Goal: Transaction & Acquisition: Book appointment/travel/reservation

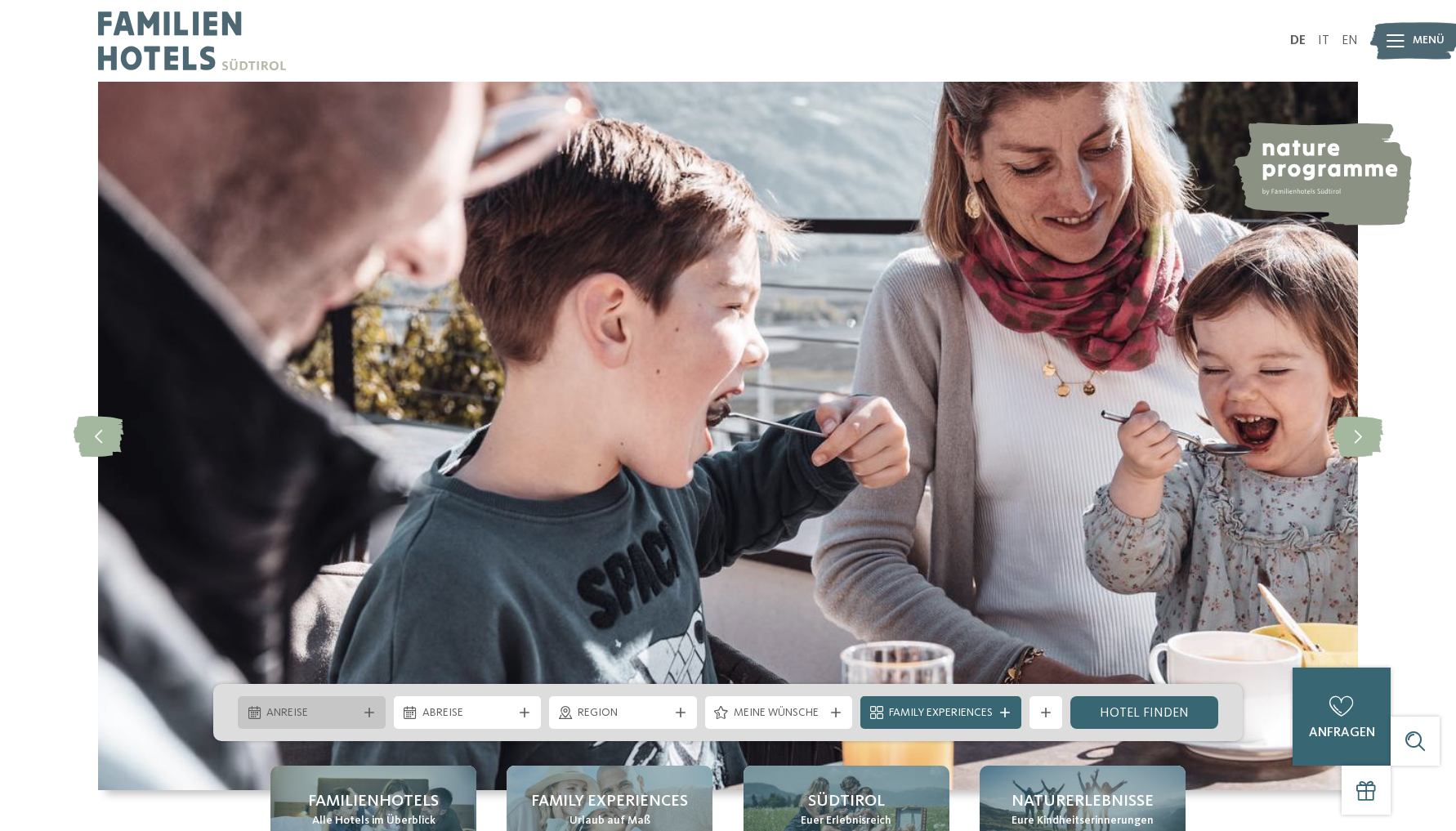
click at [369, 716] on icon at bounding box center [369, 713] width 10 height 10
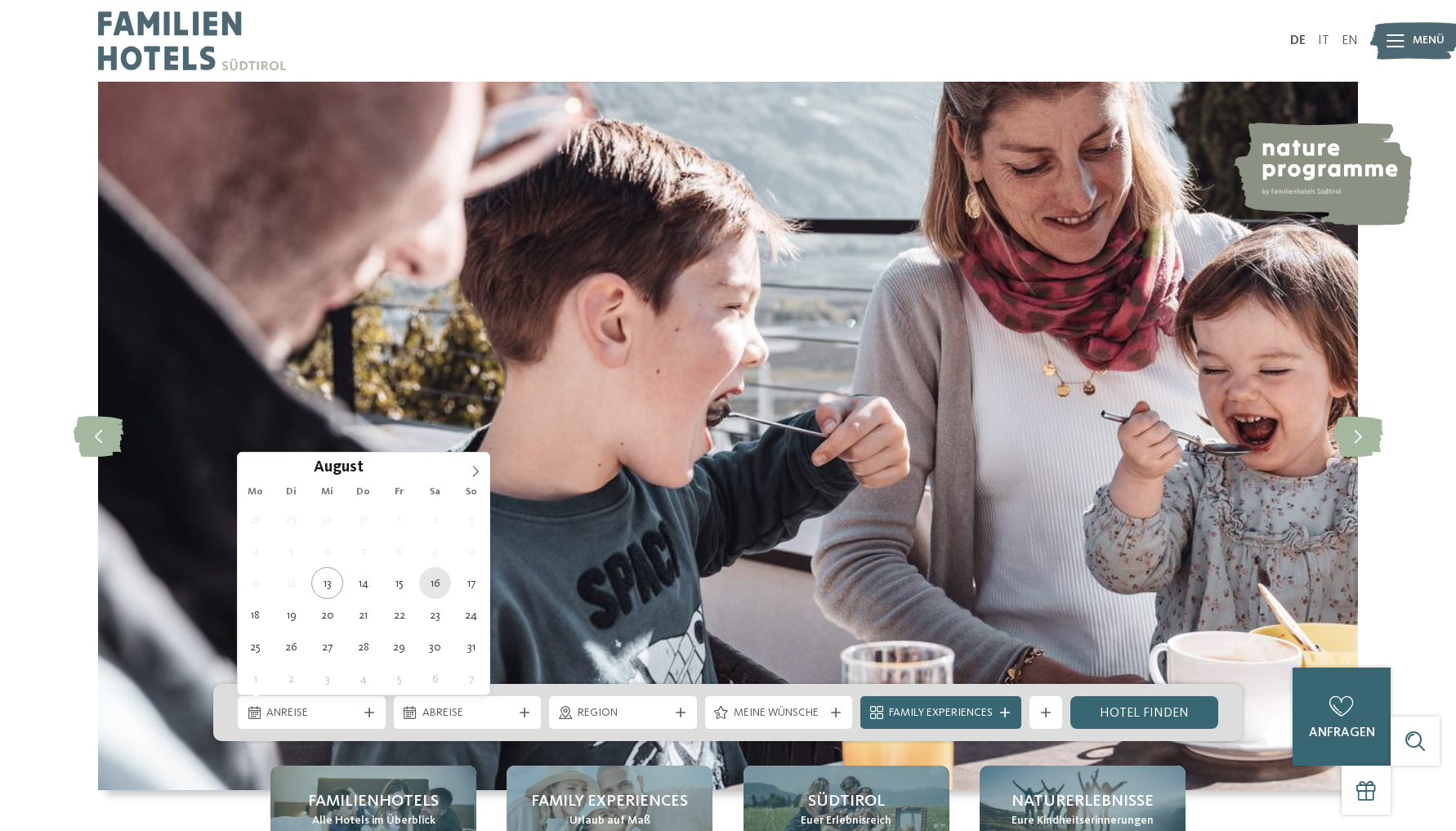
type div "[DATE]"
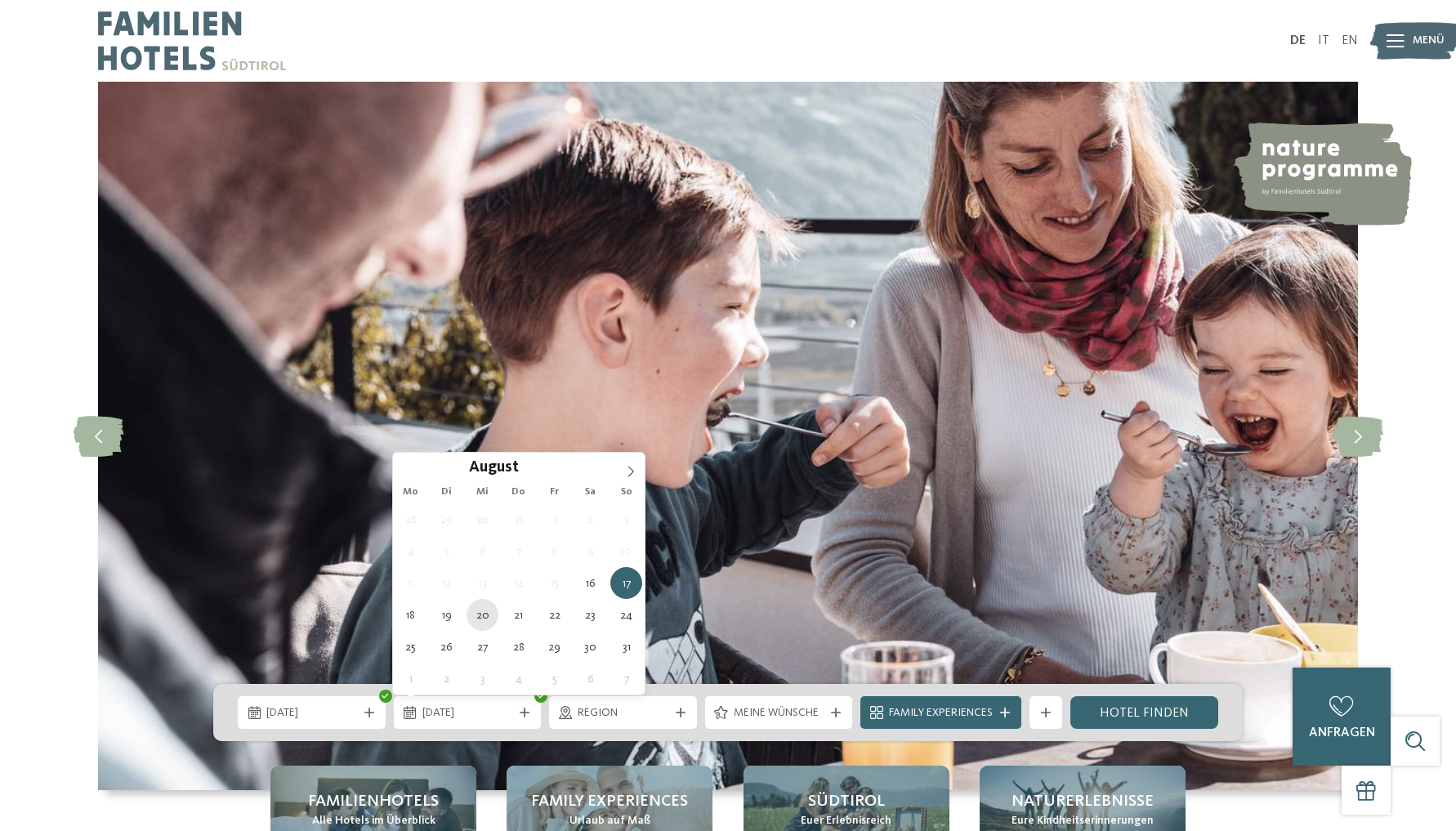
type div "20.08.2025"
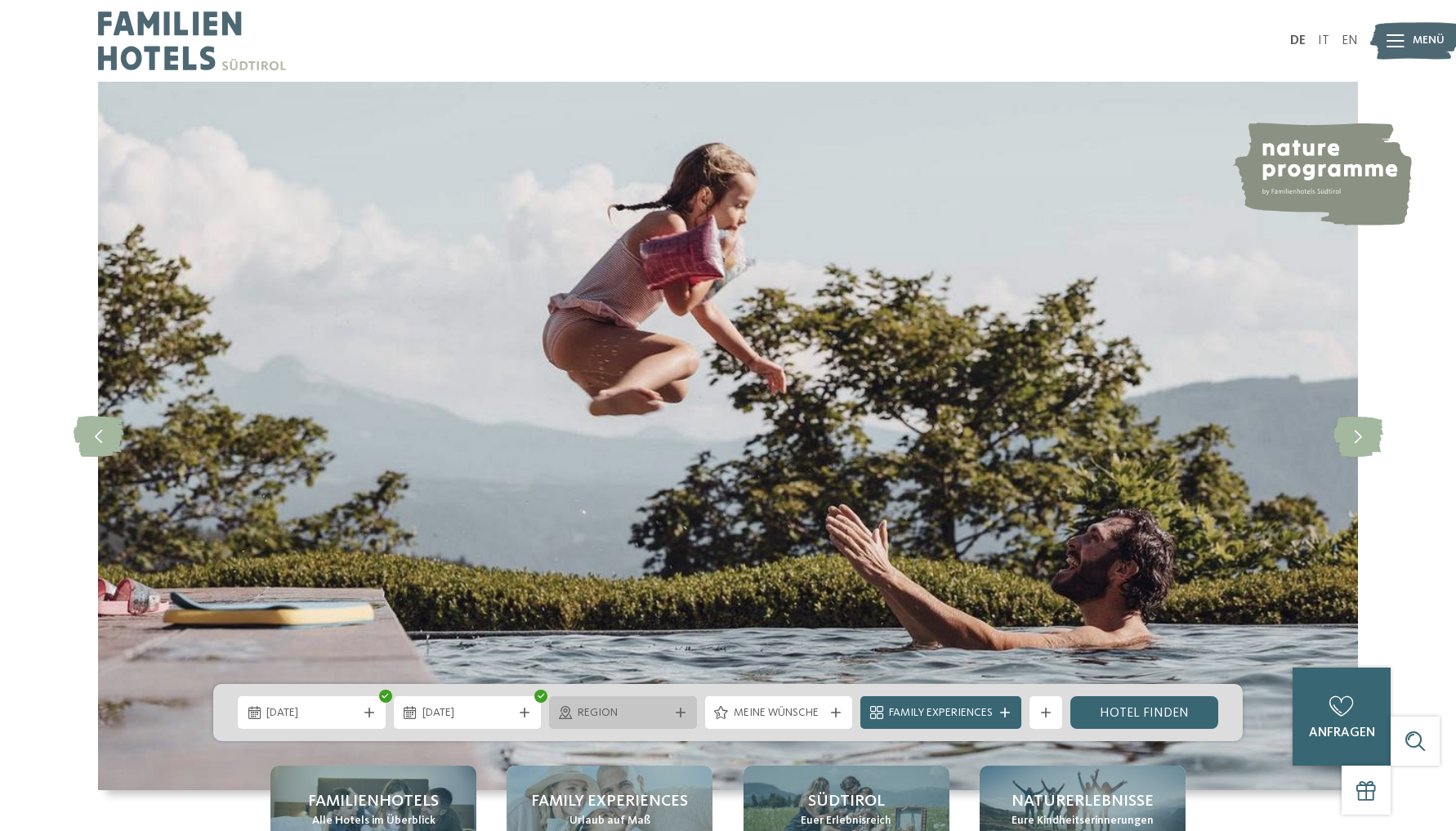
click at [676, 715] on icon at bounding box center [681, 713] width 10 height 10
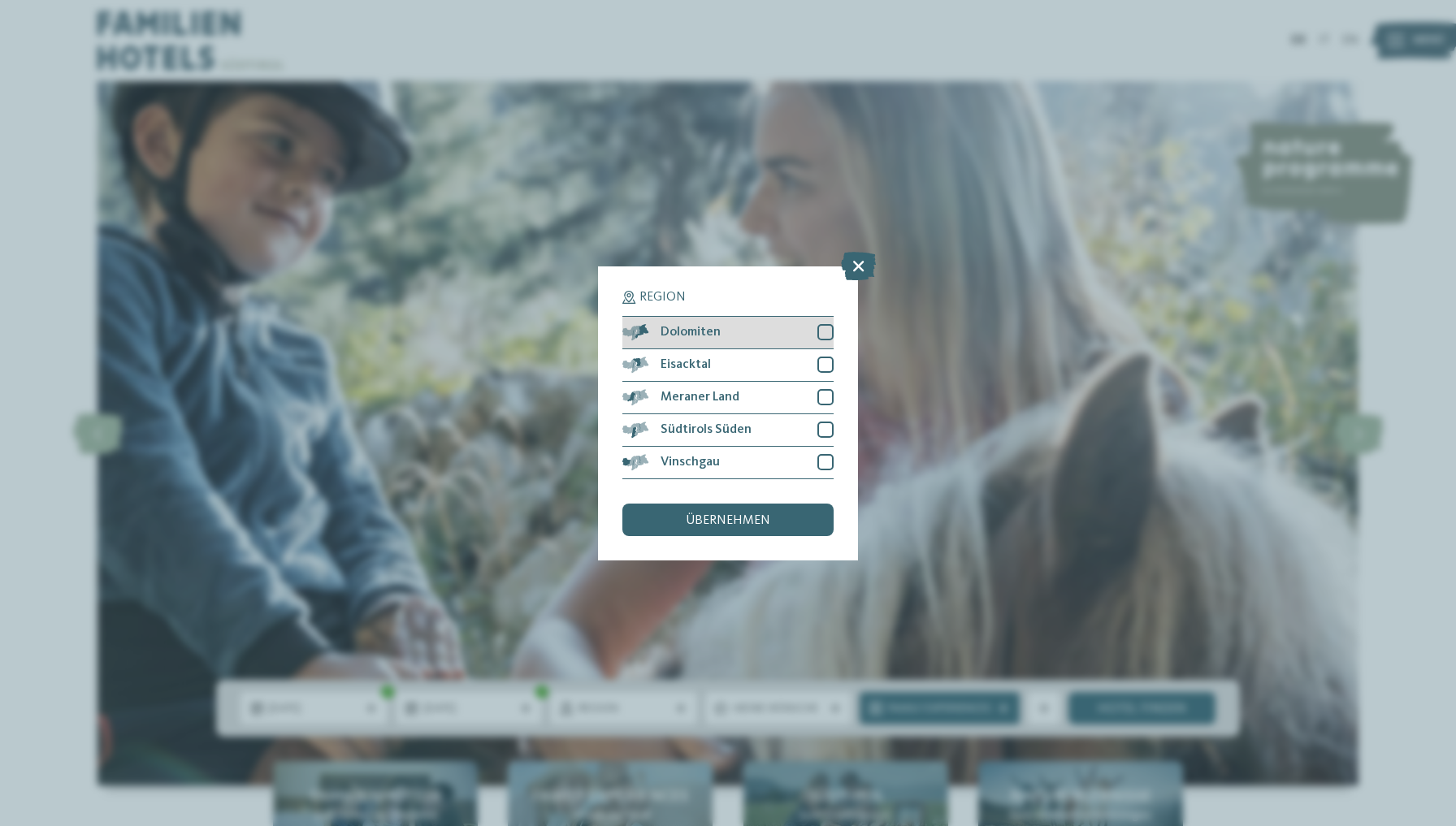
click at [829, 324] on div at bounding box center [824, 331] width 16 height 16
click at [823, 356] on div at bounding box center [824, 364] width 16 height 16
click at [829, 422] on div at bounding box center [824, 429] width 16 height 16
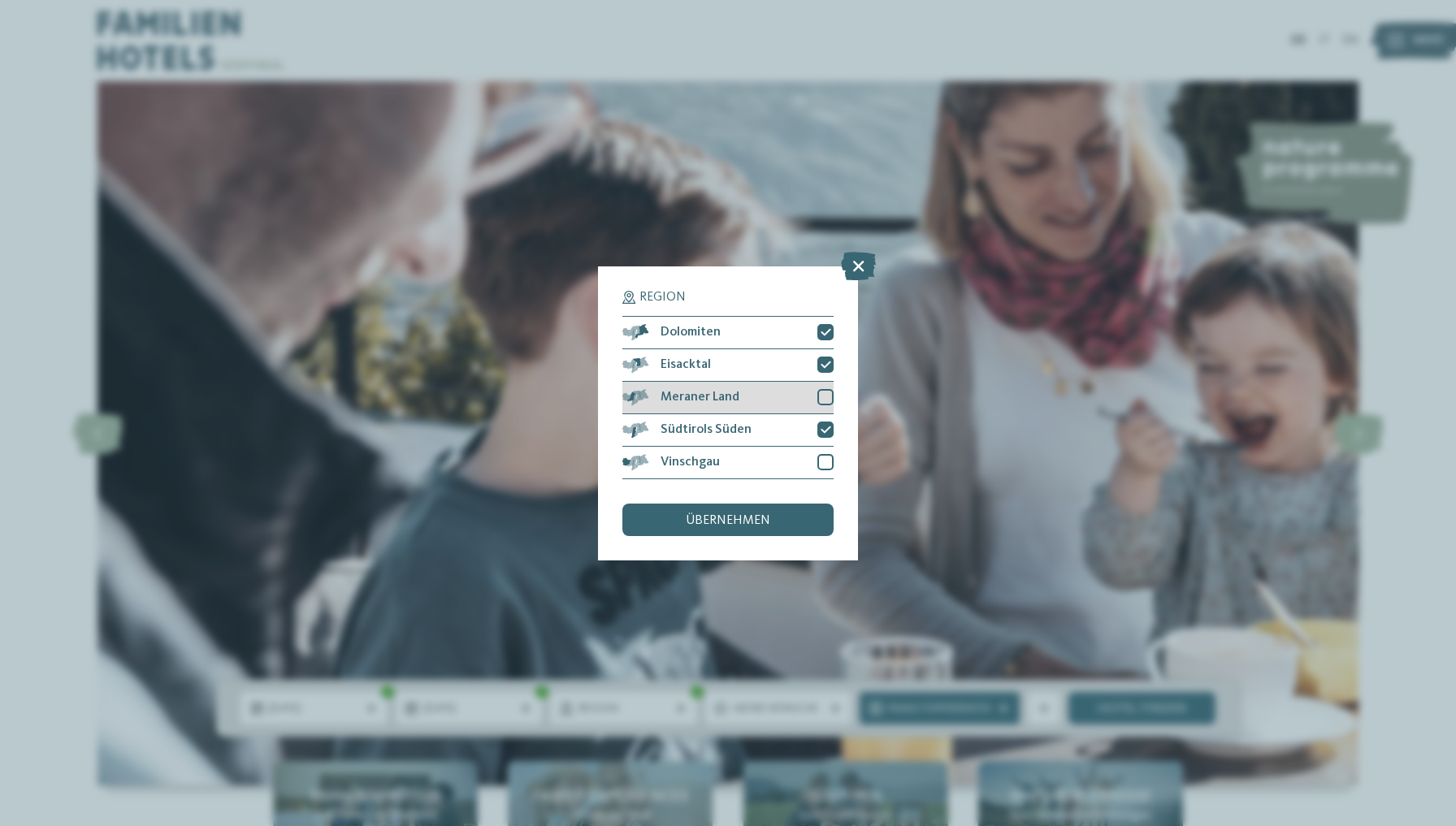
click at [824, 389] on div at bounding box center [824, 397] width 16 height 16
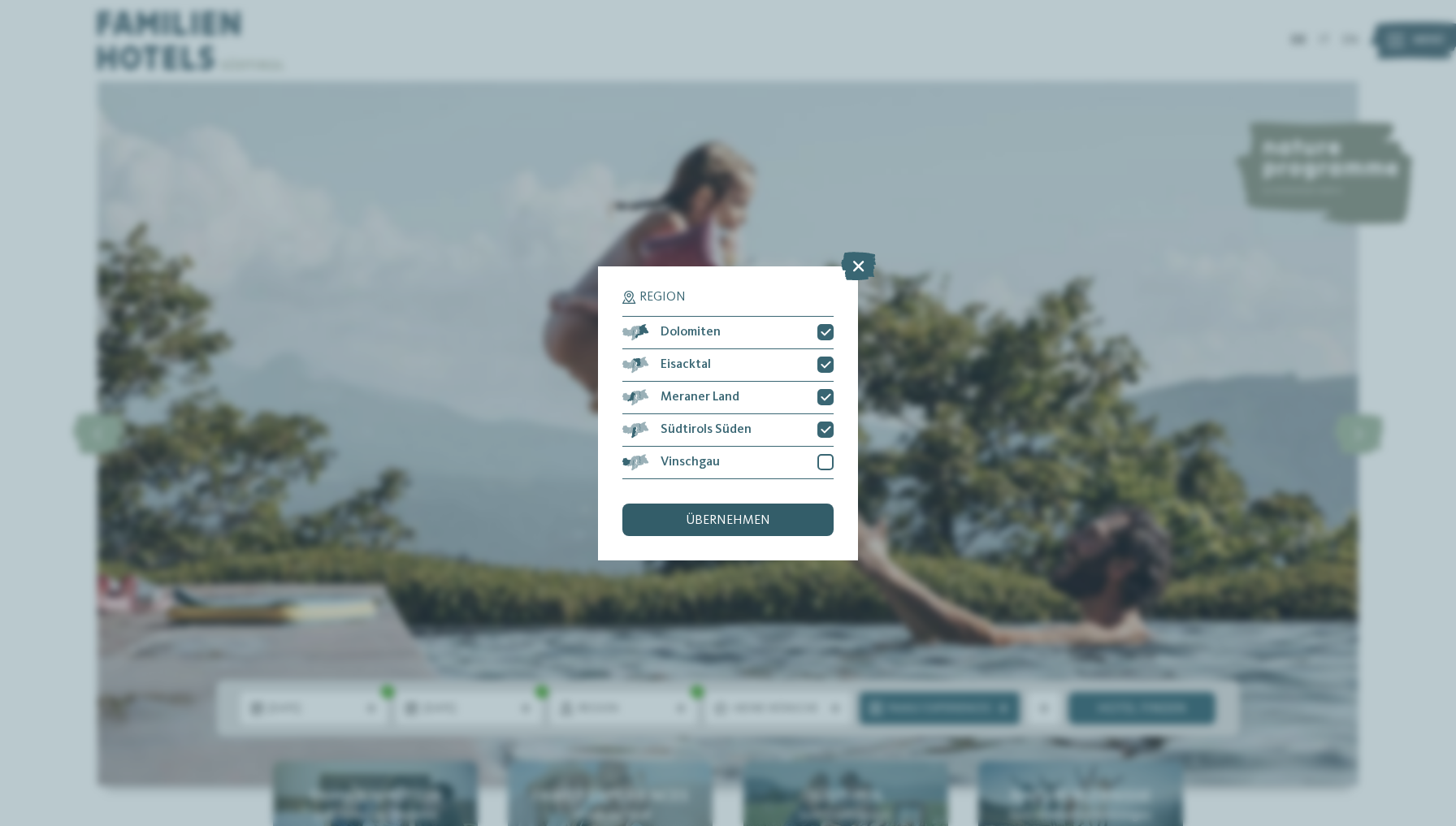
click at [775, 504] on div "übernehmen" at bounding box center [728, 520] width 211 height 33
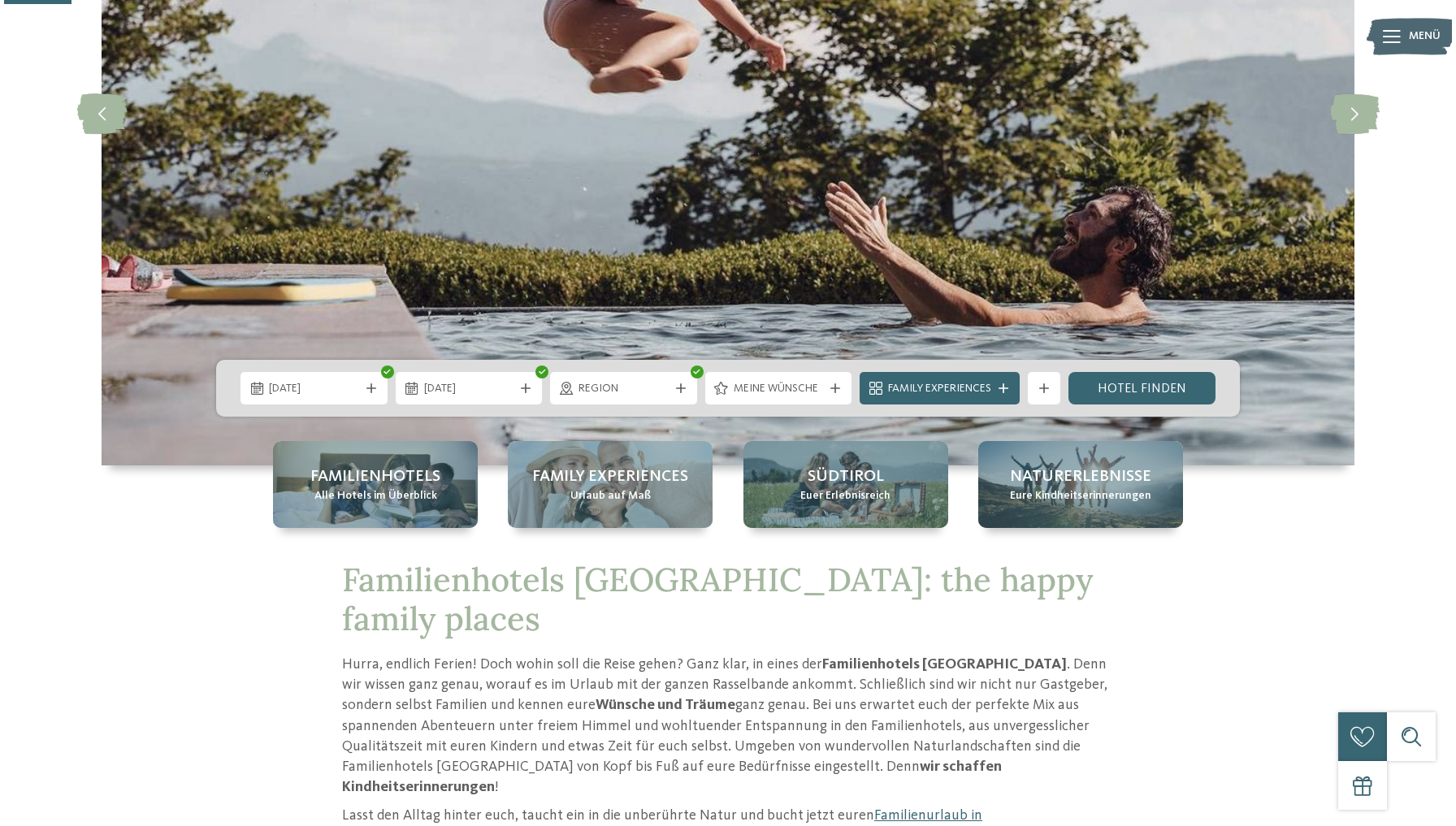
scroll to position [334, 0]
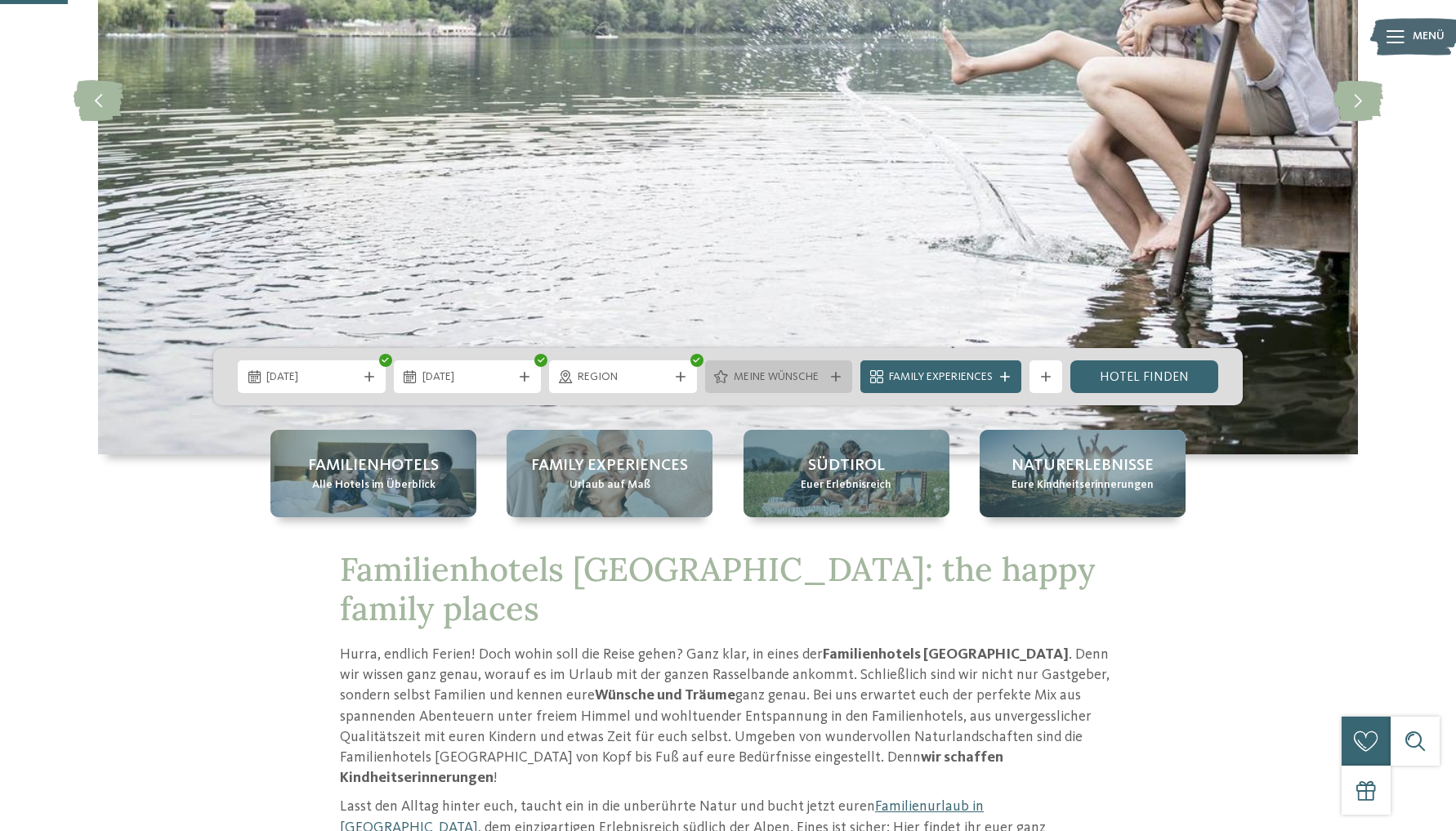
click at [812, 376] on span "Meine Wünsche" at bounding box center [779, 377] width 91 height 16
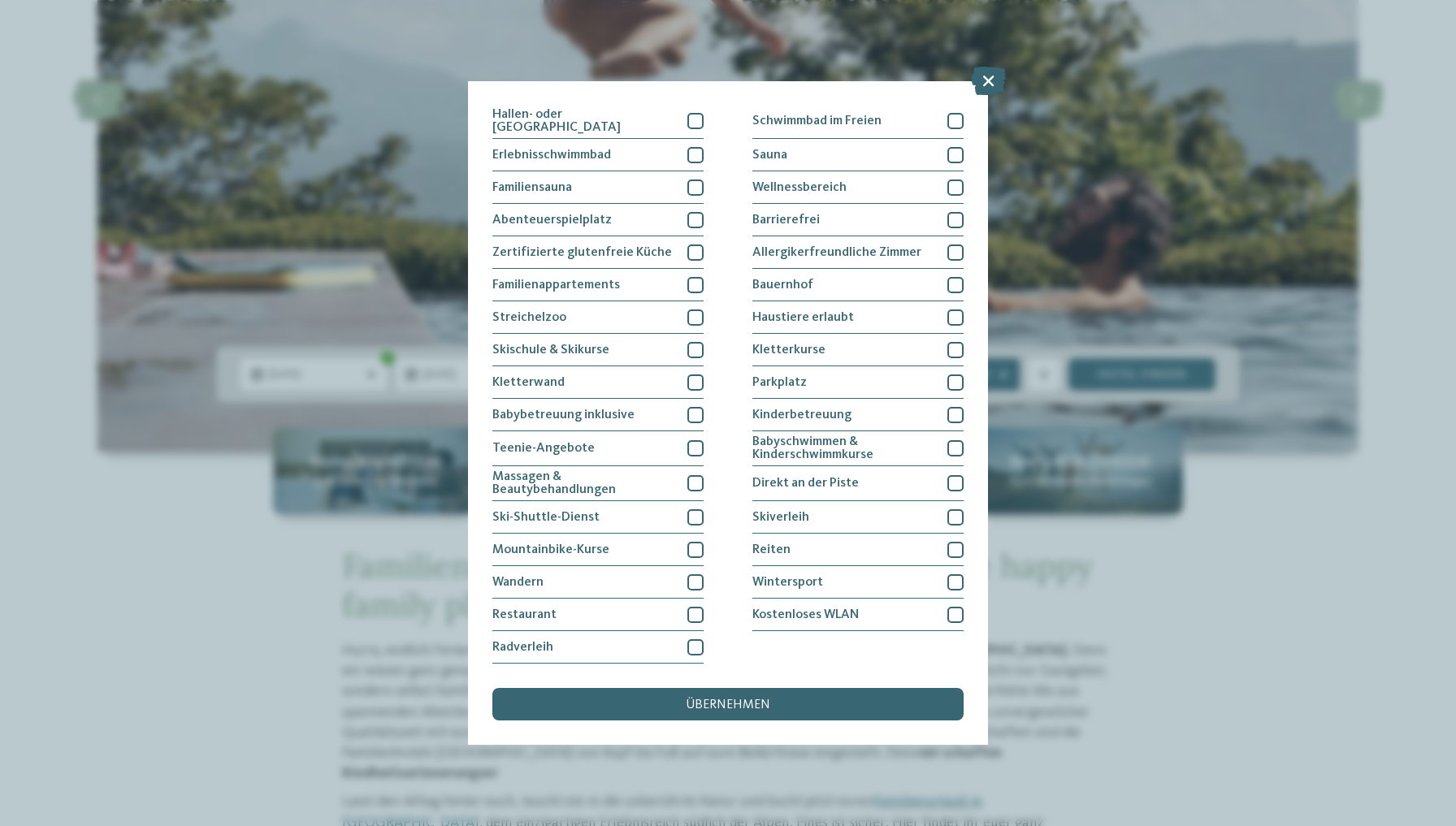
scroll to position [145, 0]
click at [956, 407] on div at bounding box center [954, 414] width 16 height 16
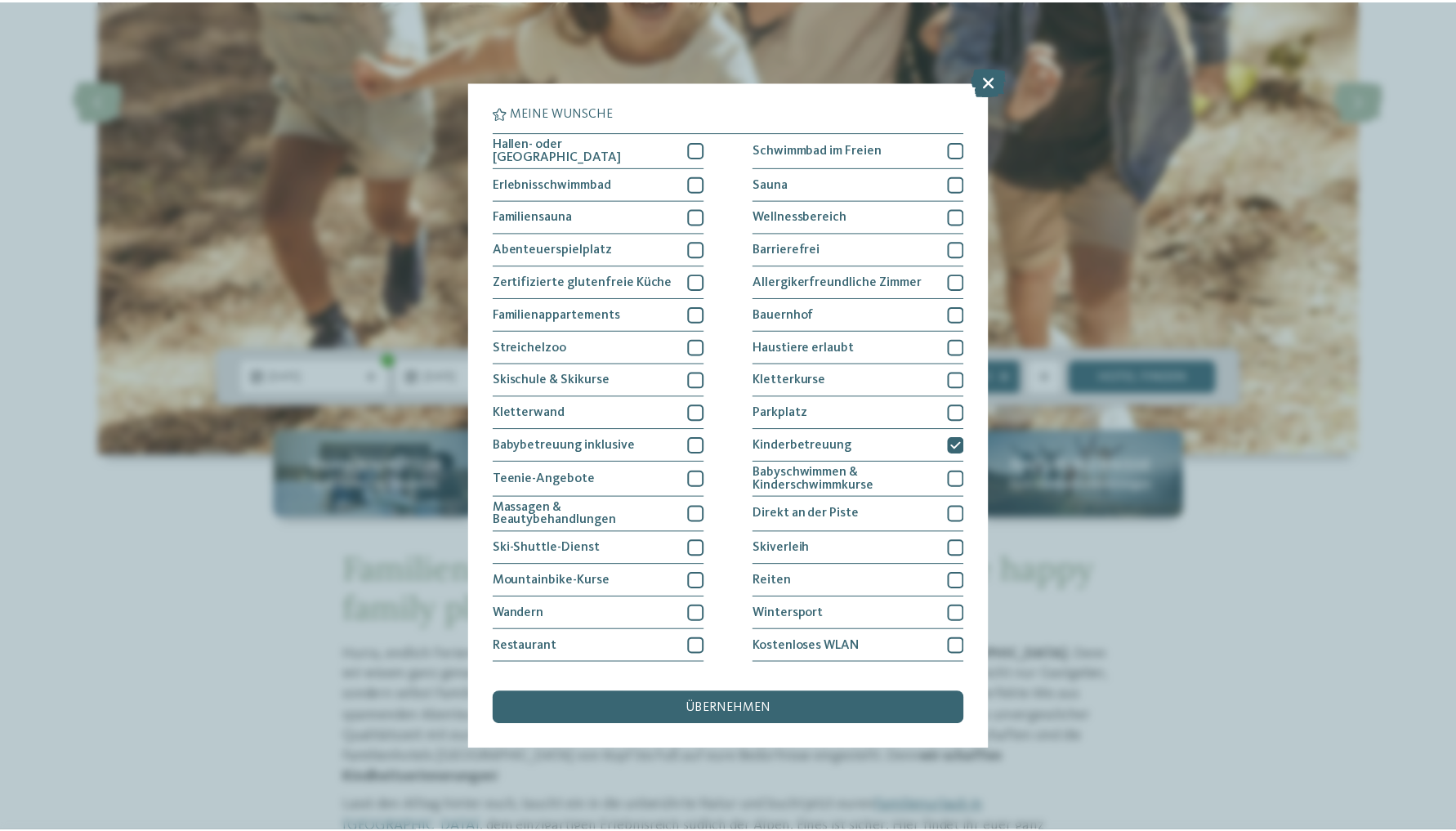
scroll to position [0, 0]
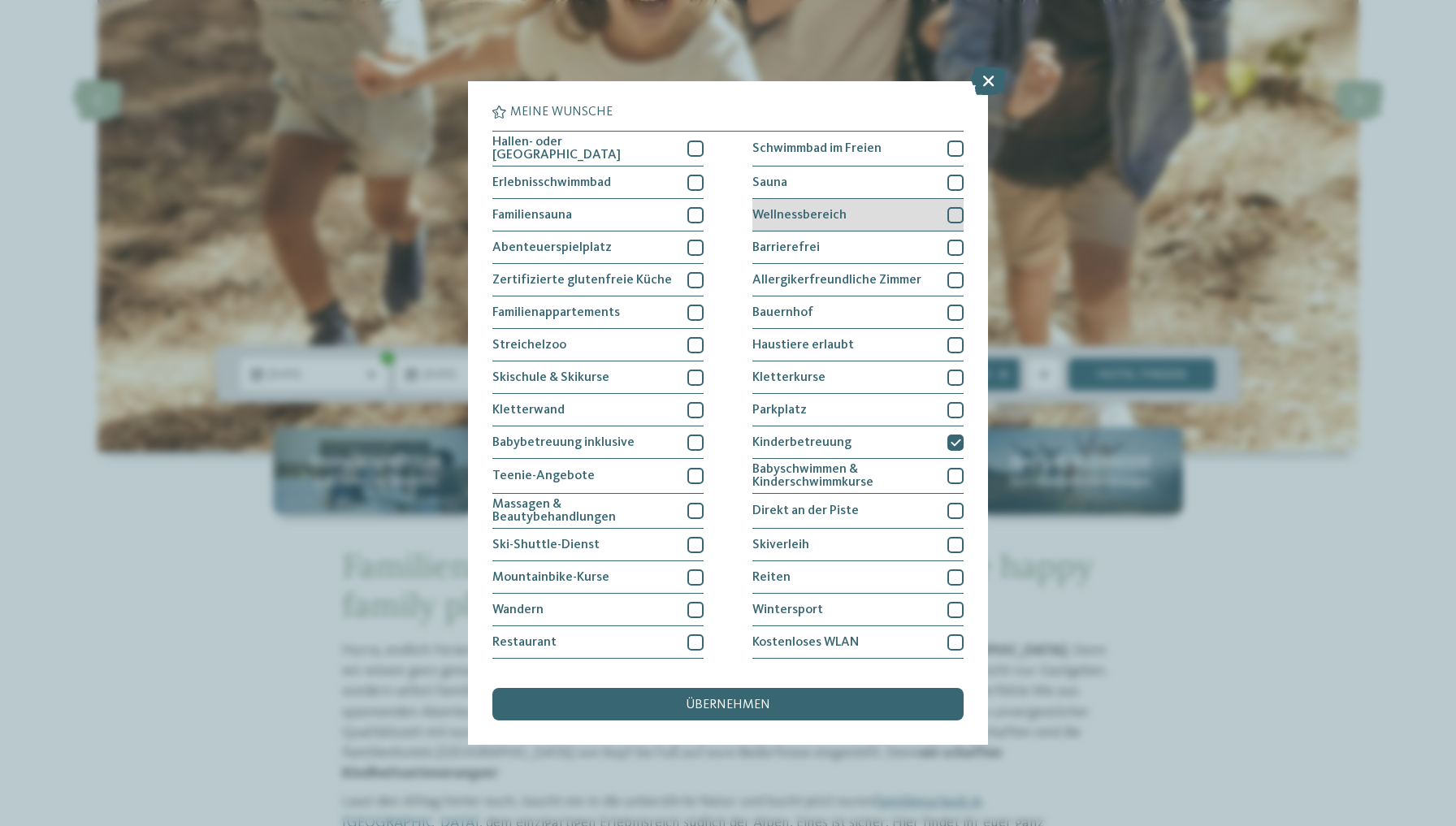
click at [947, 216] on div at bounding box center [954, 215] width 16 height 16
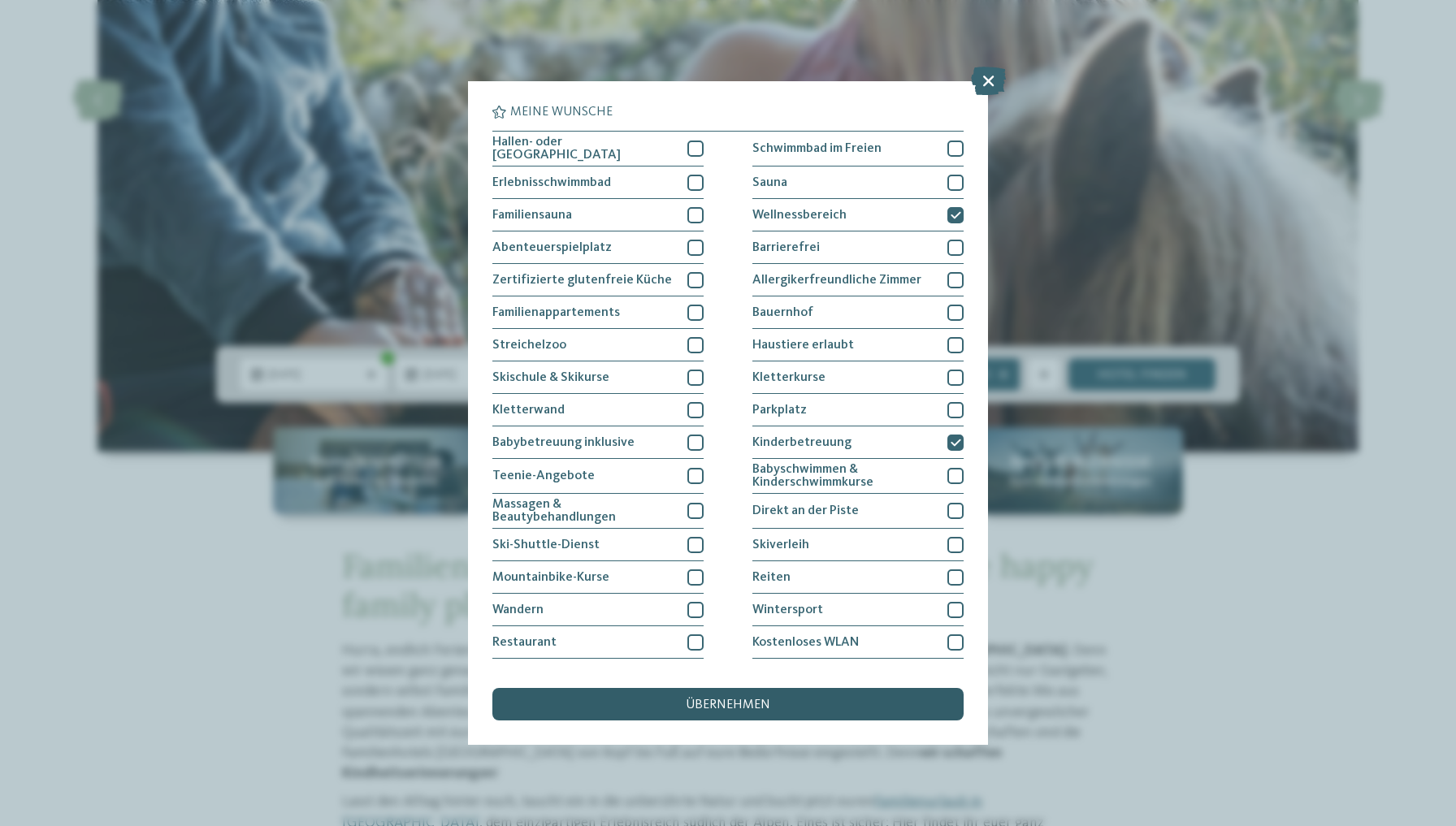
click at [748, 699] on span "übernehmen" at bounding box center [728, 704] width 85 height 13
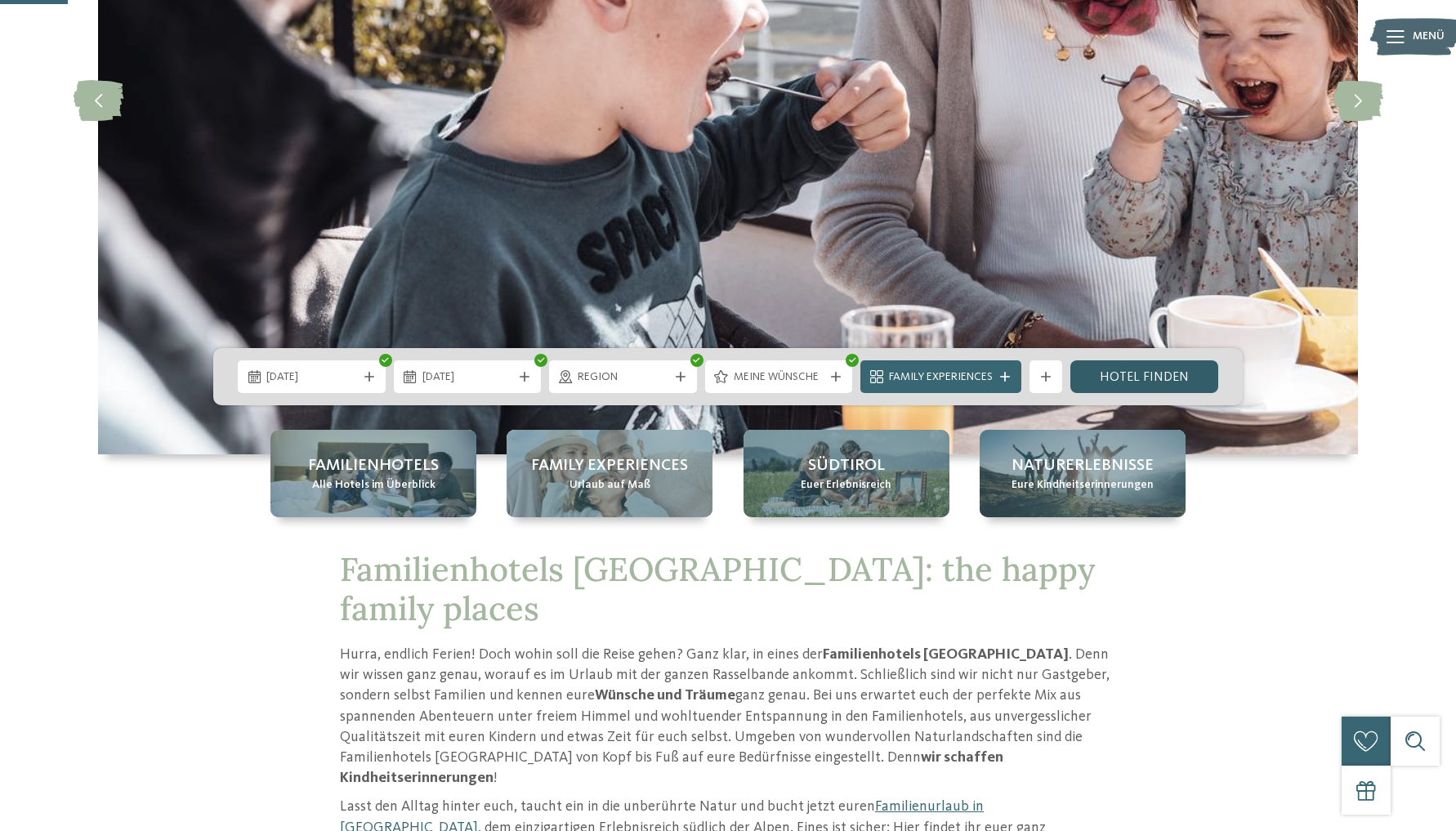
click at [1132, 378] on link "Hotel finden" at bounding box center [1144, 376] width 148 height 33
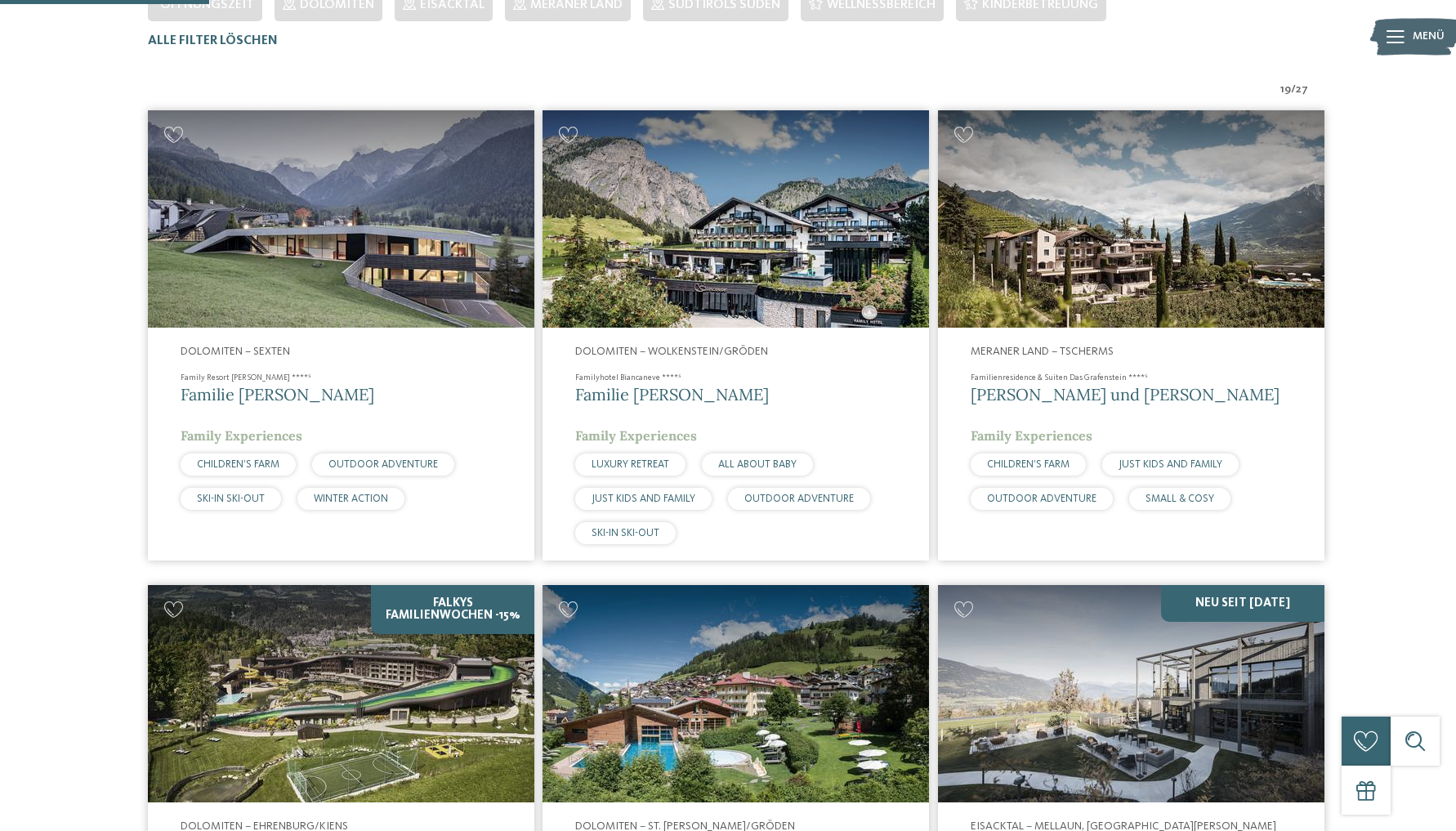
scroll to position [534, 0]
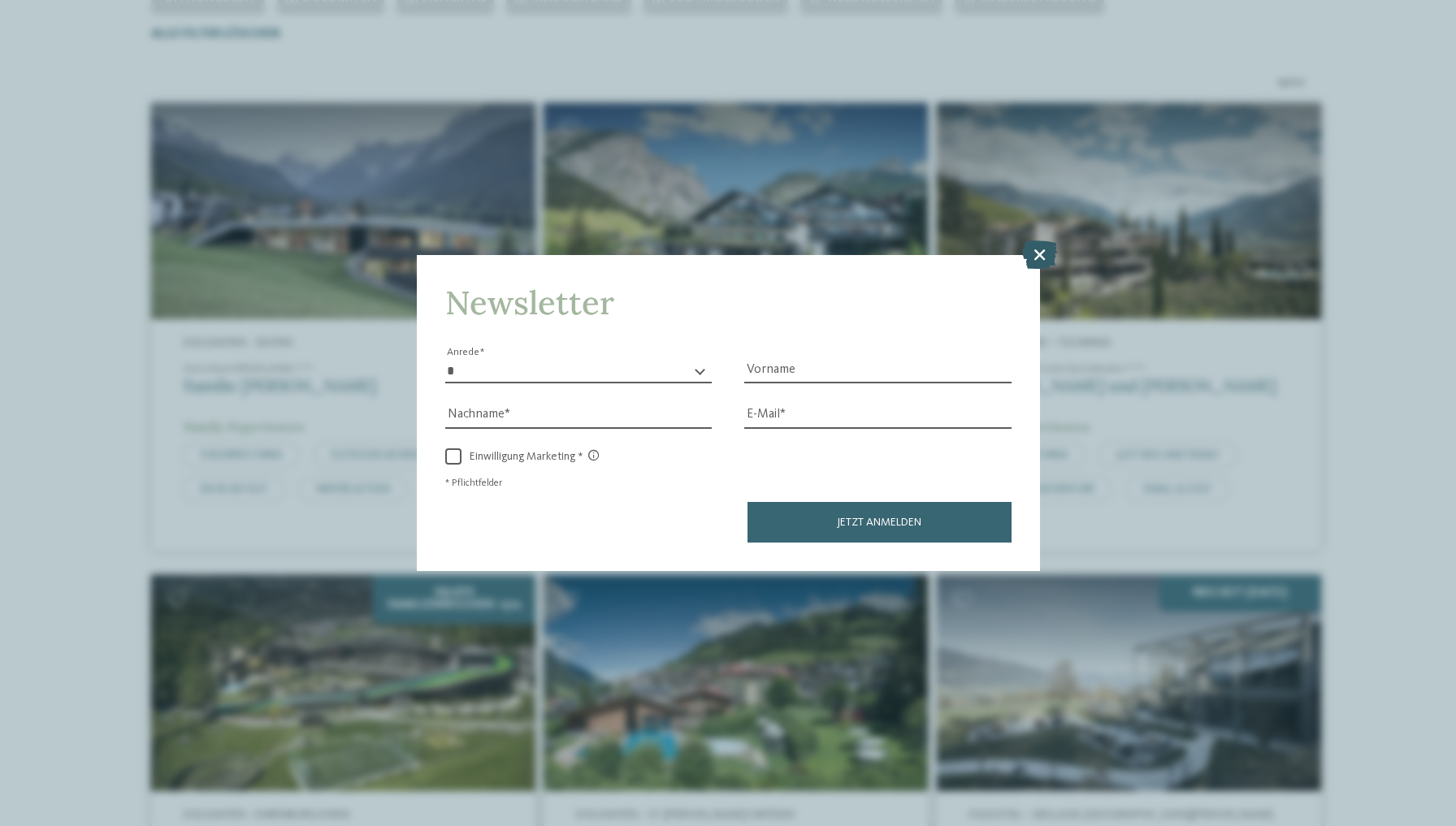
click at [1033, 241] on icon at bounding box center [1040, 255] width 35 height 29
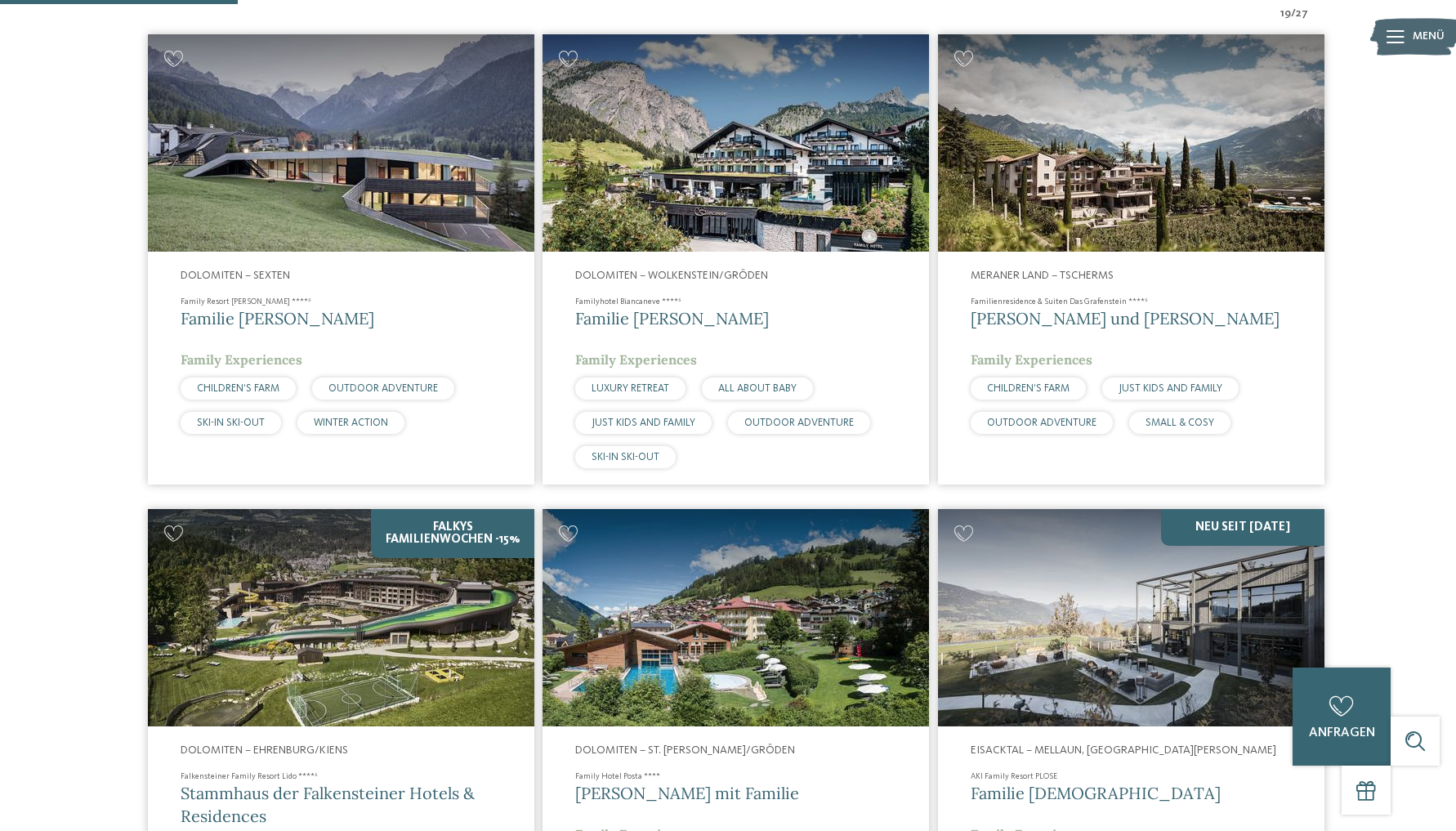
scroll to position [622, 0]
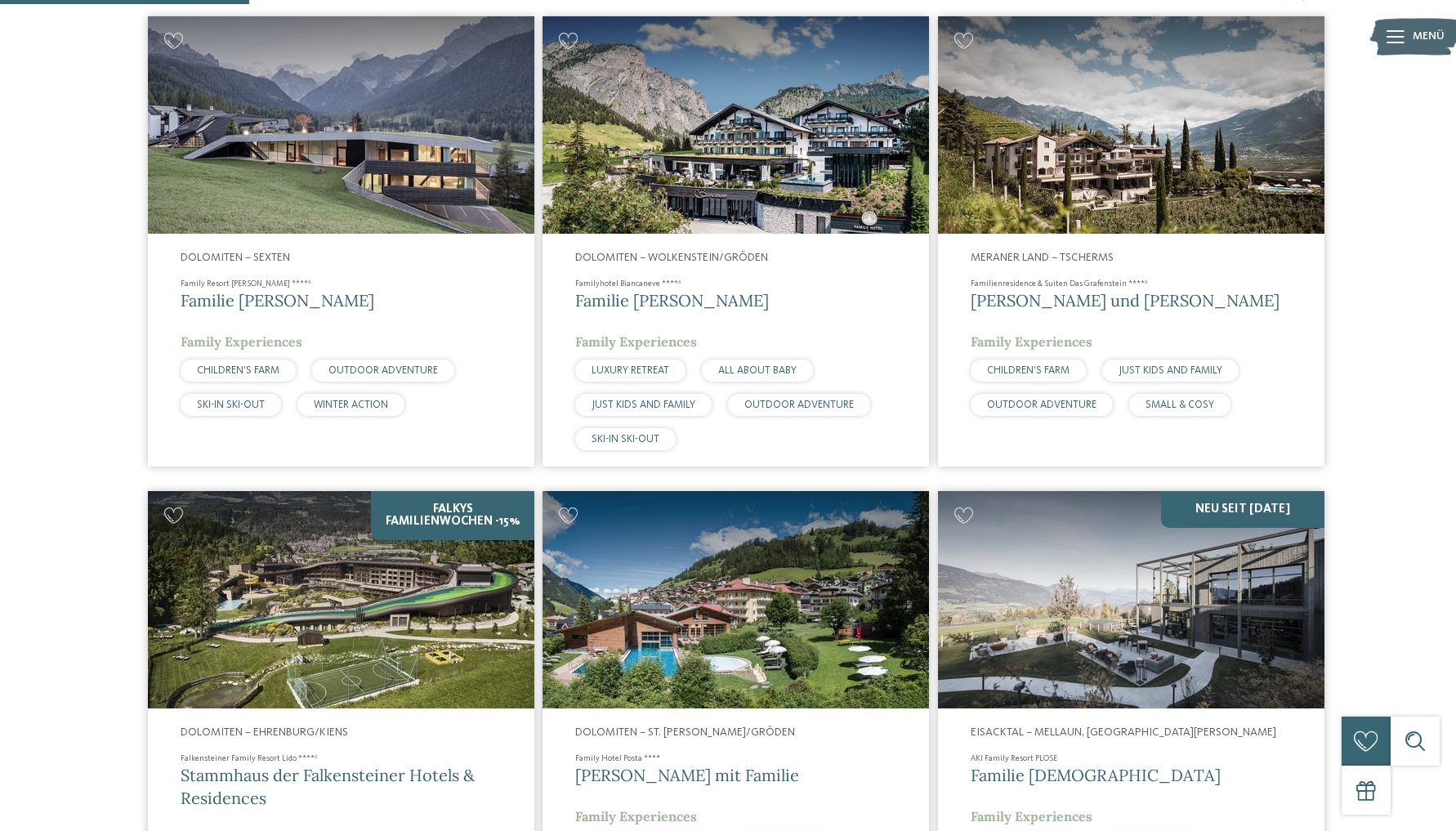
click at [334, 191] on img at bounding box center [341, 125] width 386 height 218
click at [233, 301] on span "Familie [PERSON_NAME]" at bounding box center [278, 300] width 194 height 20
click at [390, 301] on h5 "Familie [PERSON_NAME]" at bounding box center [341, 300] width 321 height 23
click at [294, 143] on img at bounding box center [341, 125] width 386 height 218
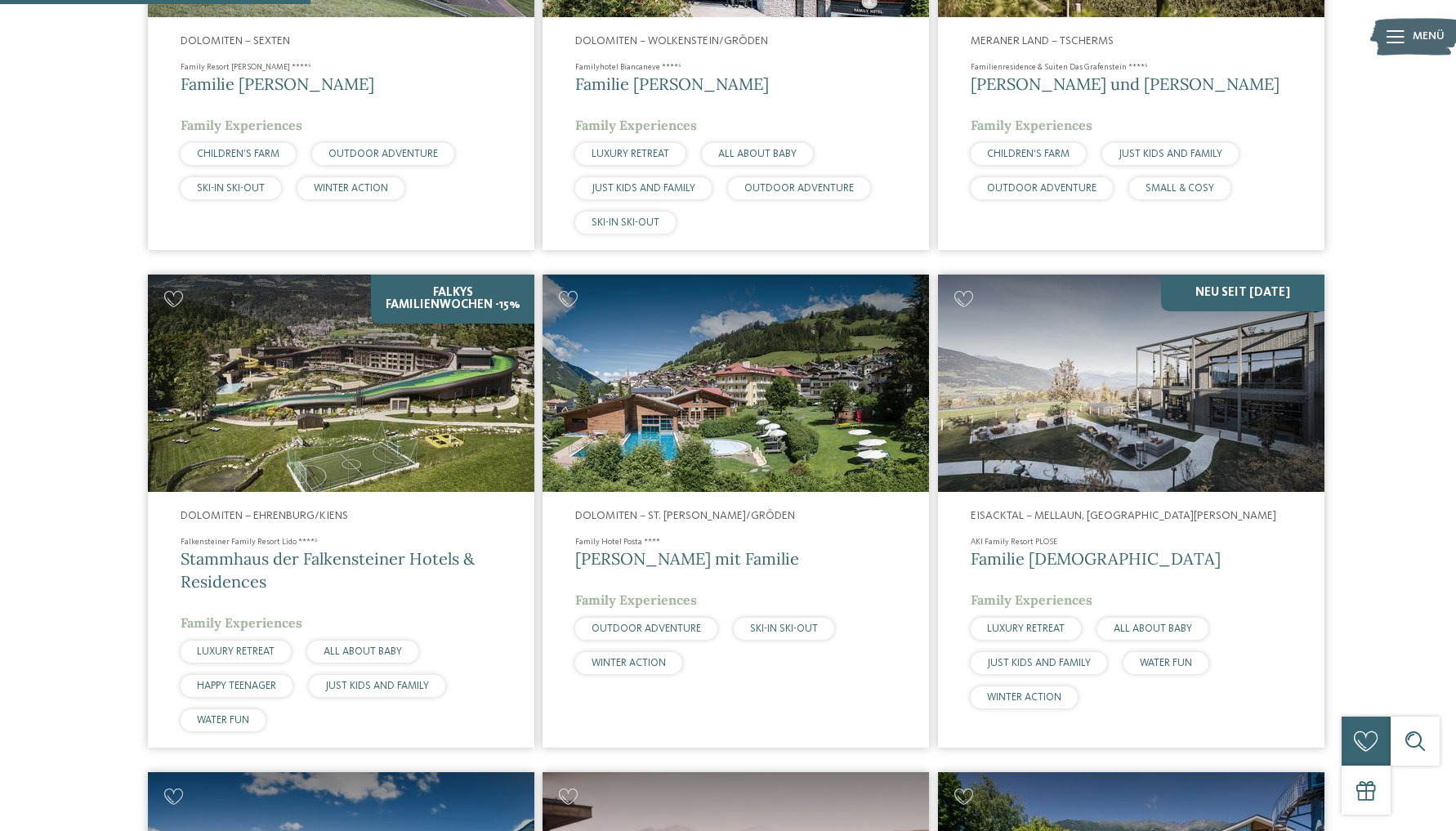
scroll to position [840, 0]
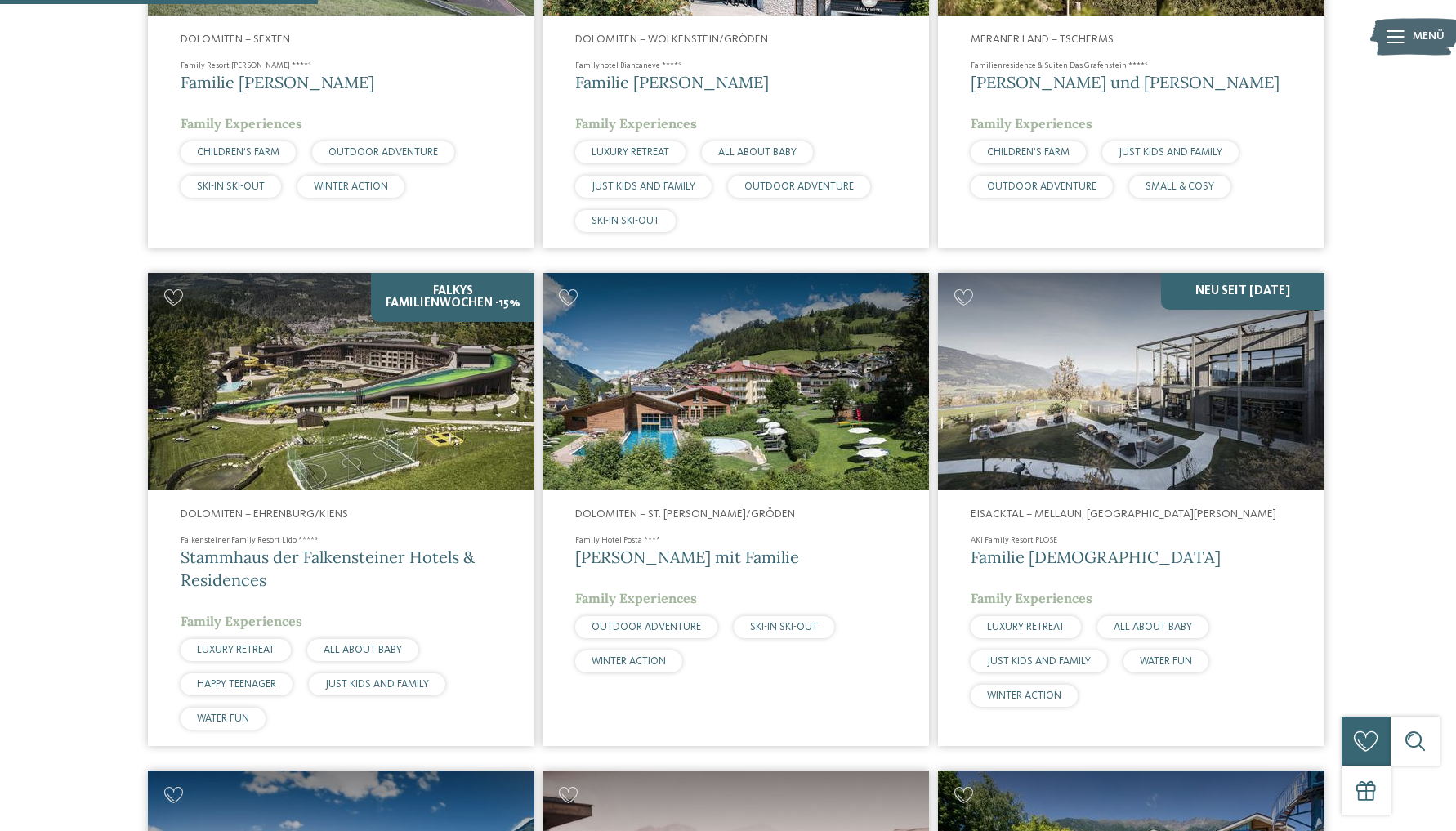
click at [1030, 459] on img at bounding box center [1131, 382] width 386 height 218
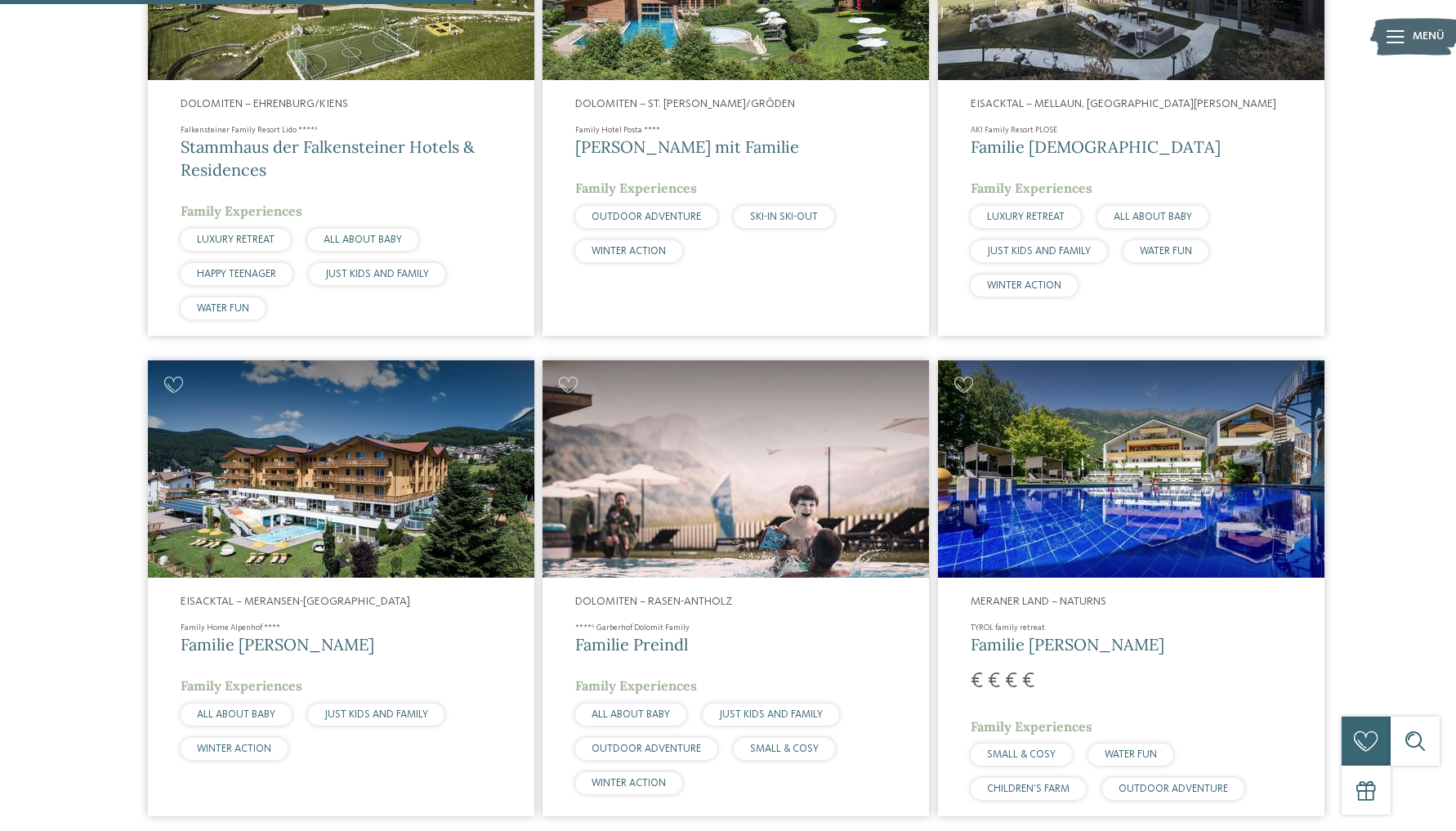
scroll to position [1253, 0]
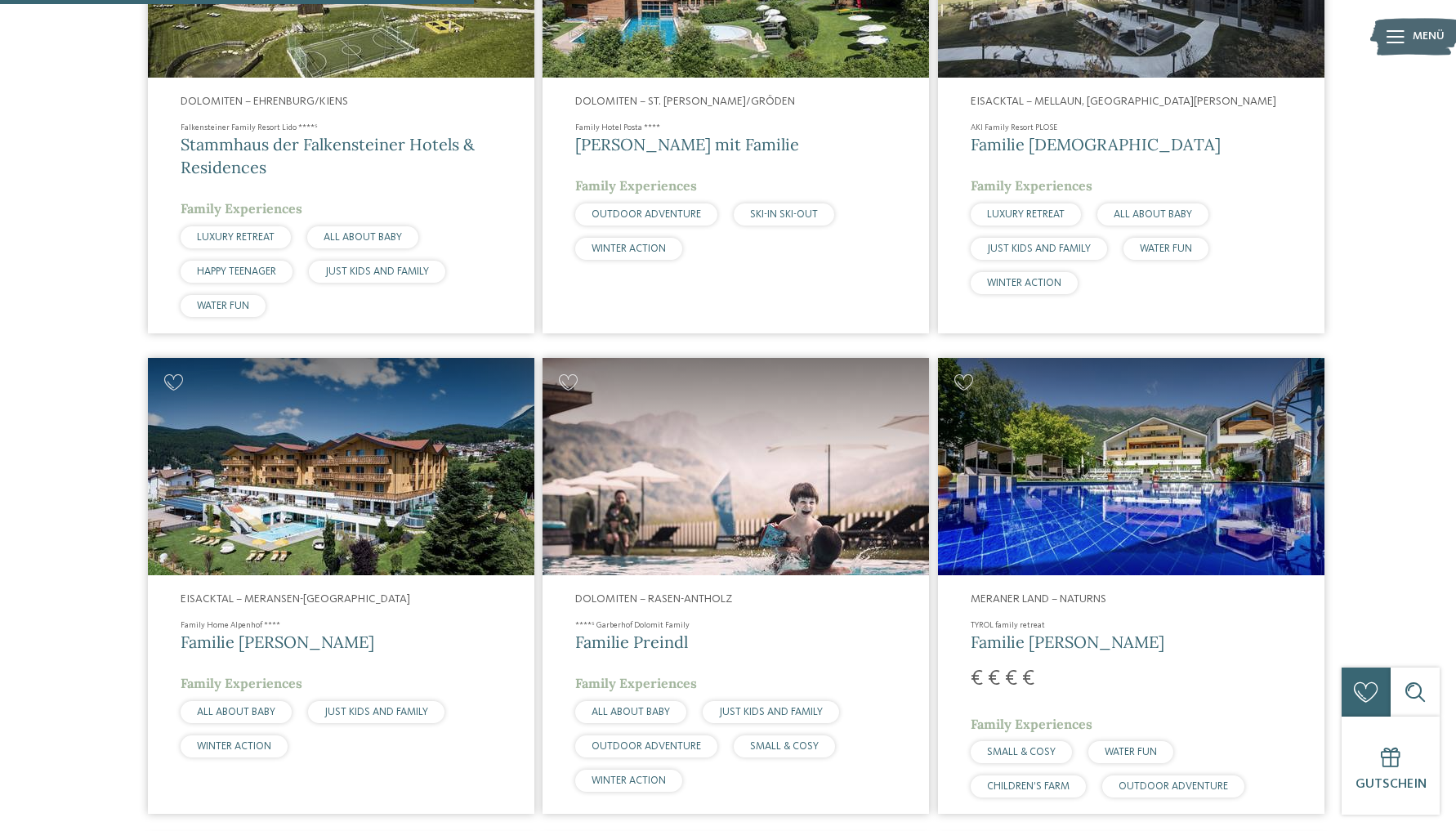
click at [1039, 446] on img at bounding box center [1131, 467] width 386 height 218
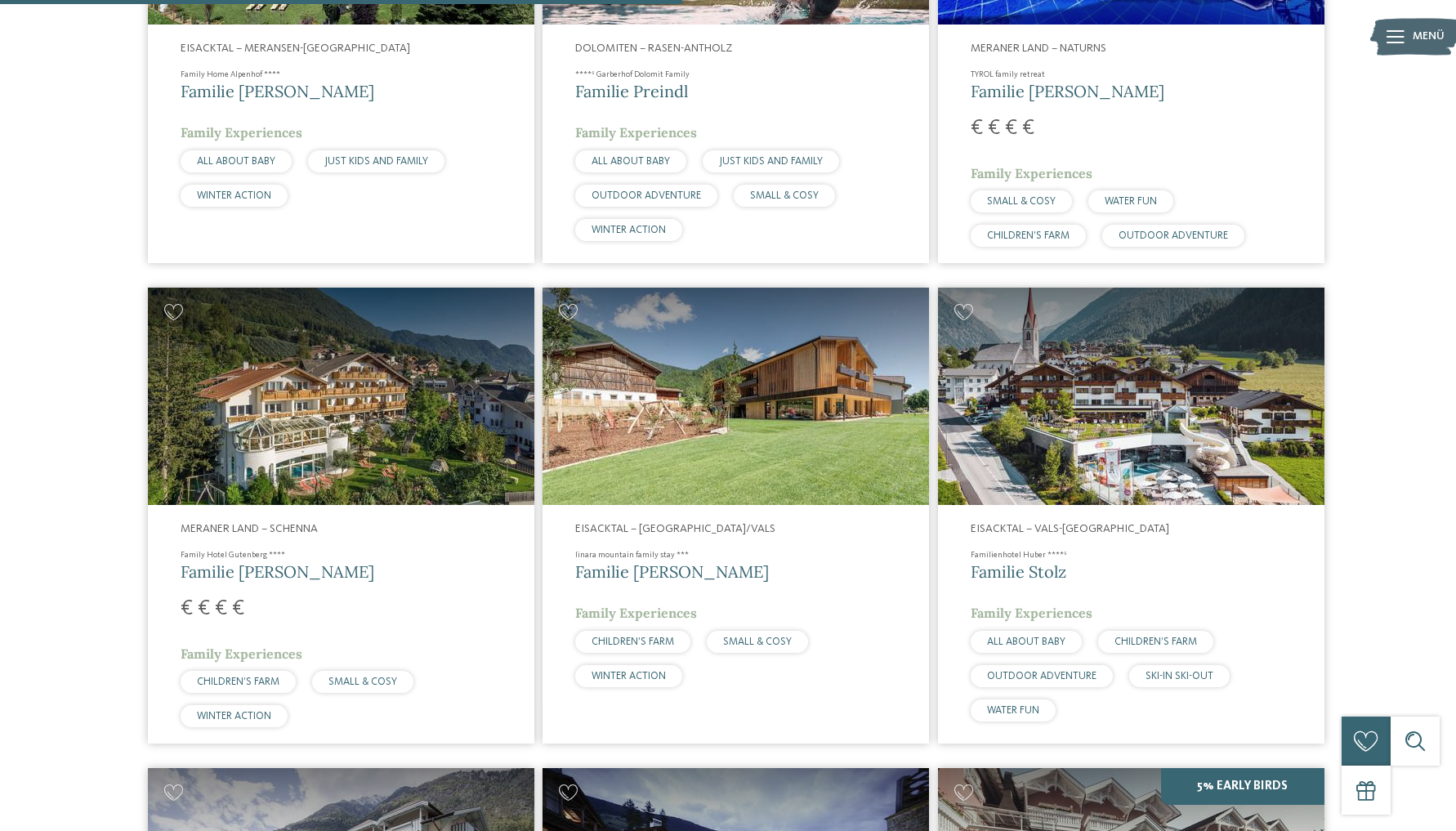
scroll to position [1805, 0]
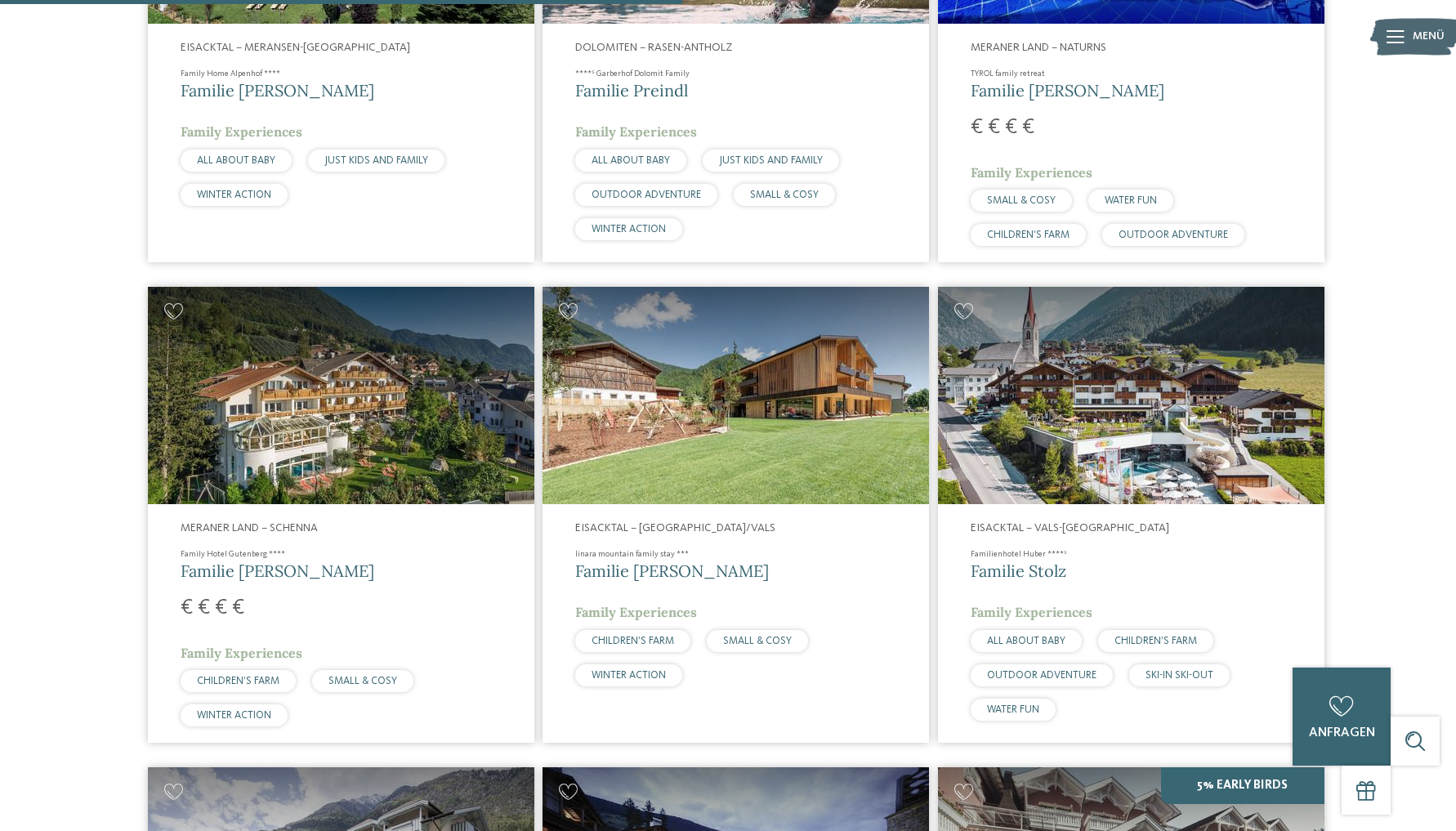
click at [665, 435] on img at bounding box center [736, 396] width 386 height 218
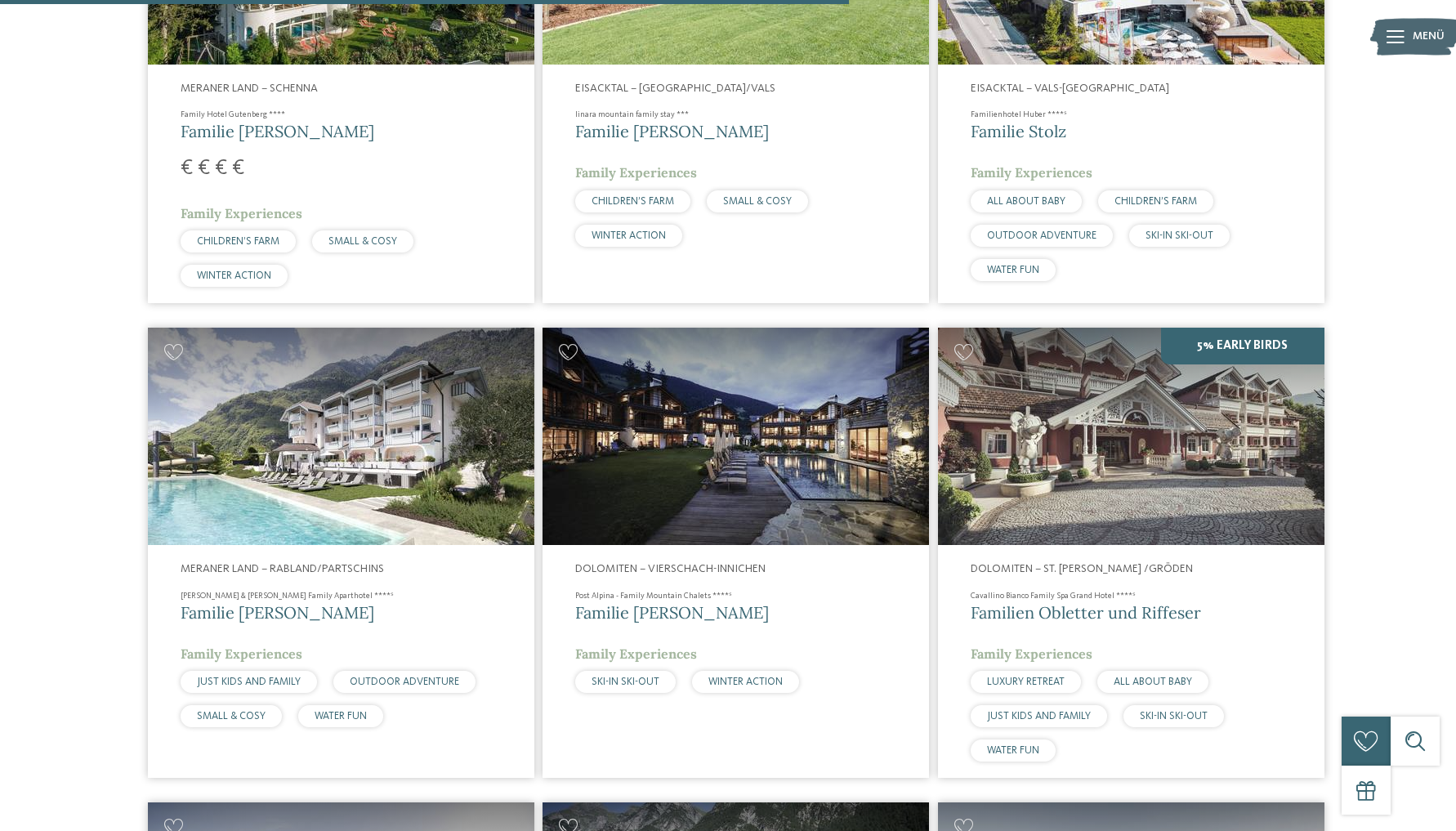
scroll to position [2245, 0]
click at [655, 496] on img at bounding box center [736, 435] width 386 height 218
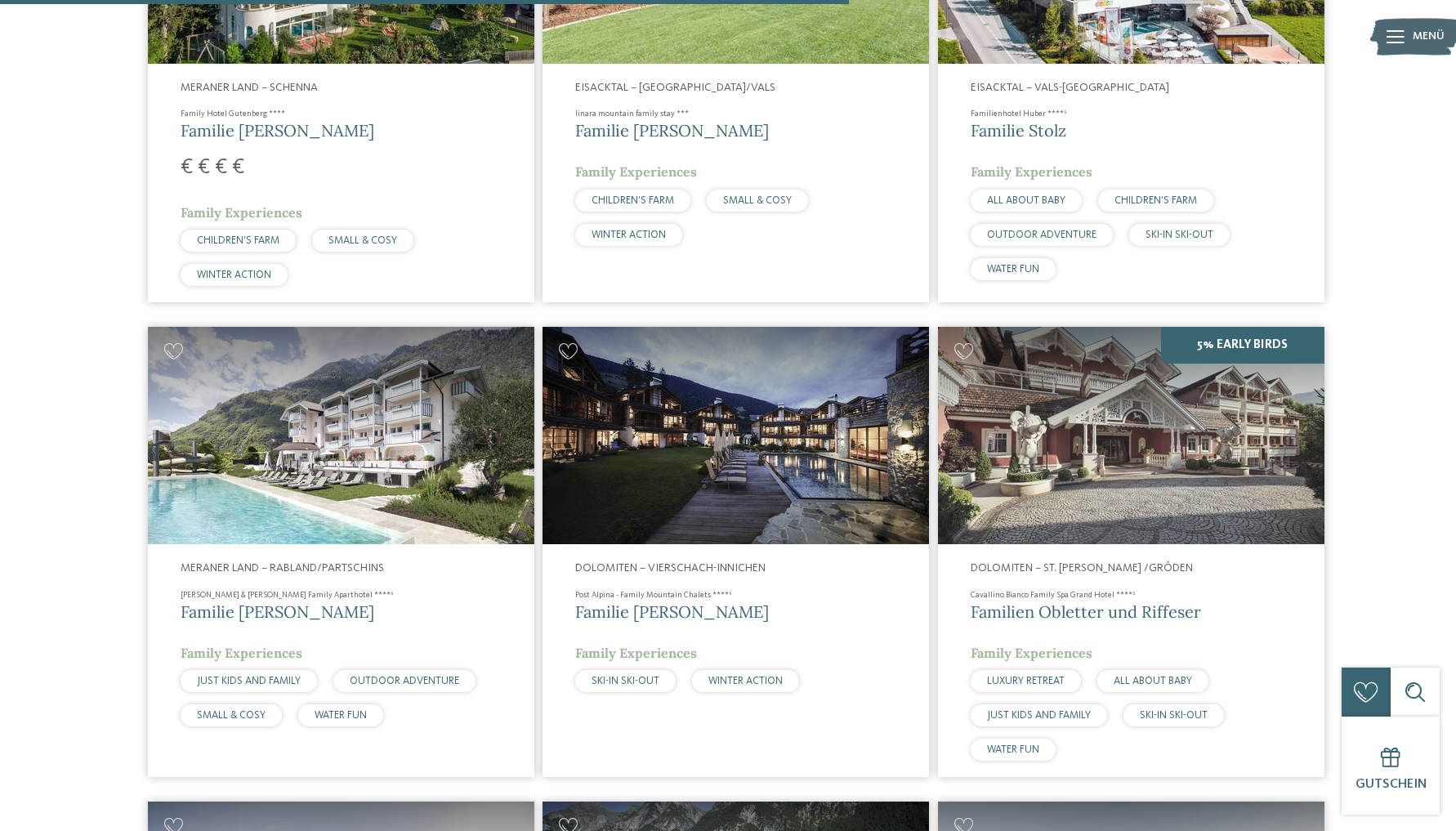
click at [628, 555] on div "Dolomiten – Vierschach-Innichen Post Alpina - Family Mountain Chalets ****ˢ Fam…" at bounding box center [736, 626] width 386 height 165
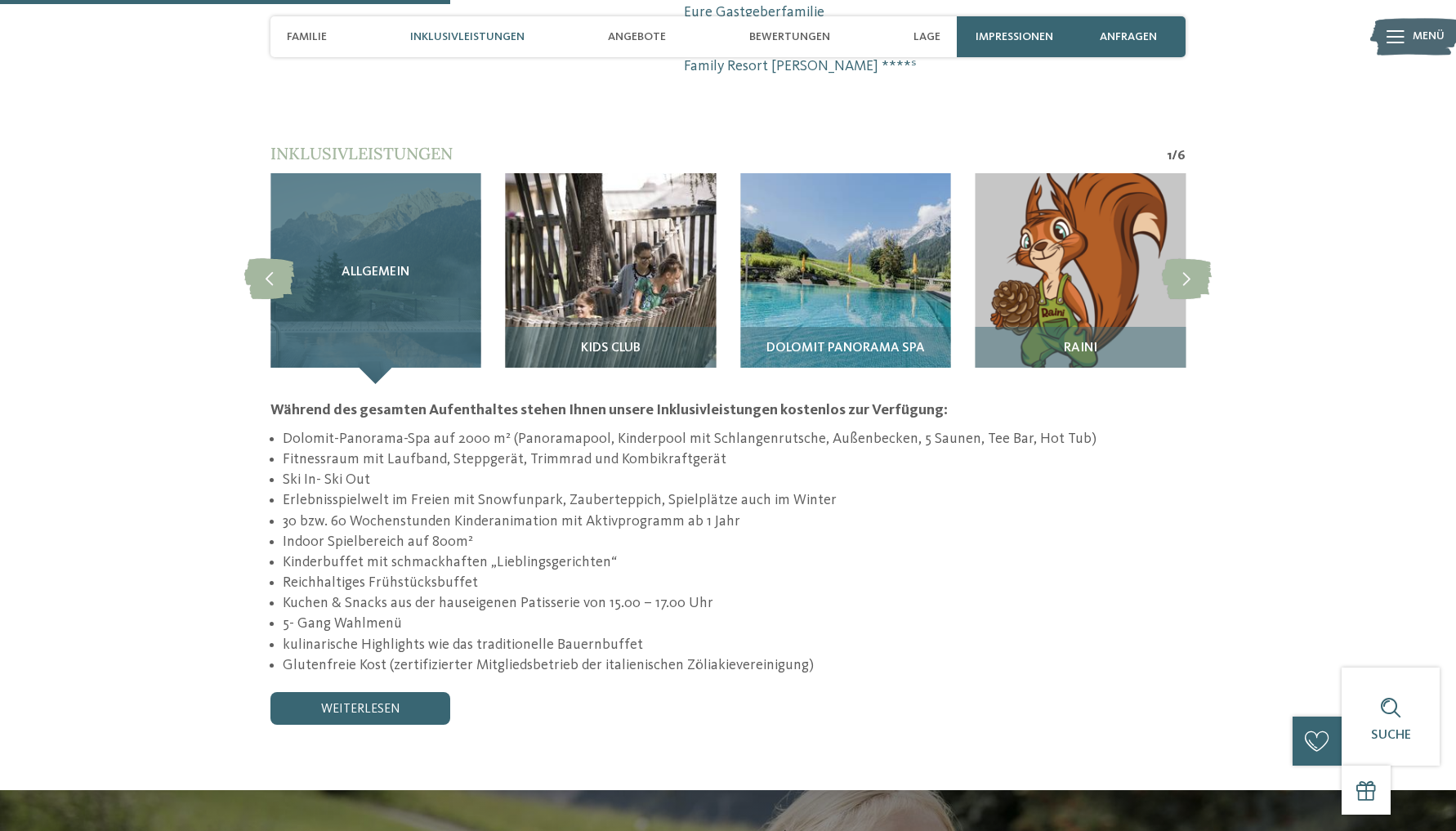
scroll to position [1508, 0]
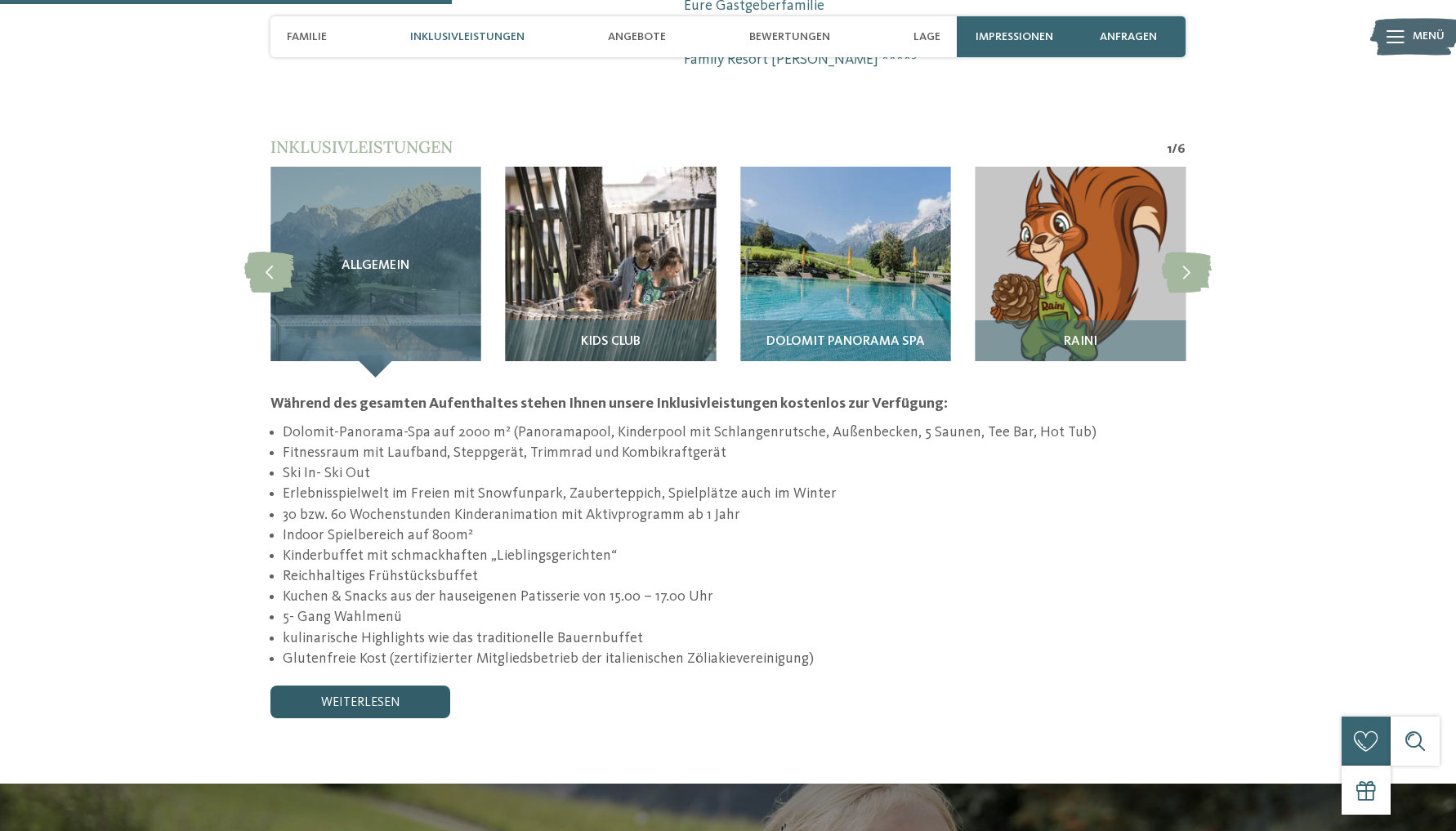
click at [376, 686] on link "weiterlesen" at bounding box center [360, 702] width 180 height 33
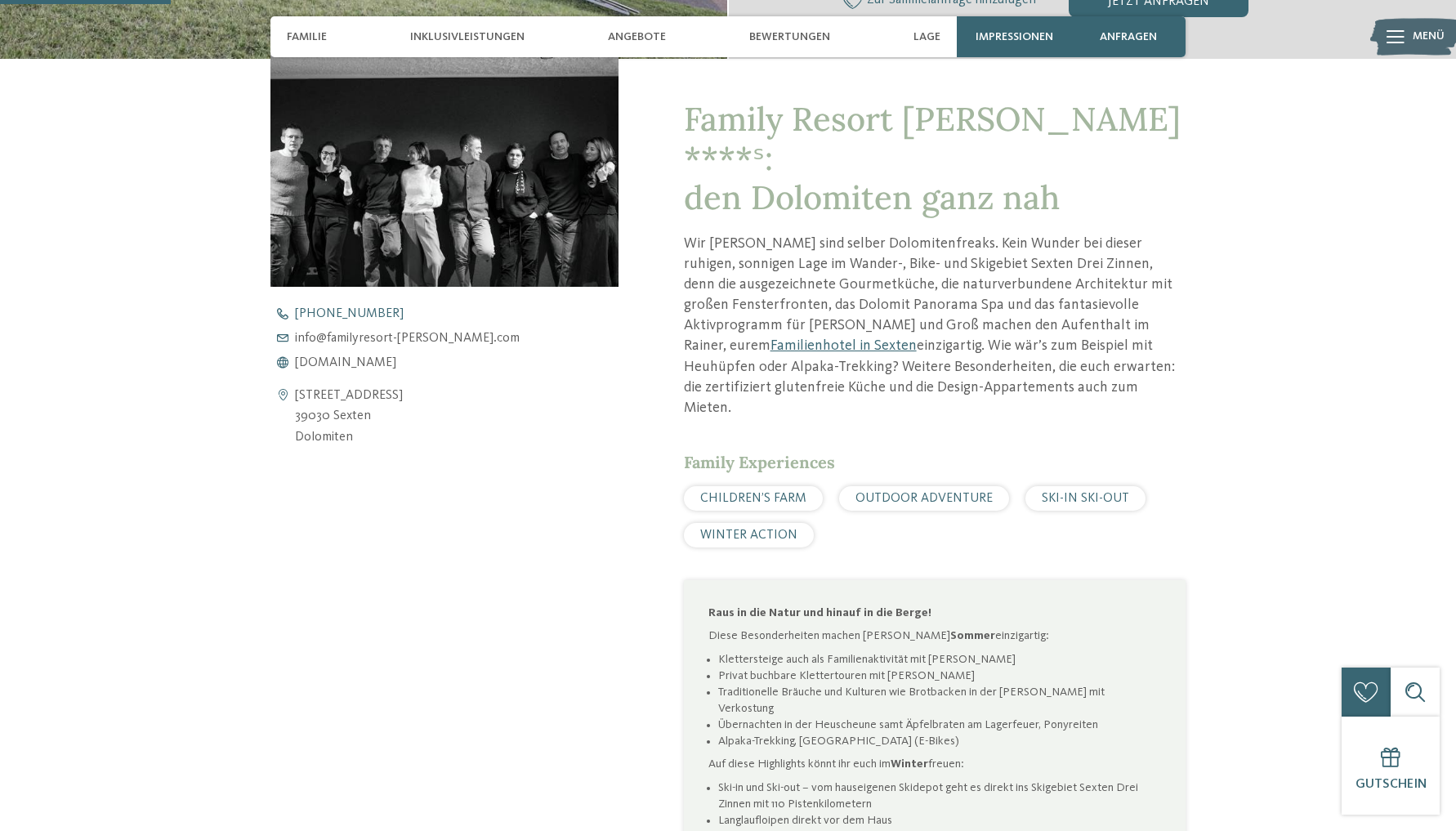
scroll to position [568, 0]
click at [396, 370] on span "www.familyresort-rainer.com" at bounding box center [346, 363] width 101 height 13
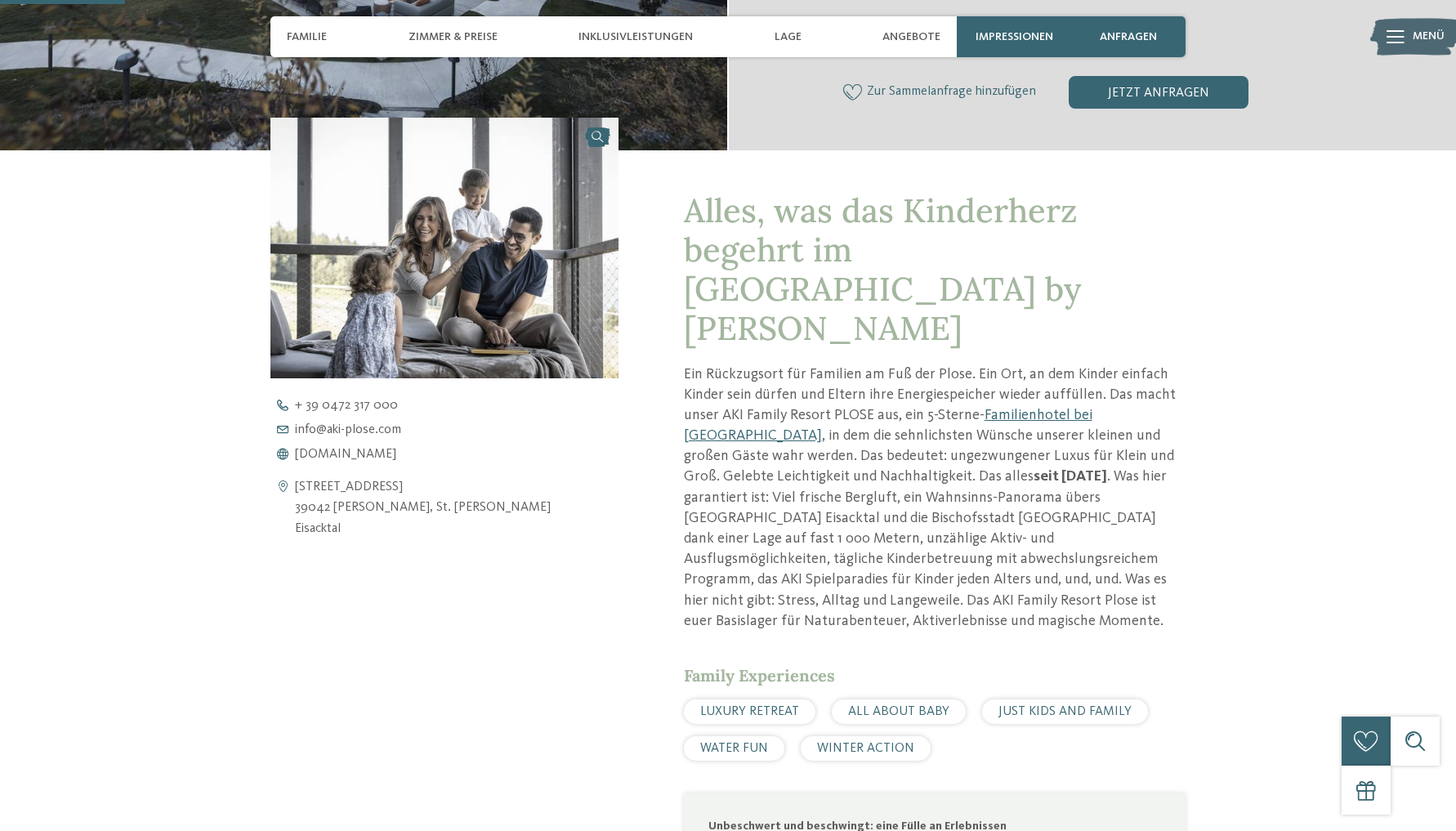
scroll to position [477, 0]
click at [364, 461] on span "www.aki-plose.com" at bounding box center [346, 455] width 101 height 13
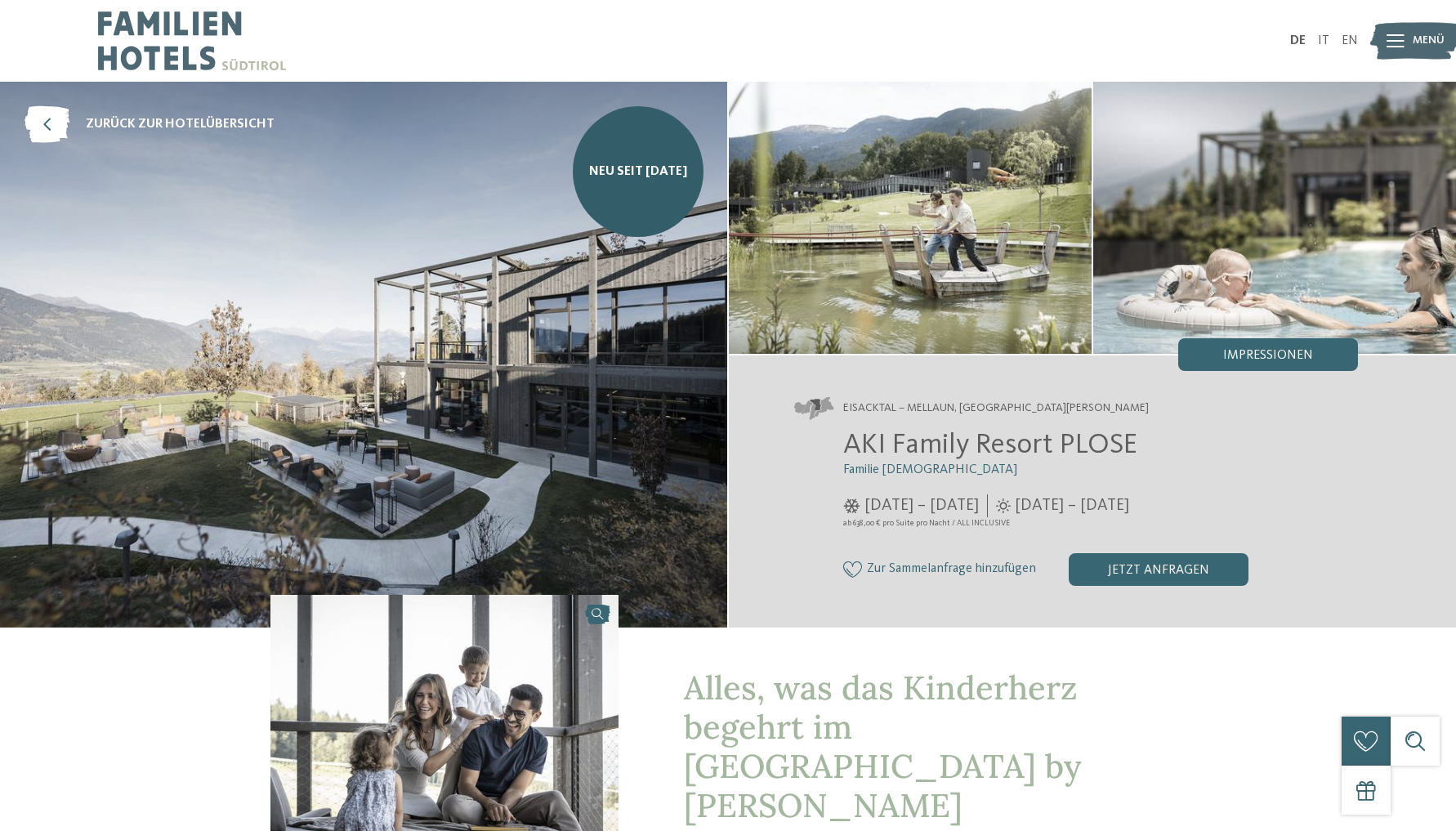
scroll to position [0, 0]
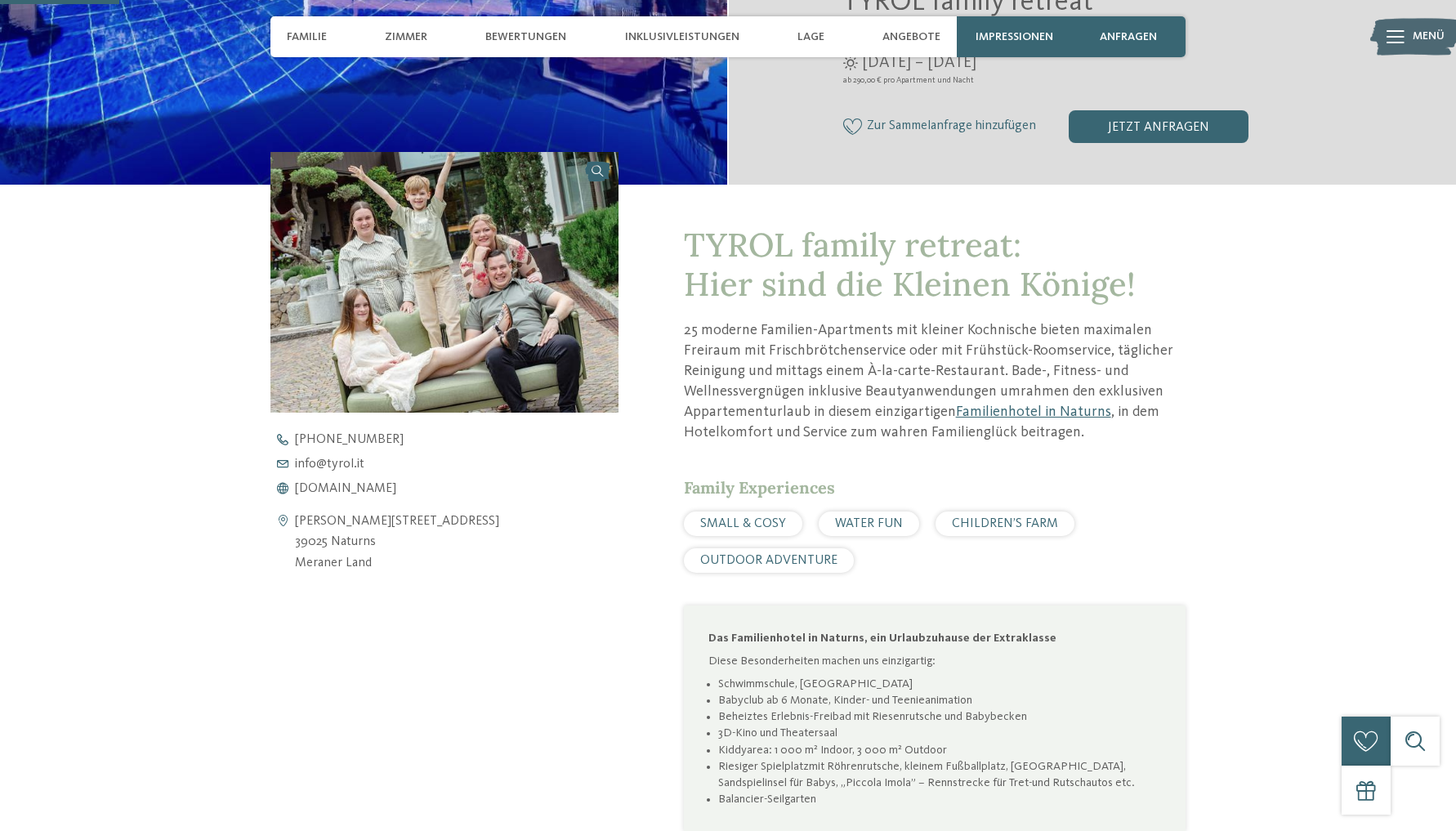
scroll to position [483, 0]
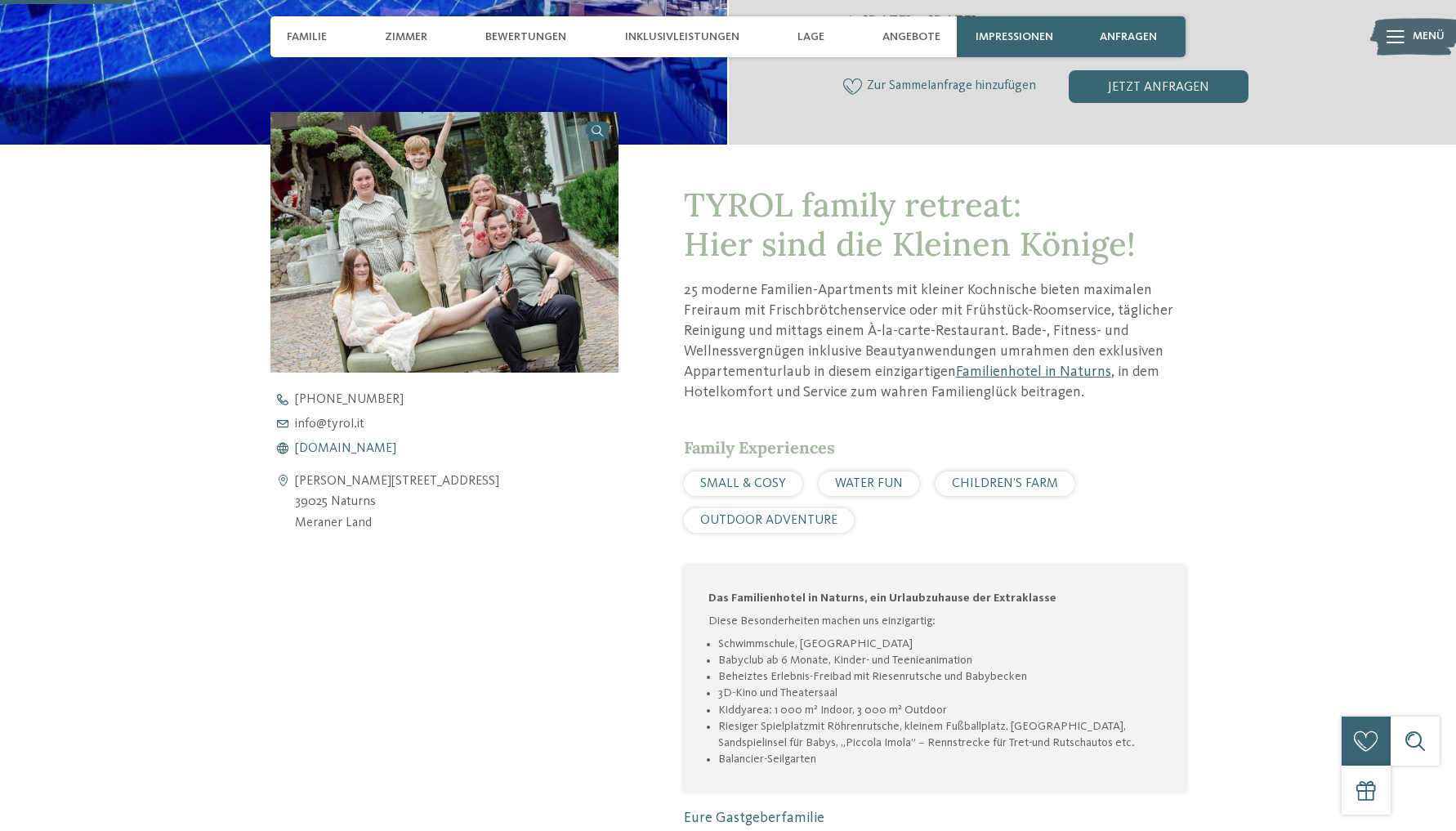
click at [333, 456] on span "www.tyrol.it" at bounding box center [346, 448] width 101 height 13
click at [344, 456] on span "www.tyrol.it" at bounding box center [346, 448] width 101 height 13
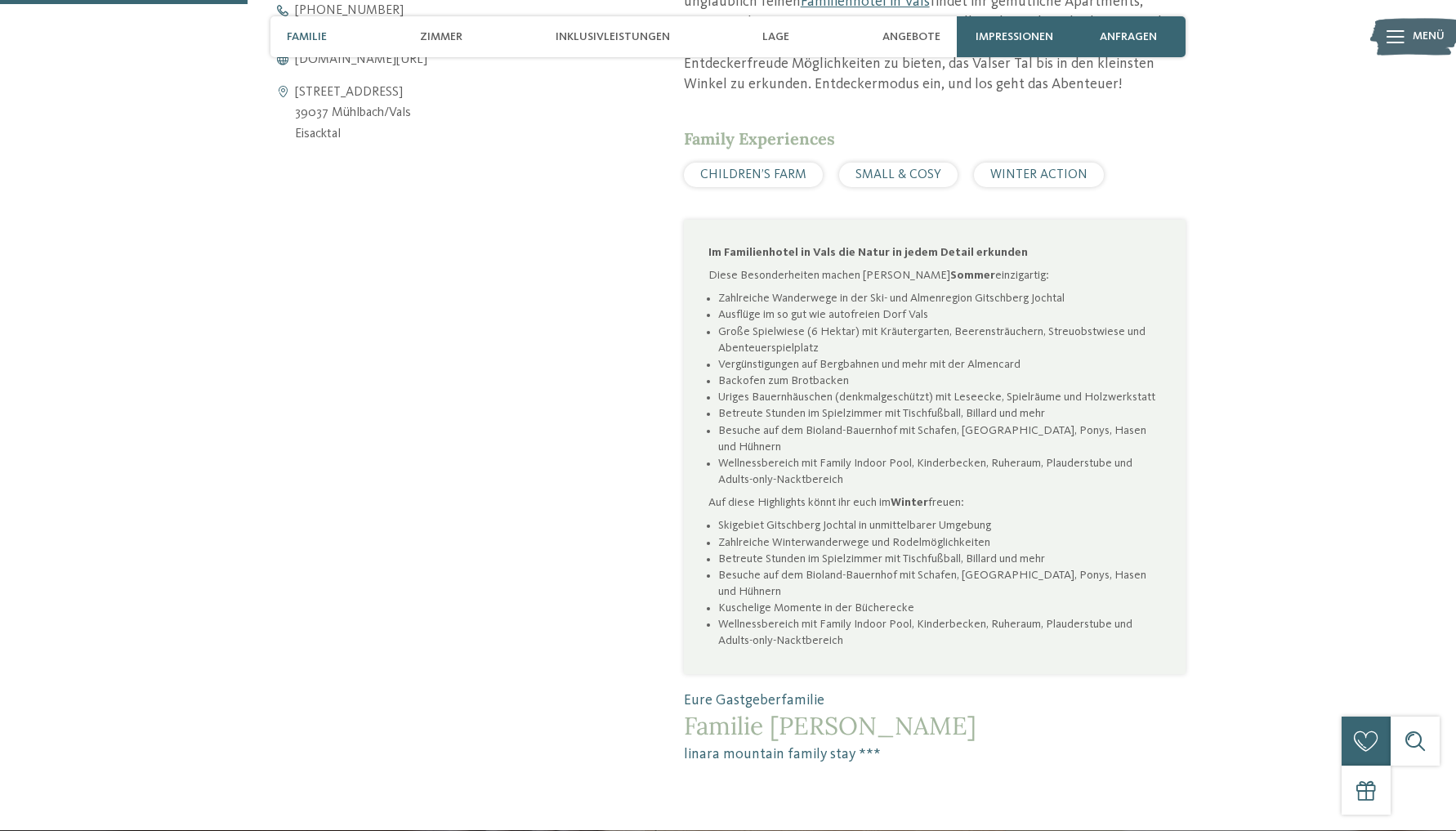
scroll to position [875, 0]
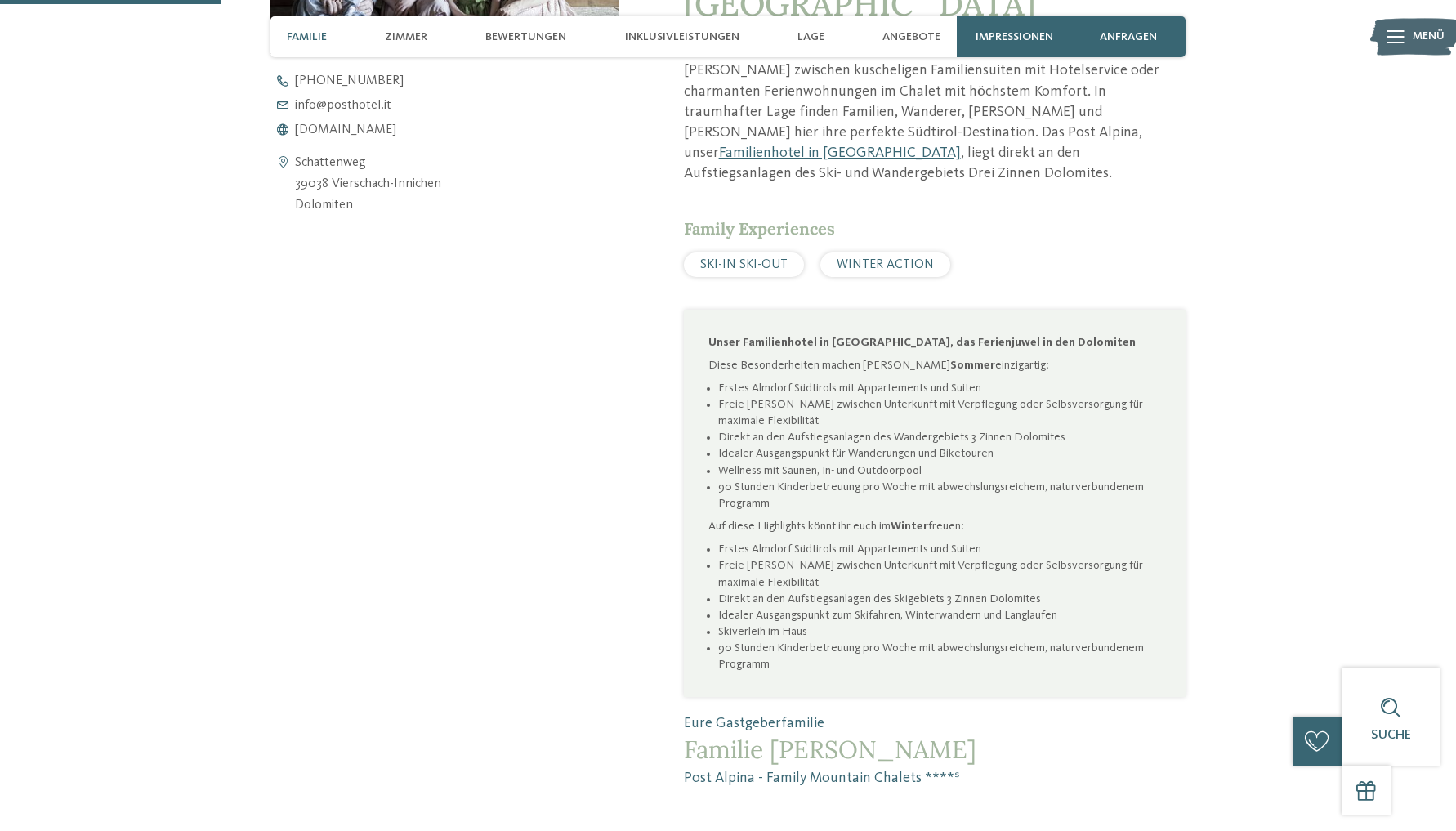
scroll to position [830, 0]
click at [288, 140] on icon at bounding box center [283, 134] width 24 height 12
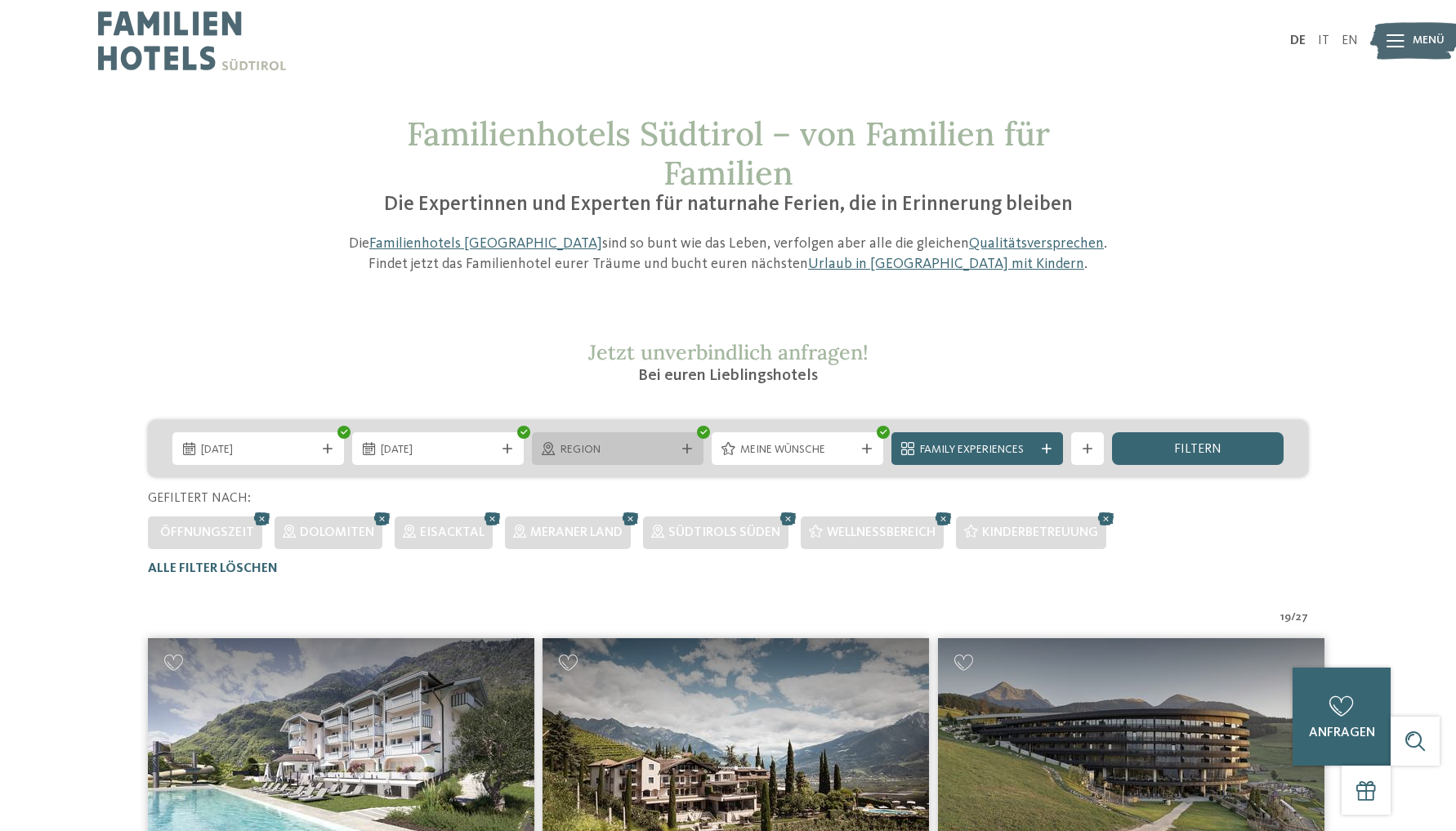
click at [691, 447] on icon at bounding box center [688, 449] width 10 height 10
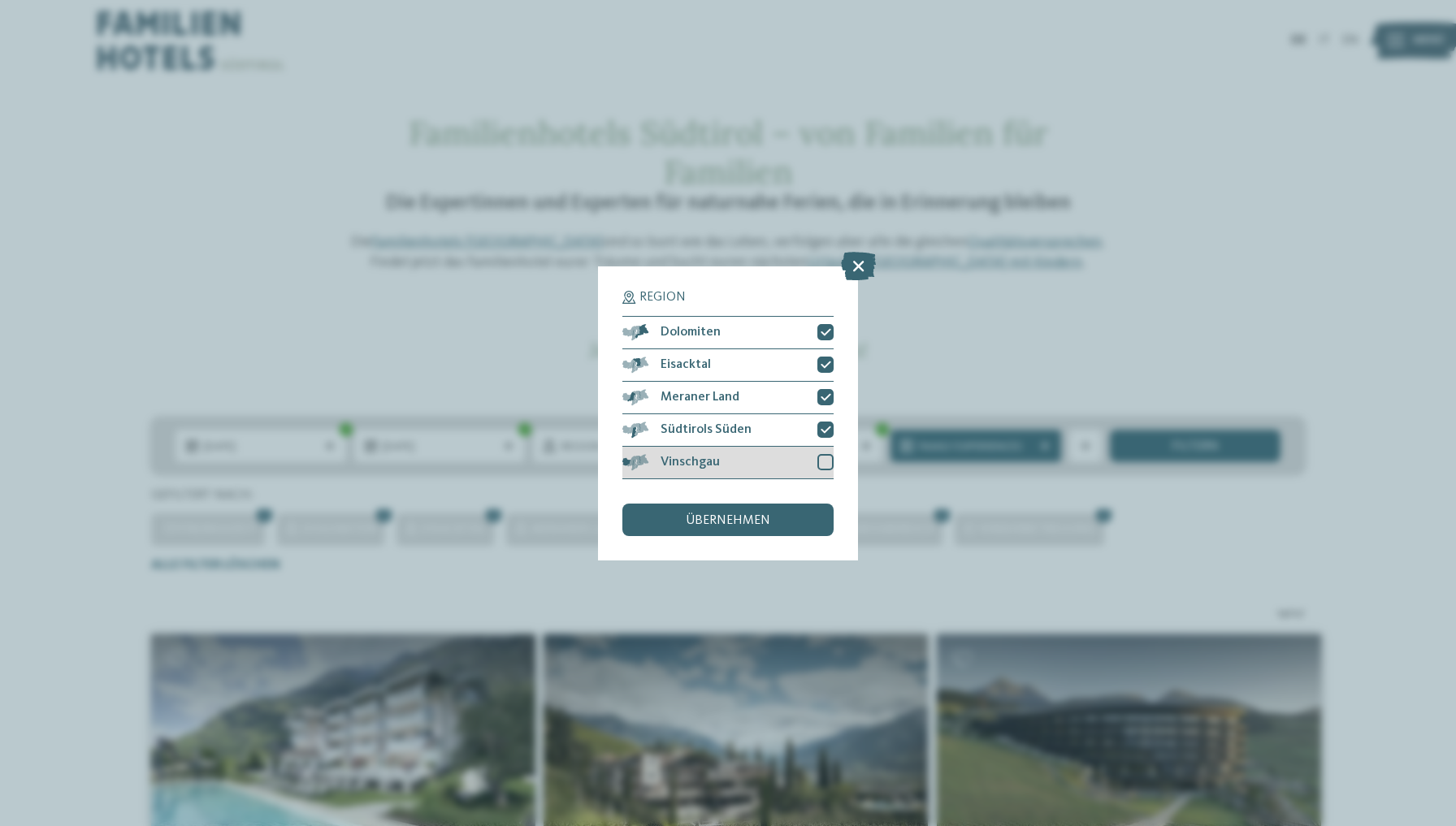
click at [829, 454] on div at bounding box center [824, 461] width 16 height 16
click at [774, 504] on div "übernehmen" at bounding box center [728, 520] width 211 height 33
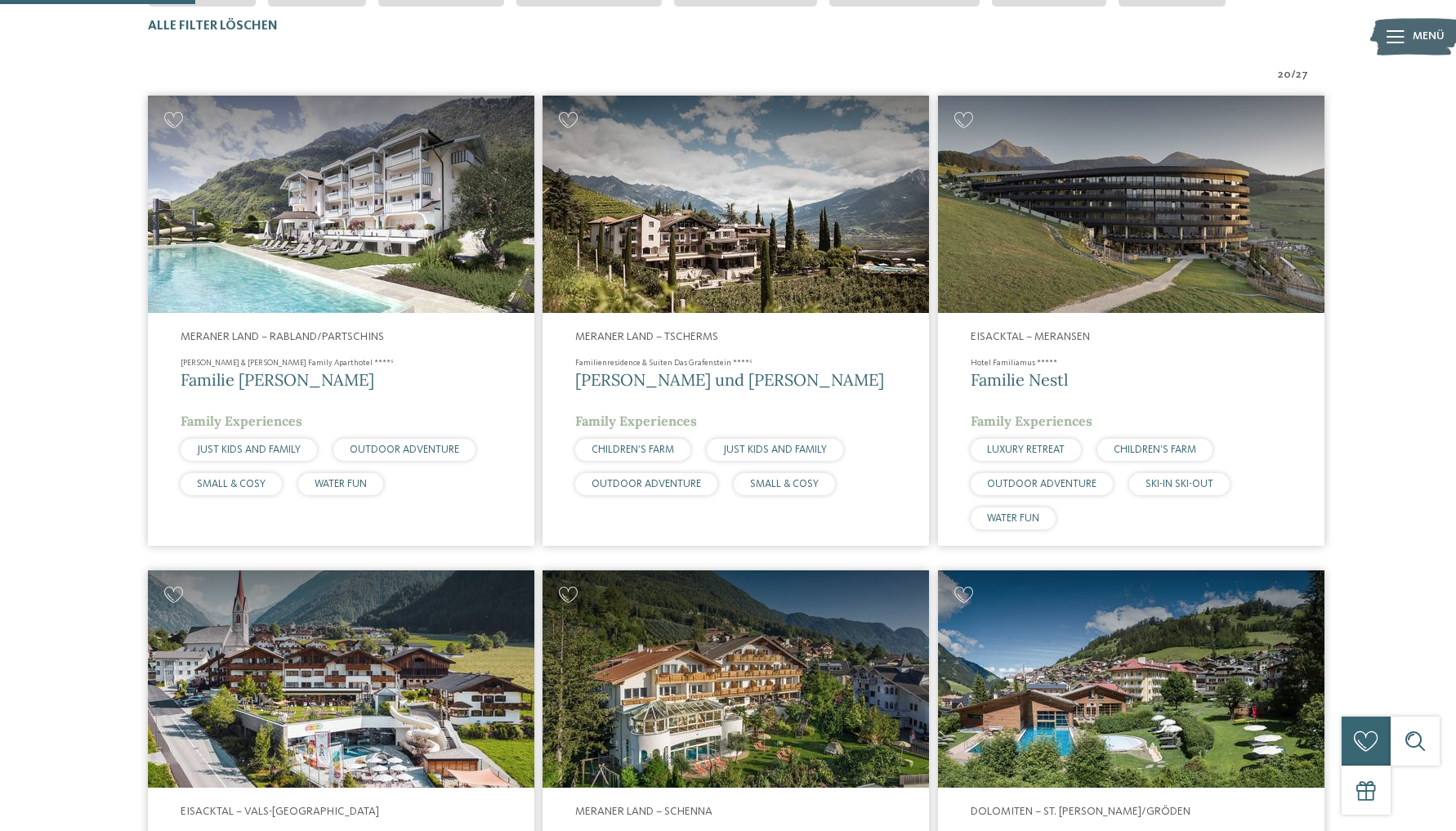
scroll to position [543, 0]
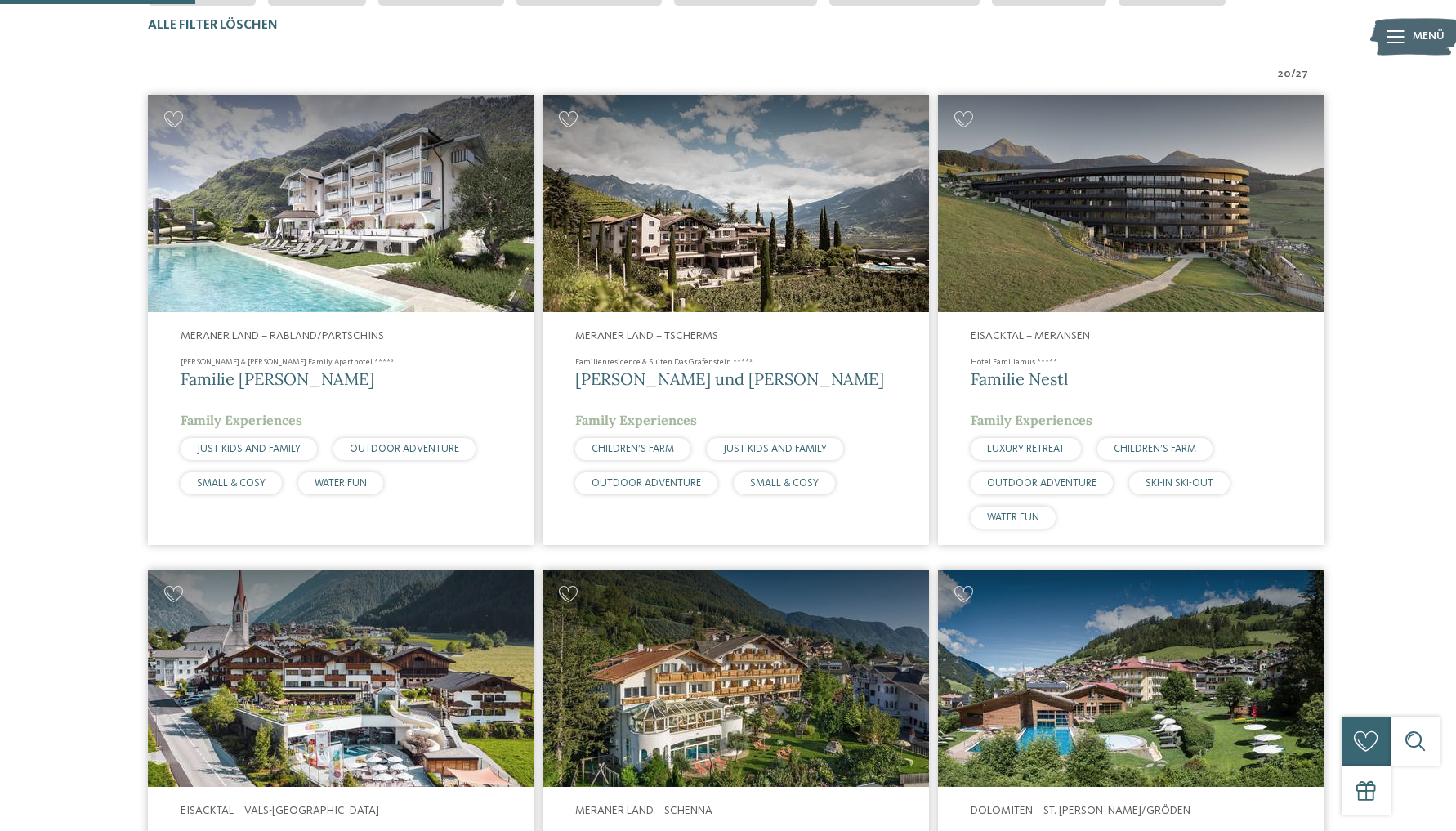
click at [1137, 229] on img at bounding box center [1131, 203] width 386 height 218
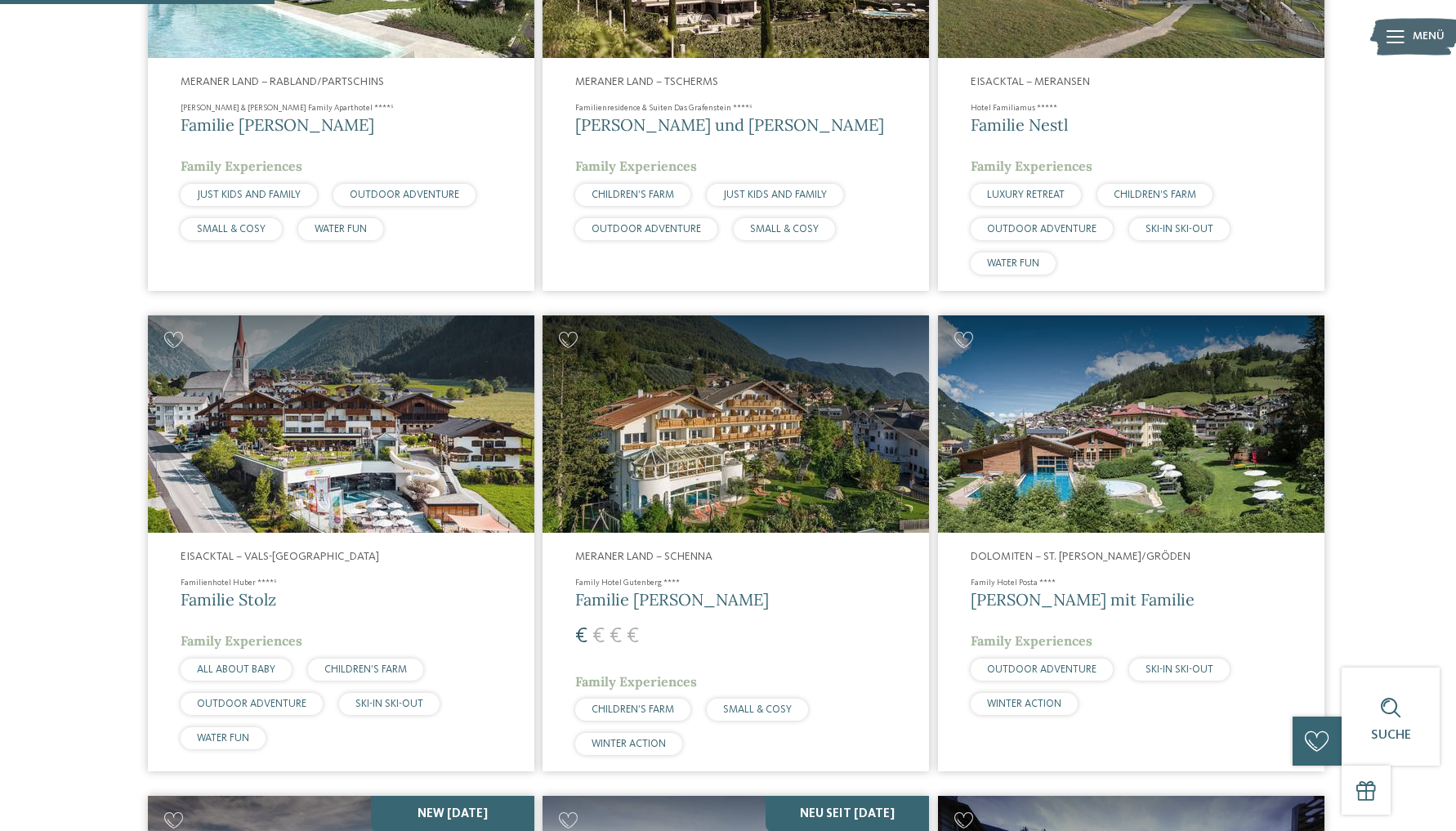
scroll to position [839, 0]
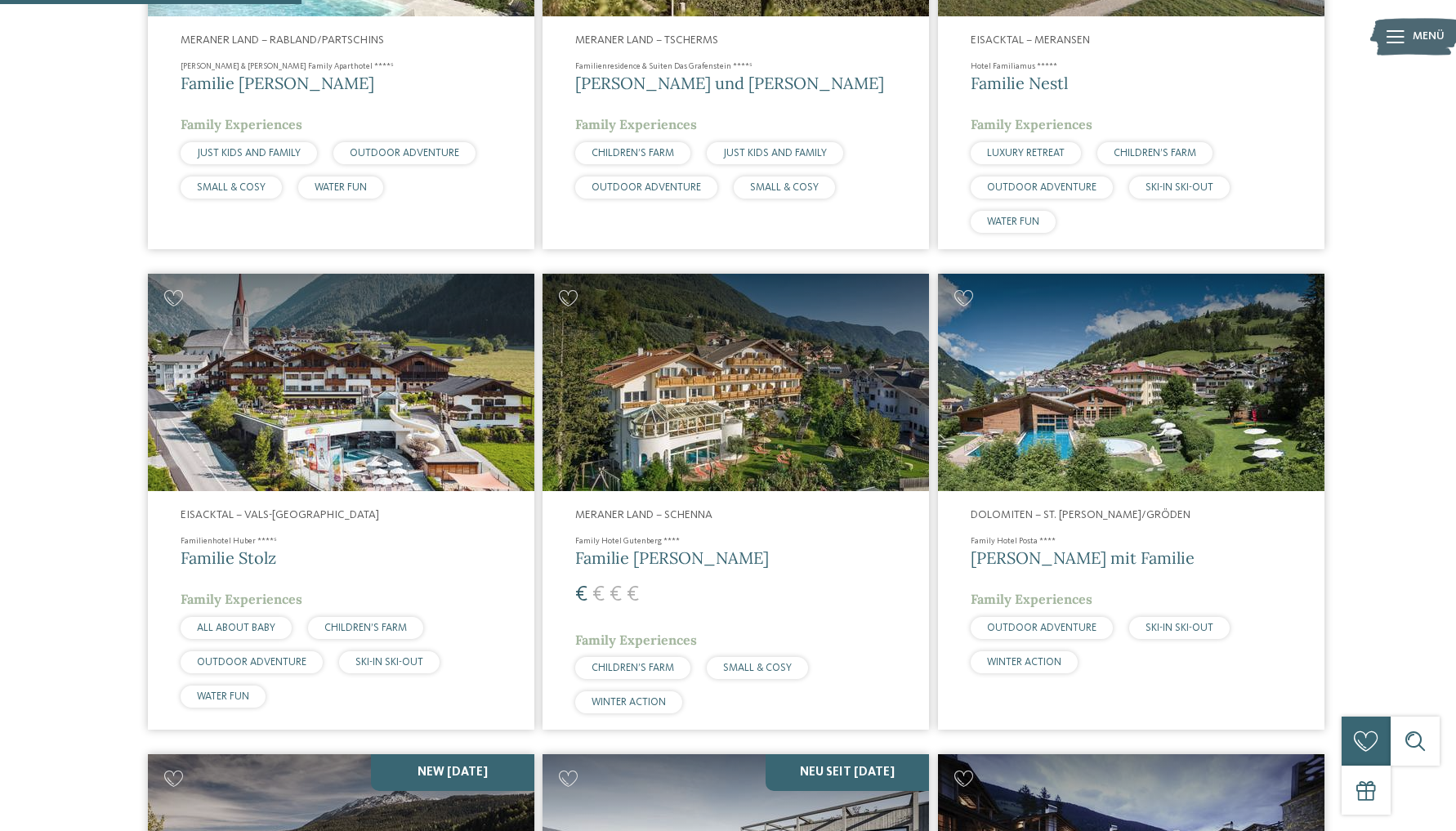
click at [1130, 367] on img at bounding box center [1131, 382] width 386 height 218
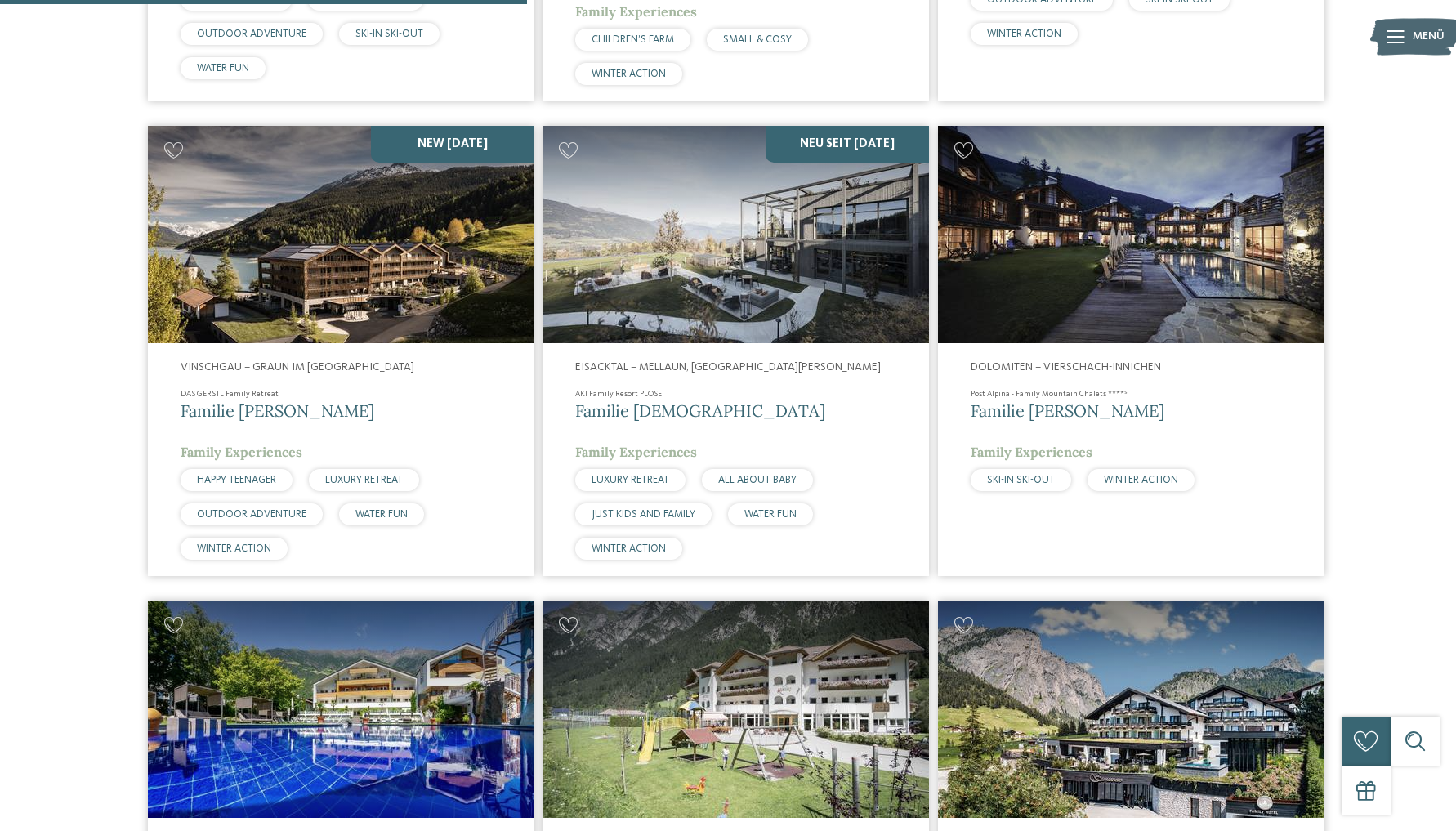
scroll to position [1469, 0]
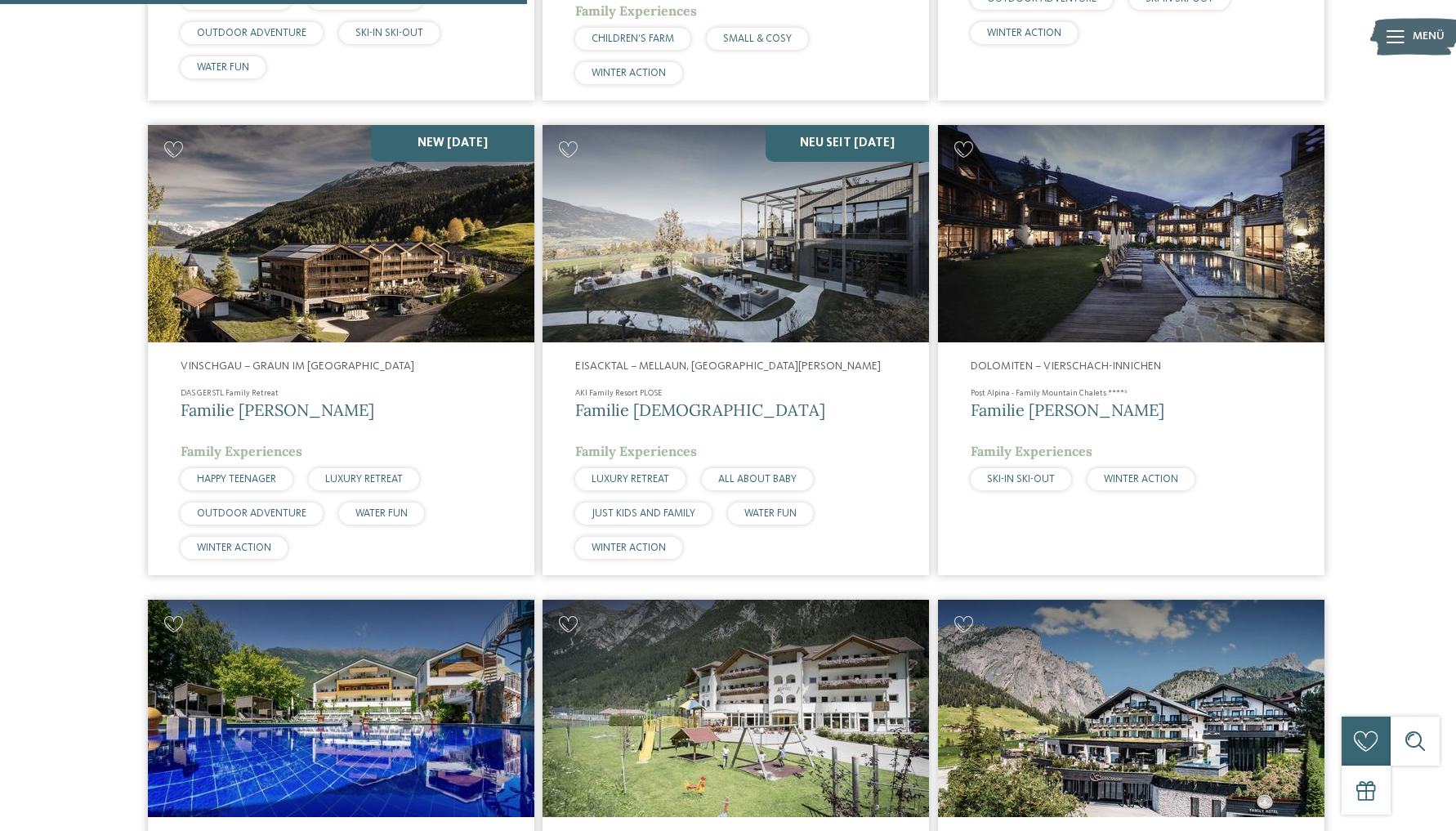
click at [395, 257] on img at bounding box center [341, 234] width 386 height 218
click at [337, 270] on img at bounding box center [341, 234] width 386 height 218
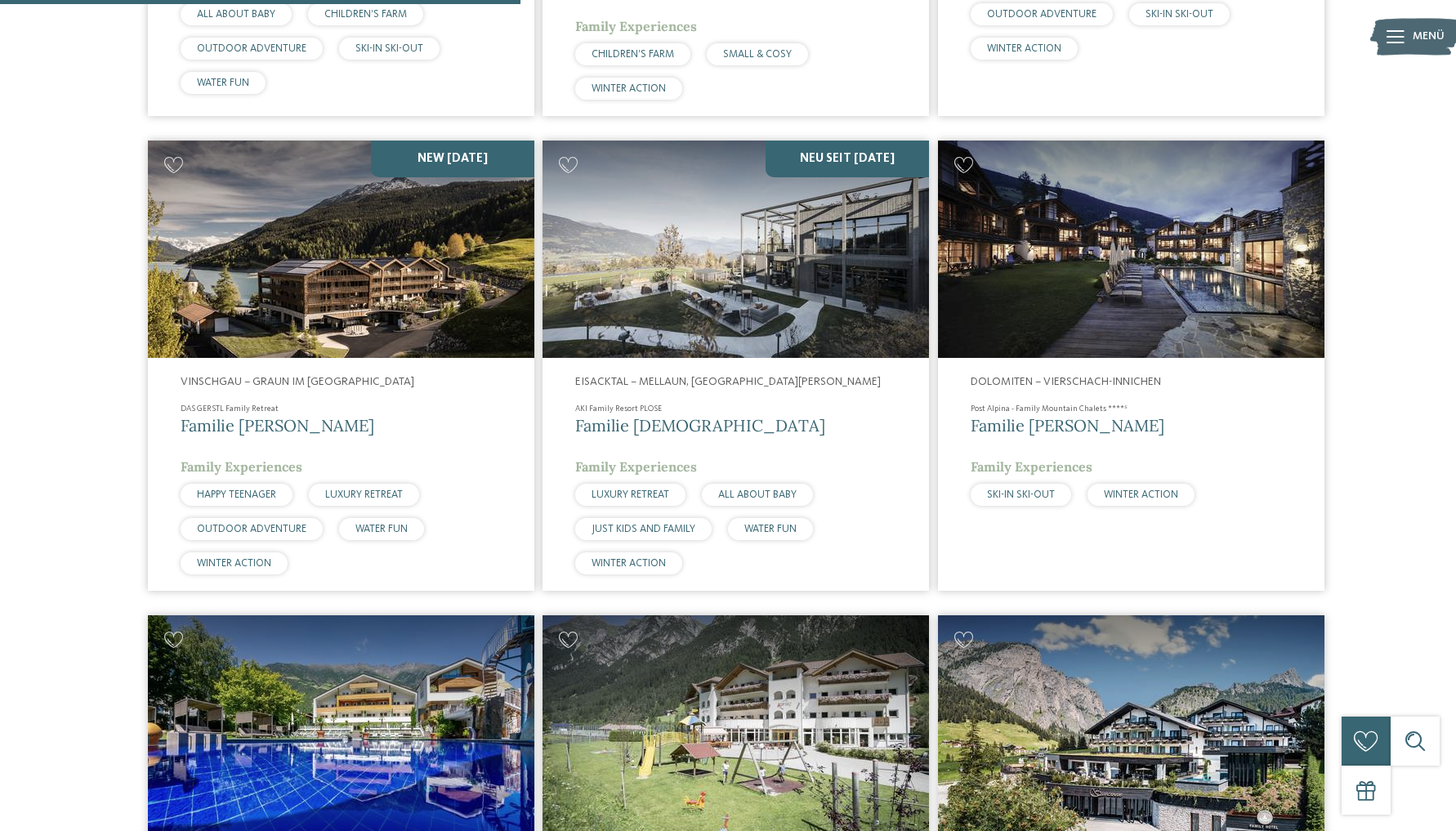
scroll to position [1450, 0]
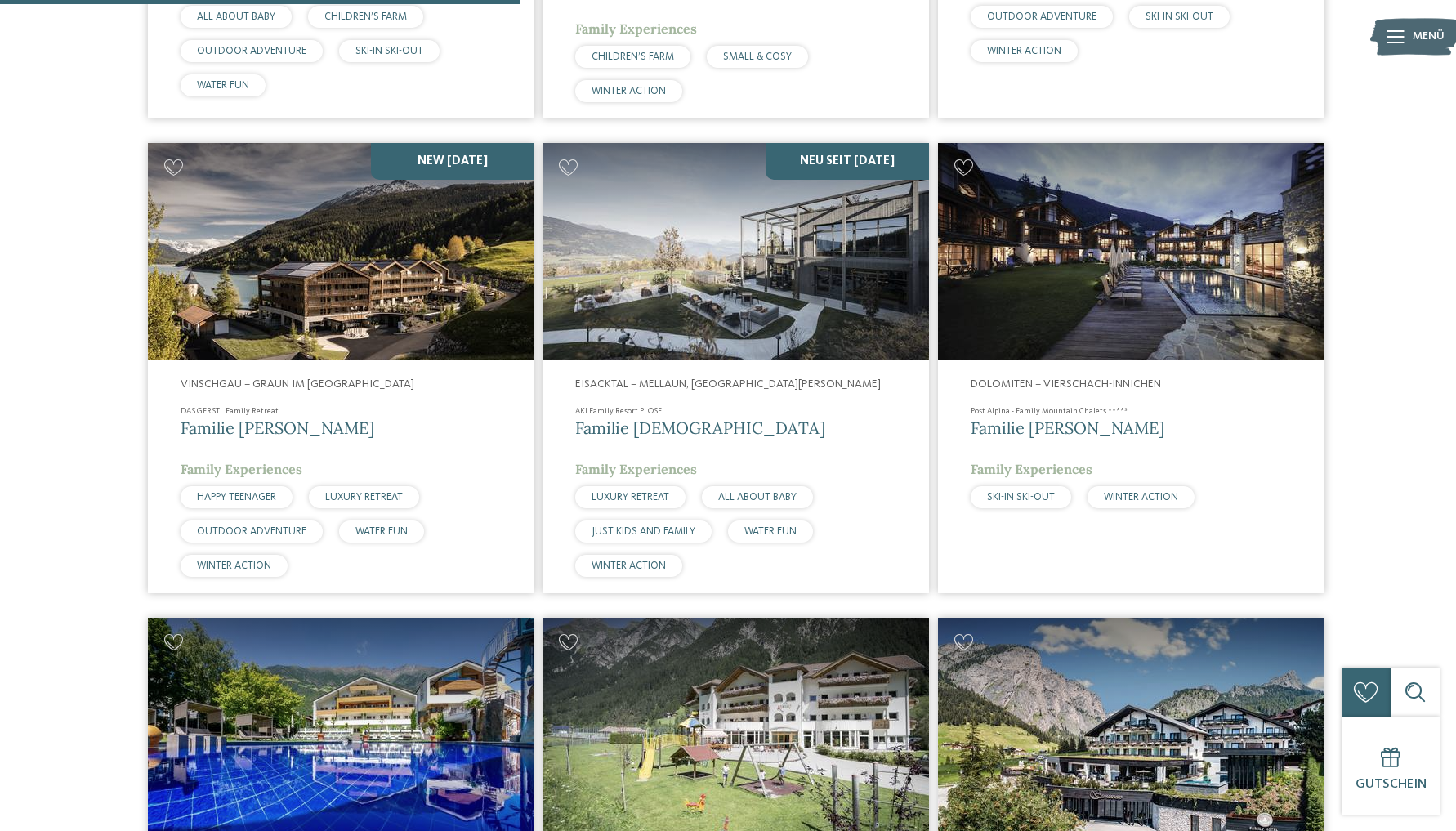
click at [666, 307] on img at bounding box center [736, 252] width 386 height 218
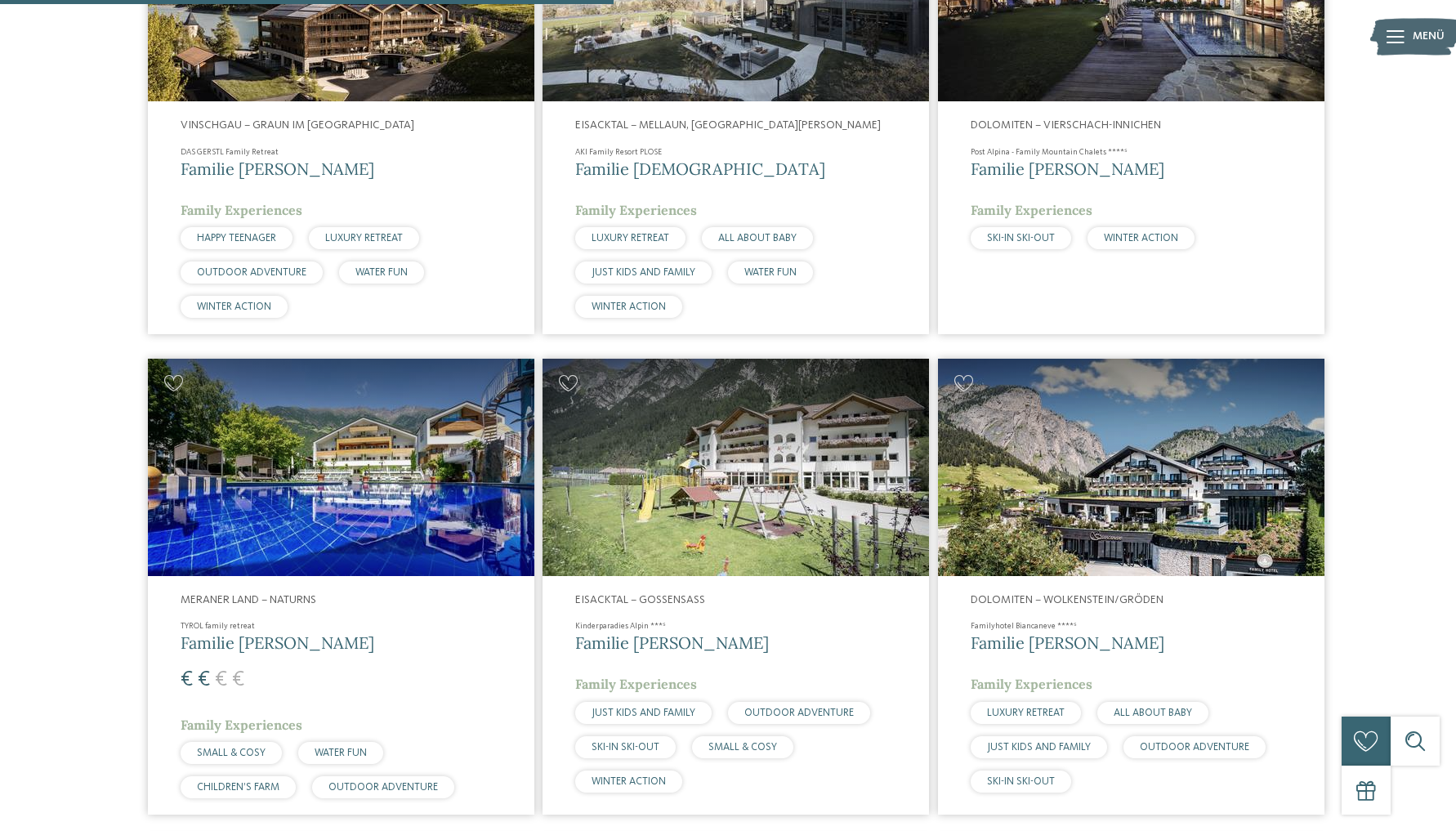
scroll to position [1710, 0]
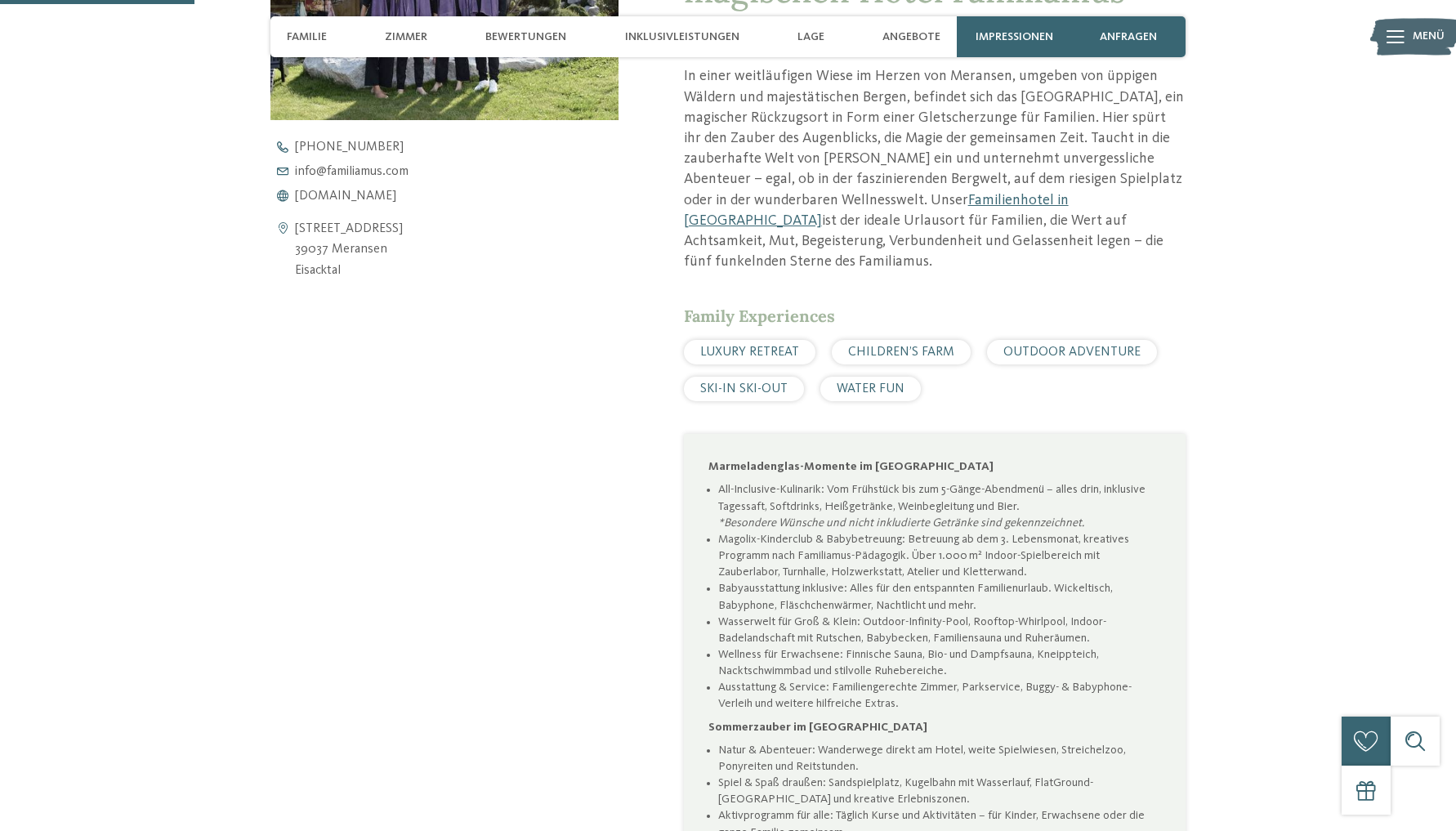
scroll to position [753, 0]
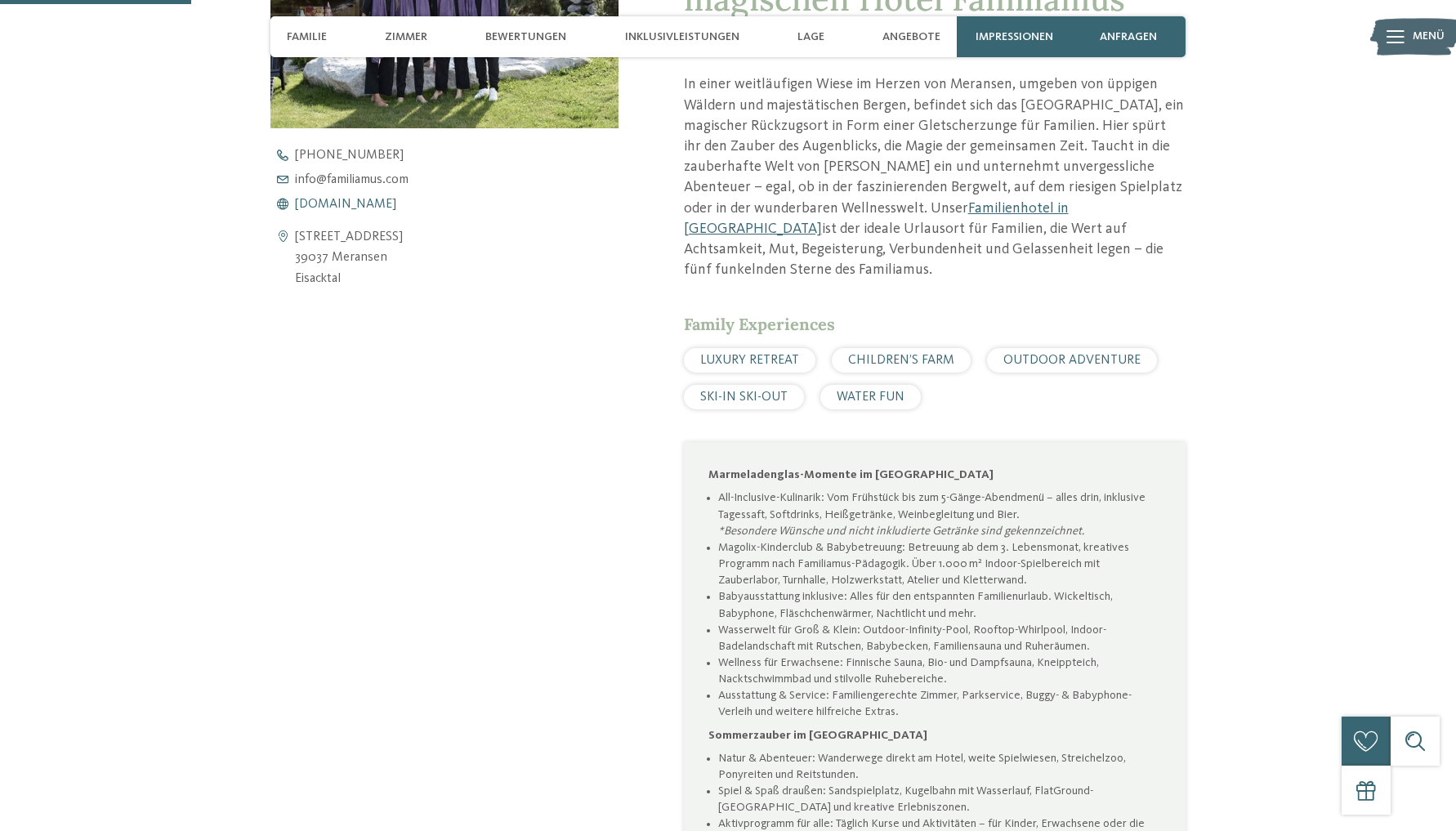
click at [354, 206] on span "[DOMAIN_NAME]" at bounding box center [346, 203] width 101 height 13
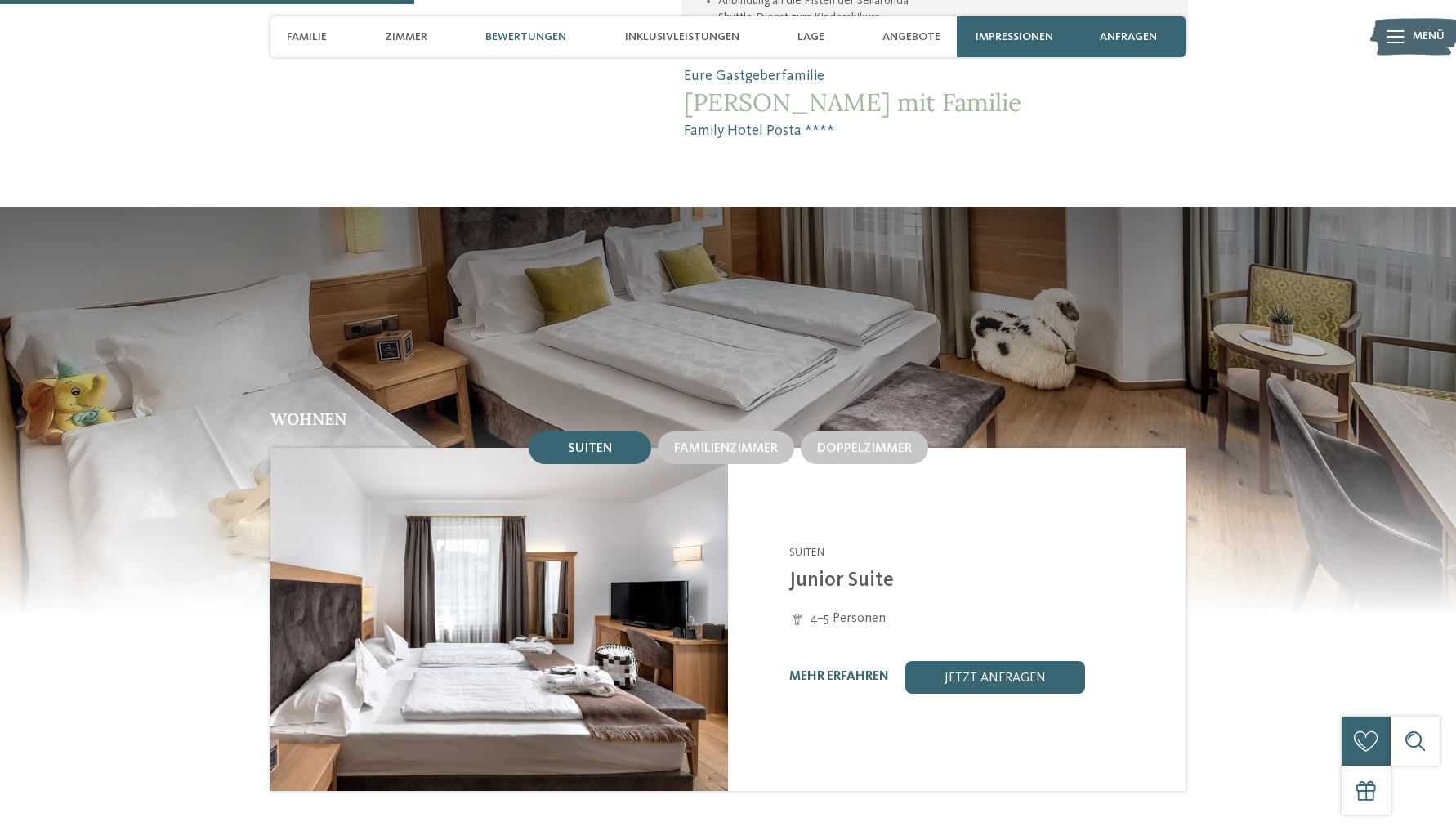
scroll to position [1551, 0]
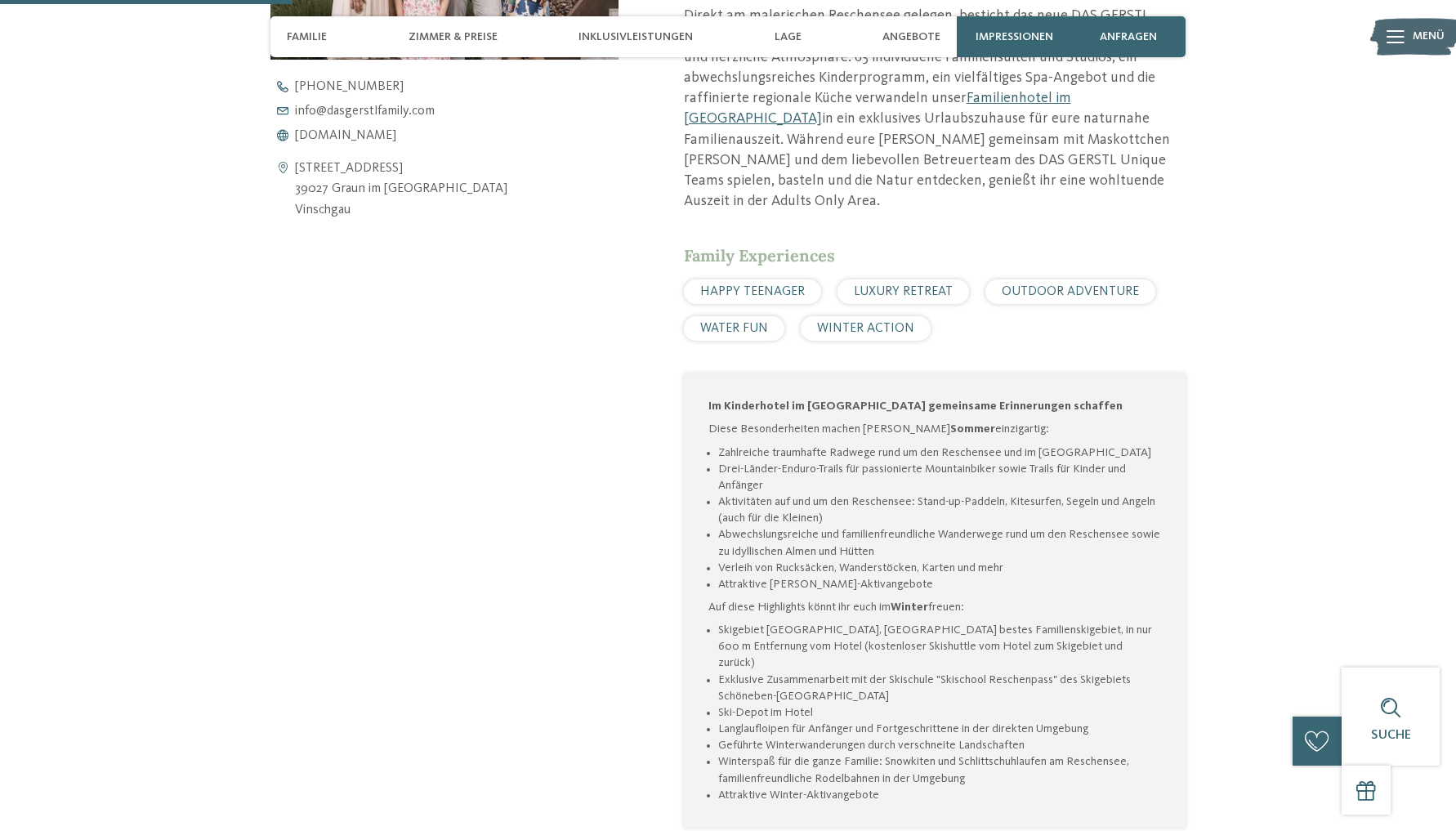
scroll to position [724, 0]
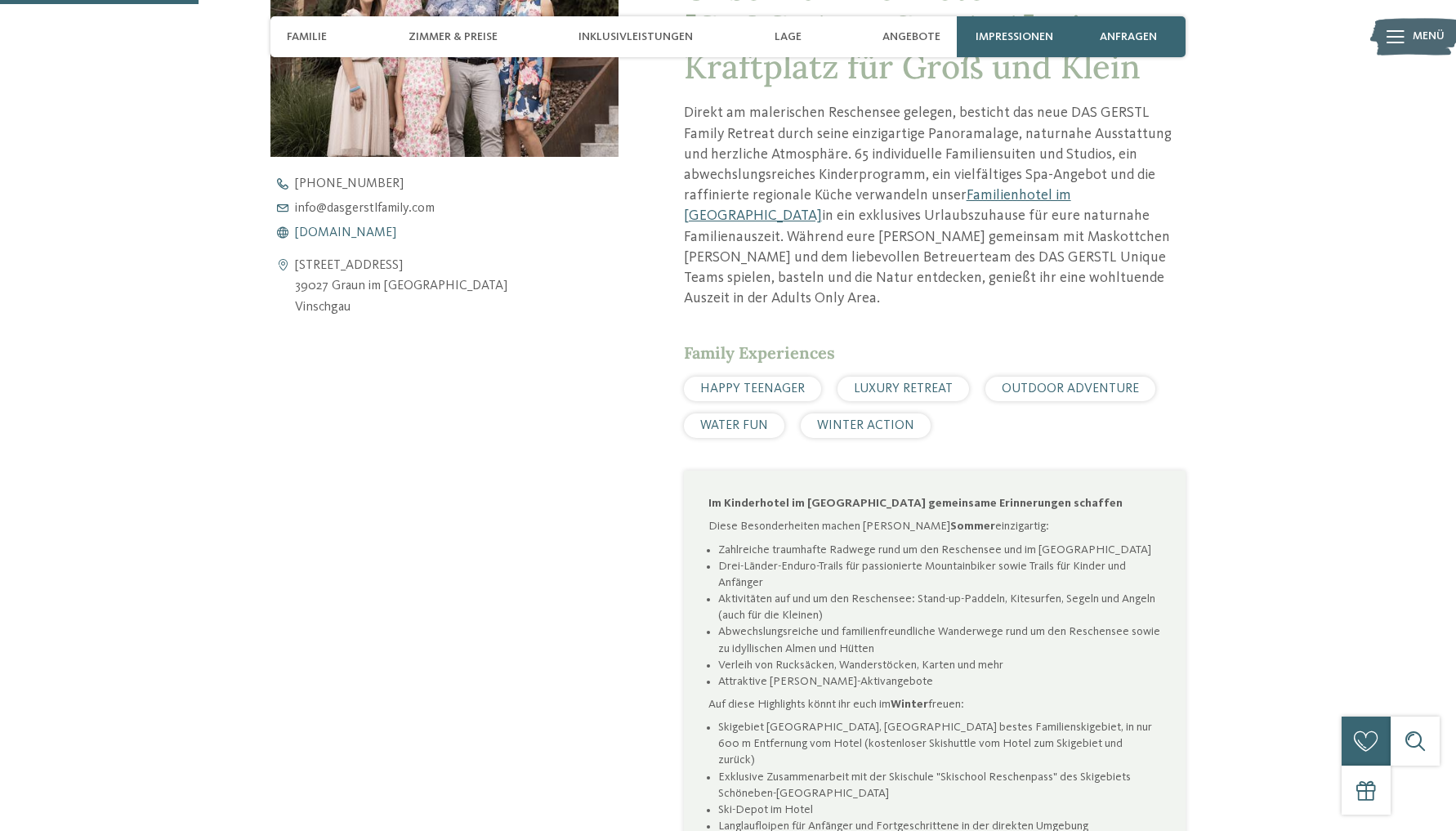
click at [347, 226] on span "www.dasgerstlfamily.com" at bounding box center [346, 232] width 101 height 13
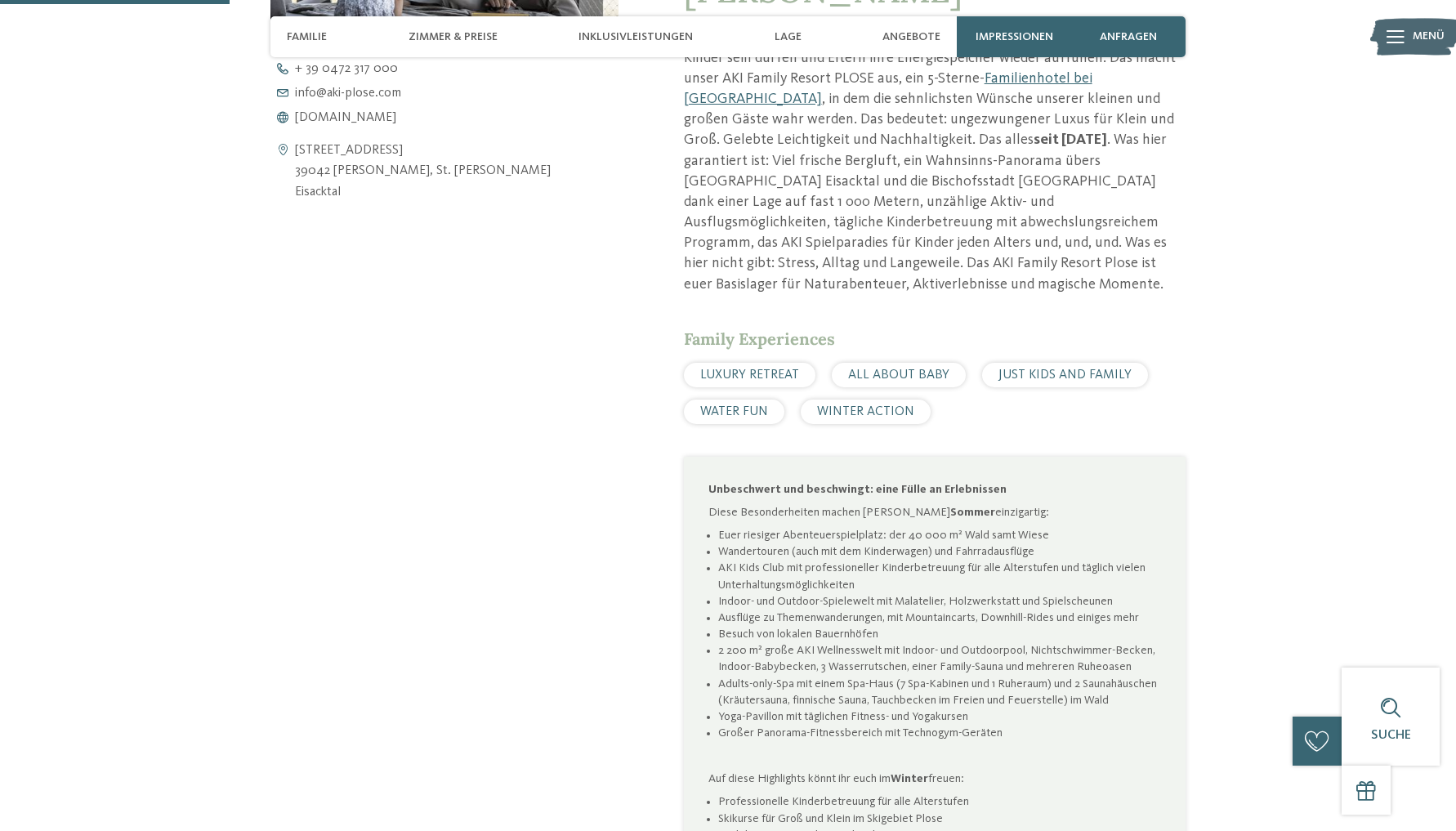
scroll to position [838, 0]
click at [336, 118] on span "[DOMAIN_NAME]" at bounding box center [346, 119] width 101 height 13
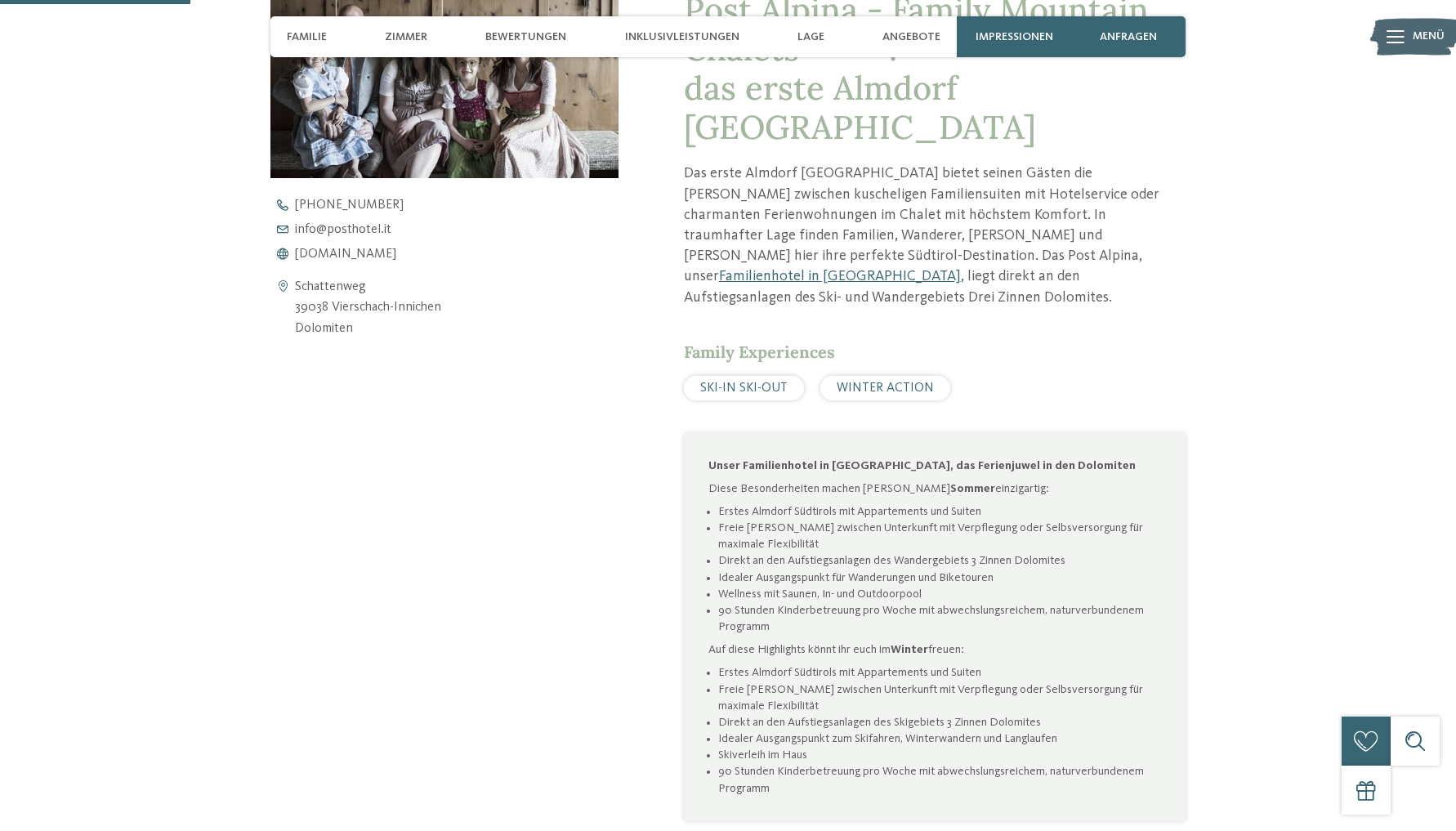
scroll to position [739, 0]
click at [359, 251] on span "www.postalpina.it" at bounding box center [346, 252] width 101 height 13
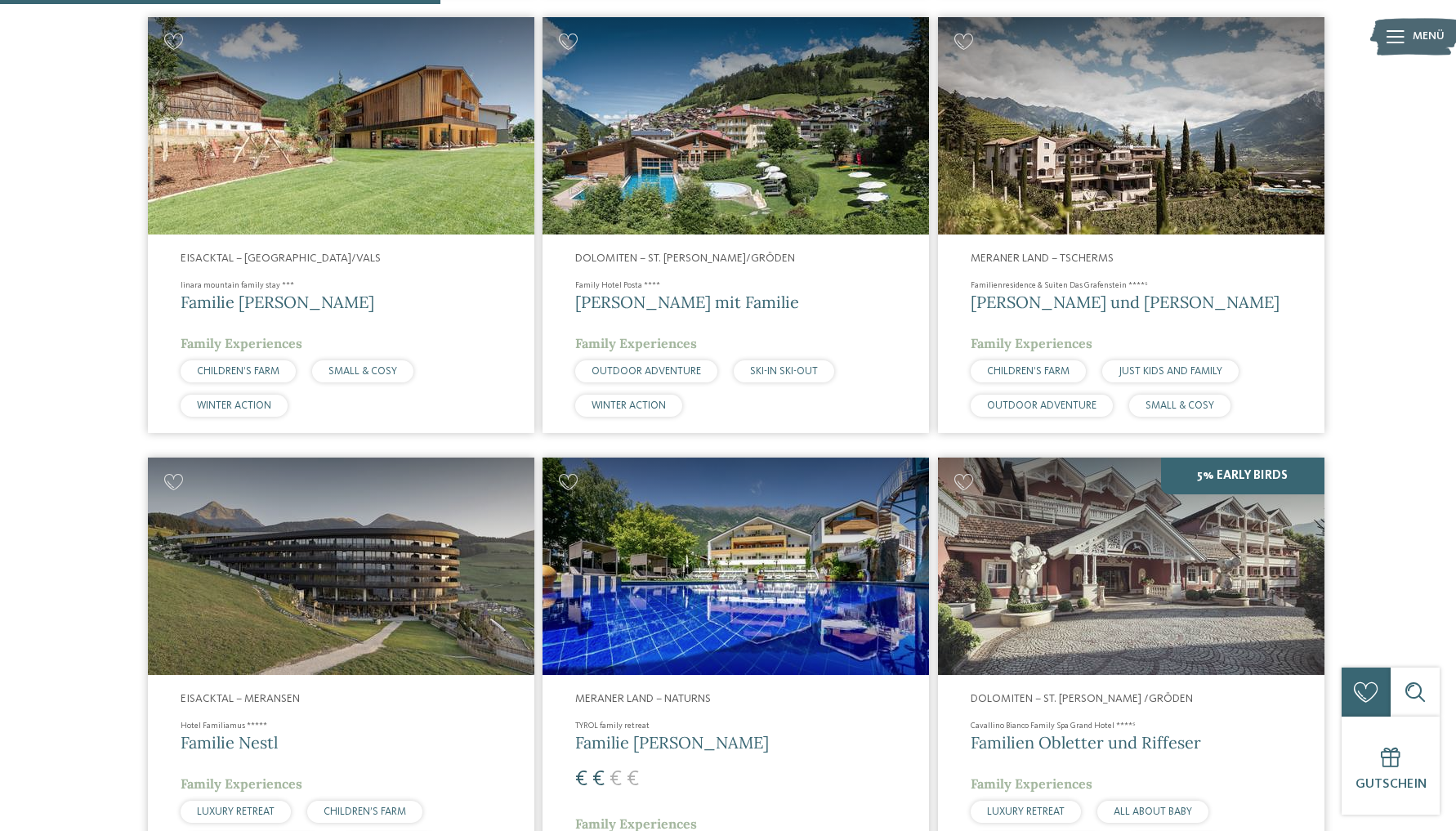
scroll to position [1104, 0]
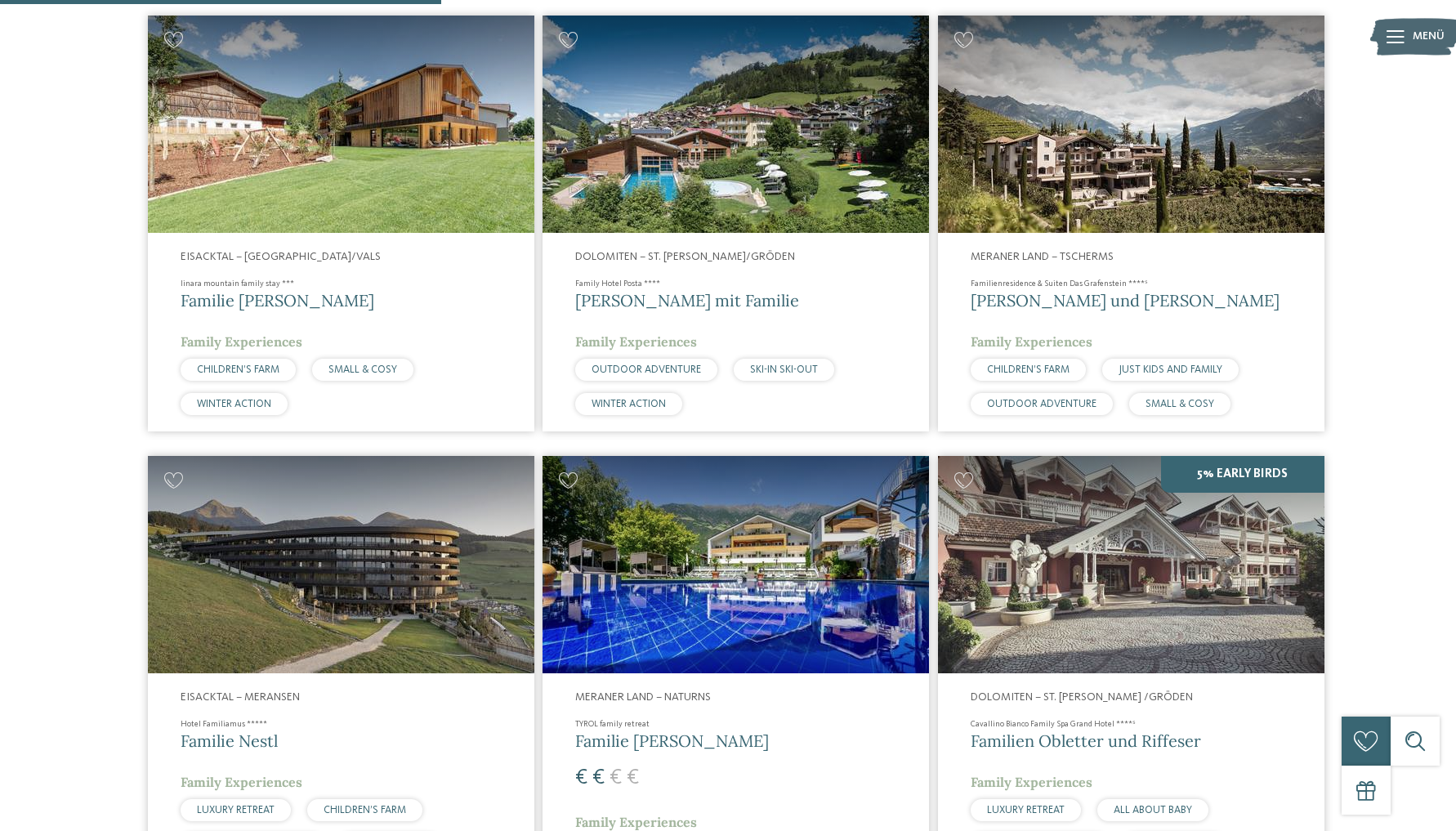
click at [1079, 624] on img at bounding box center [1131, 565] width 386 height 218
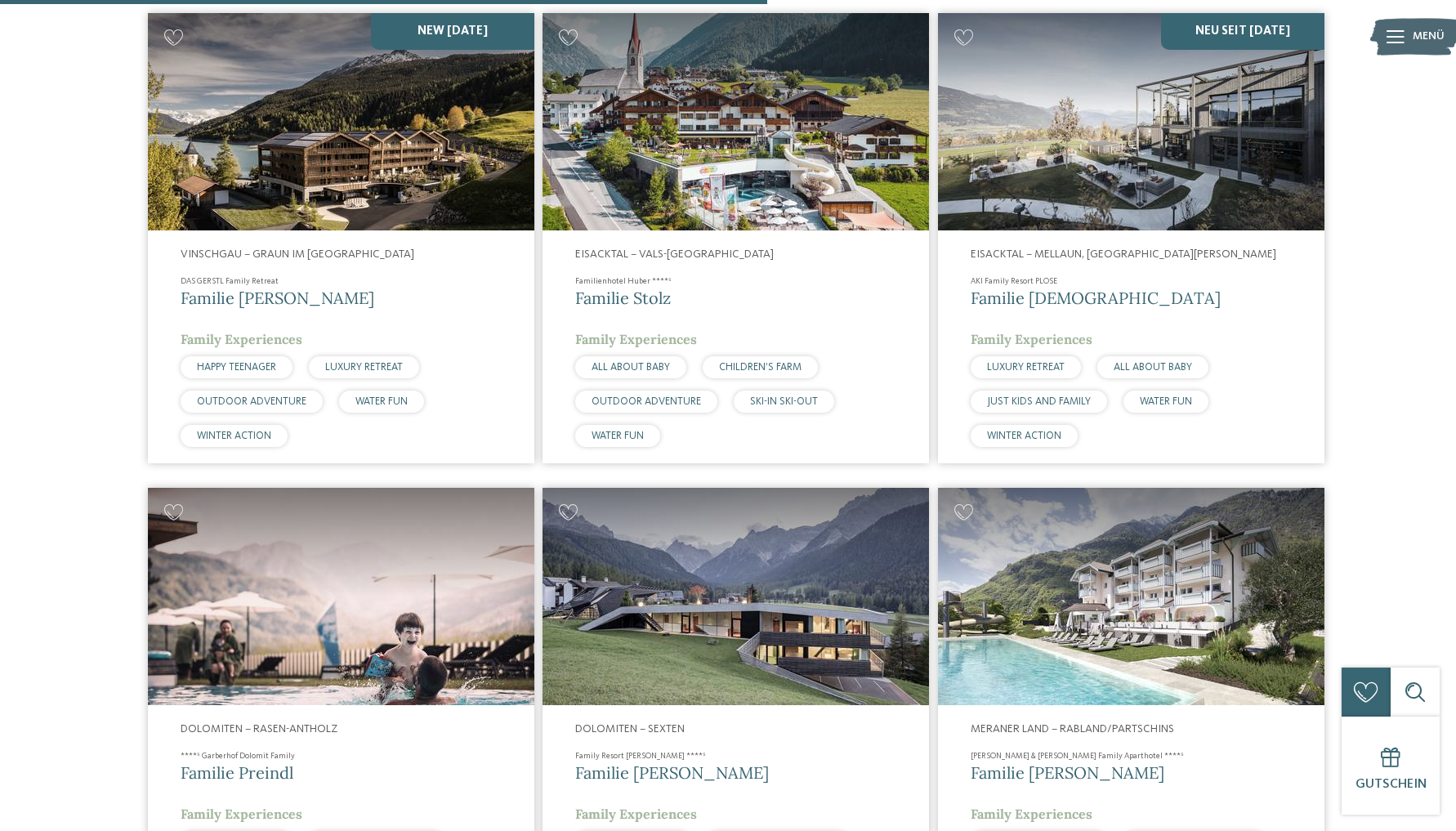
scroll to position [2028, 0]
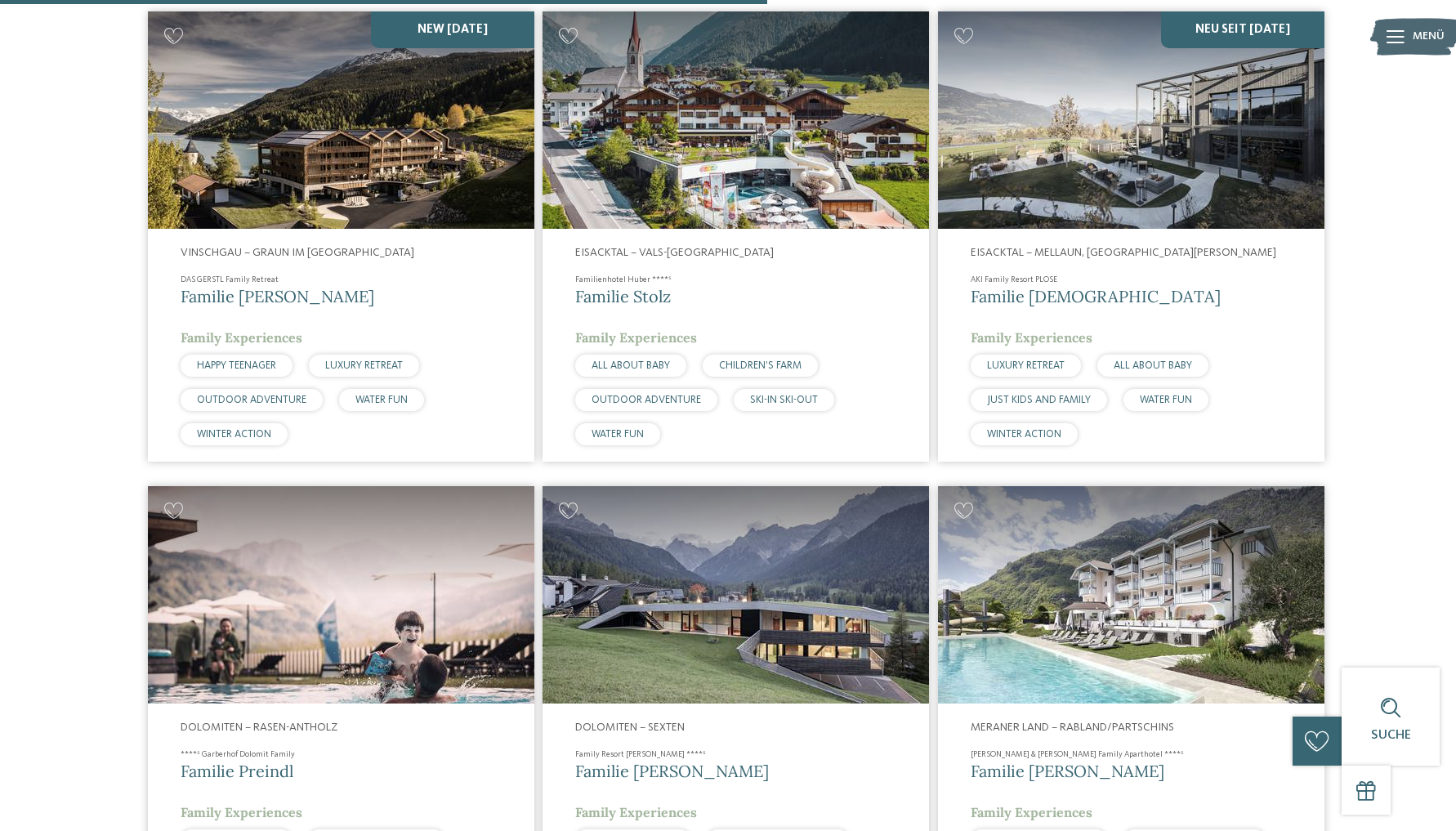
click at [775, 548] on img at bounding box center [736, 595] width 386 height 218
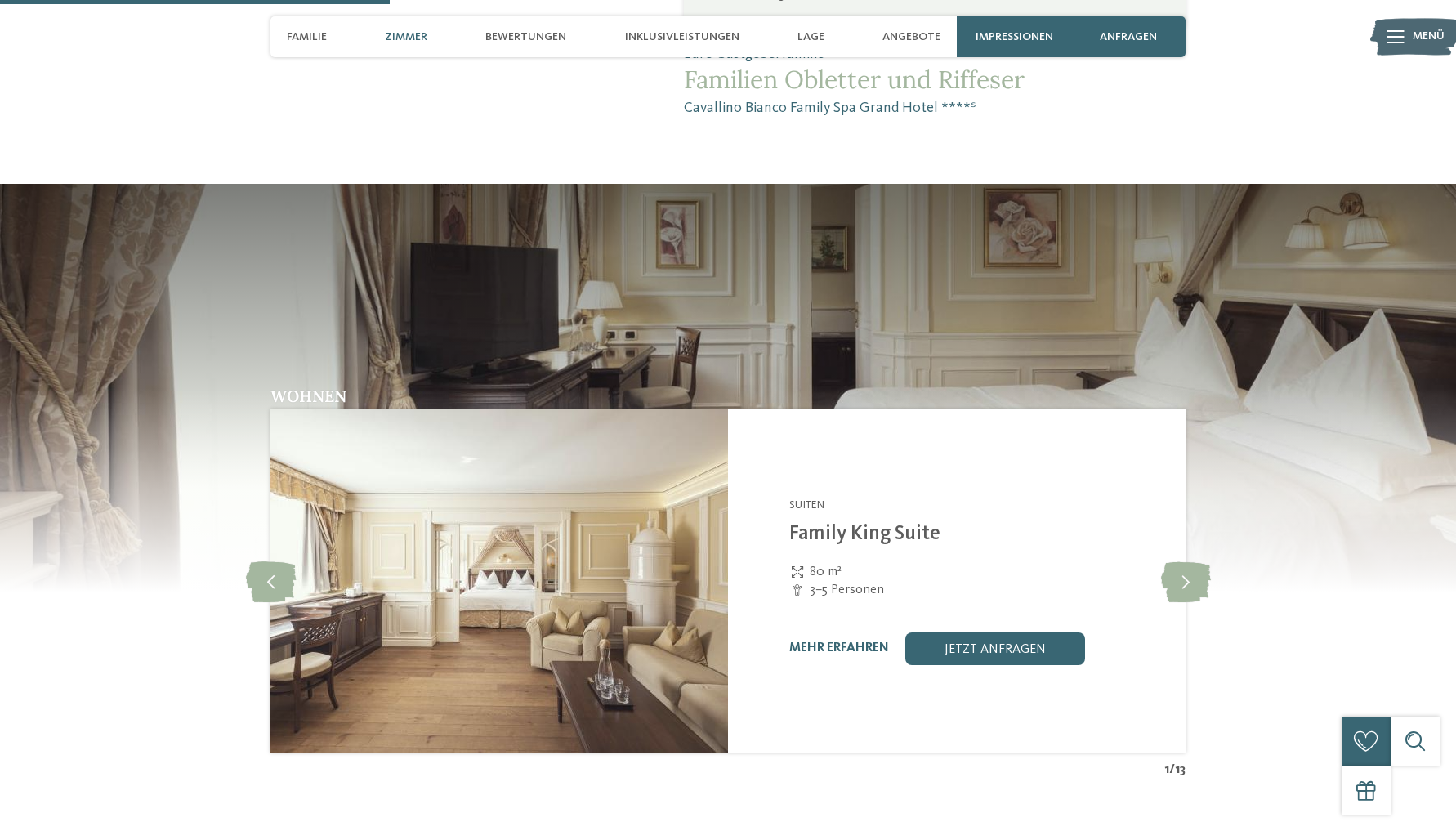
scroll to position [1508, 0]
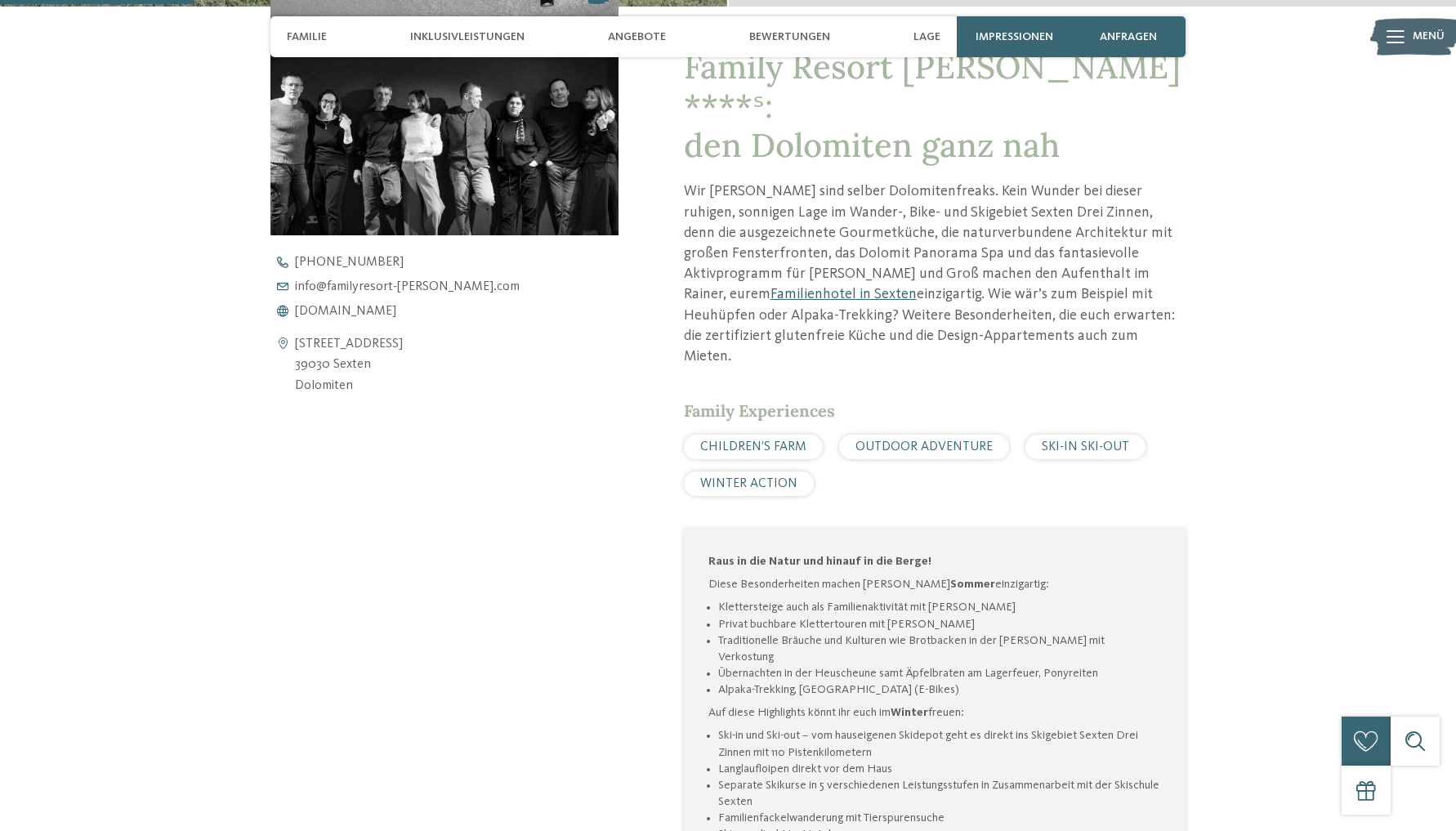
scroll to position [648, 0]
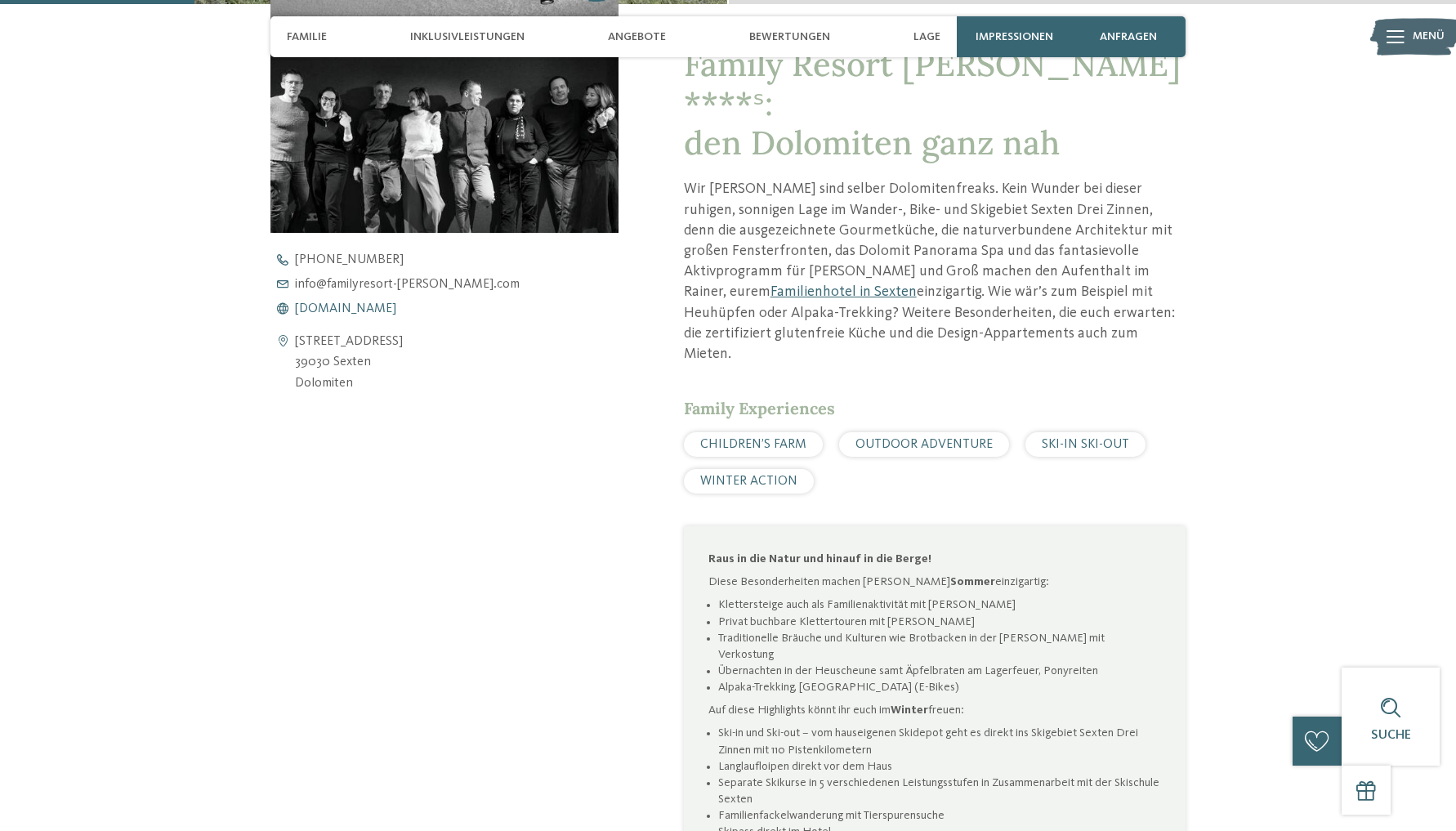
click at [356, 308] on span "[DOMAIN_NAME]" at bounding box center [346, 308] width 101 height 13
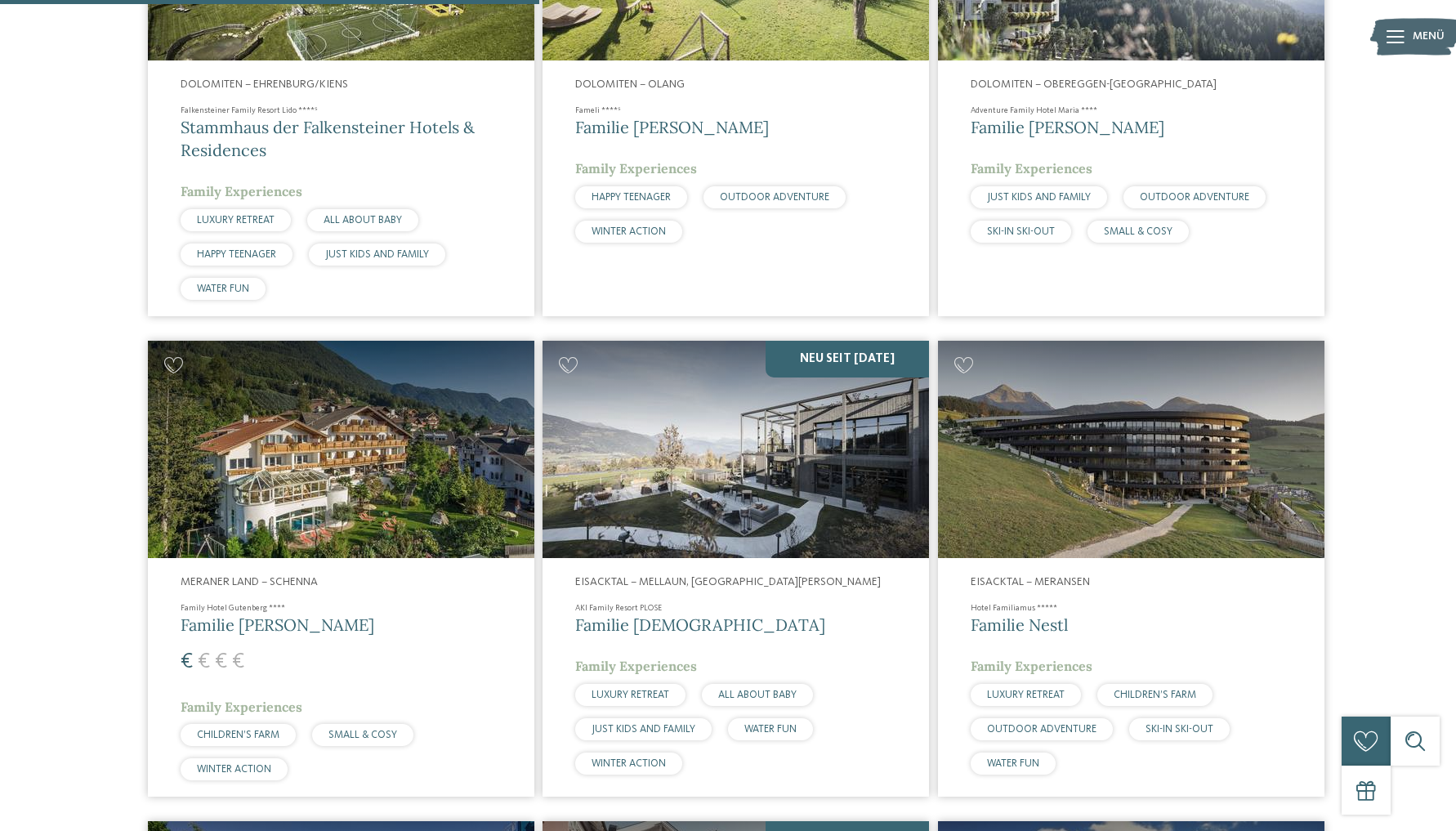
scroll to position [1271, 0]
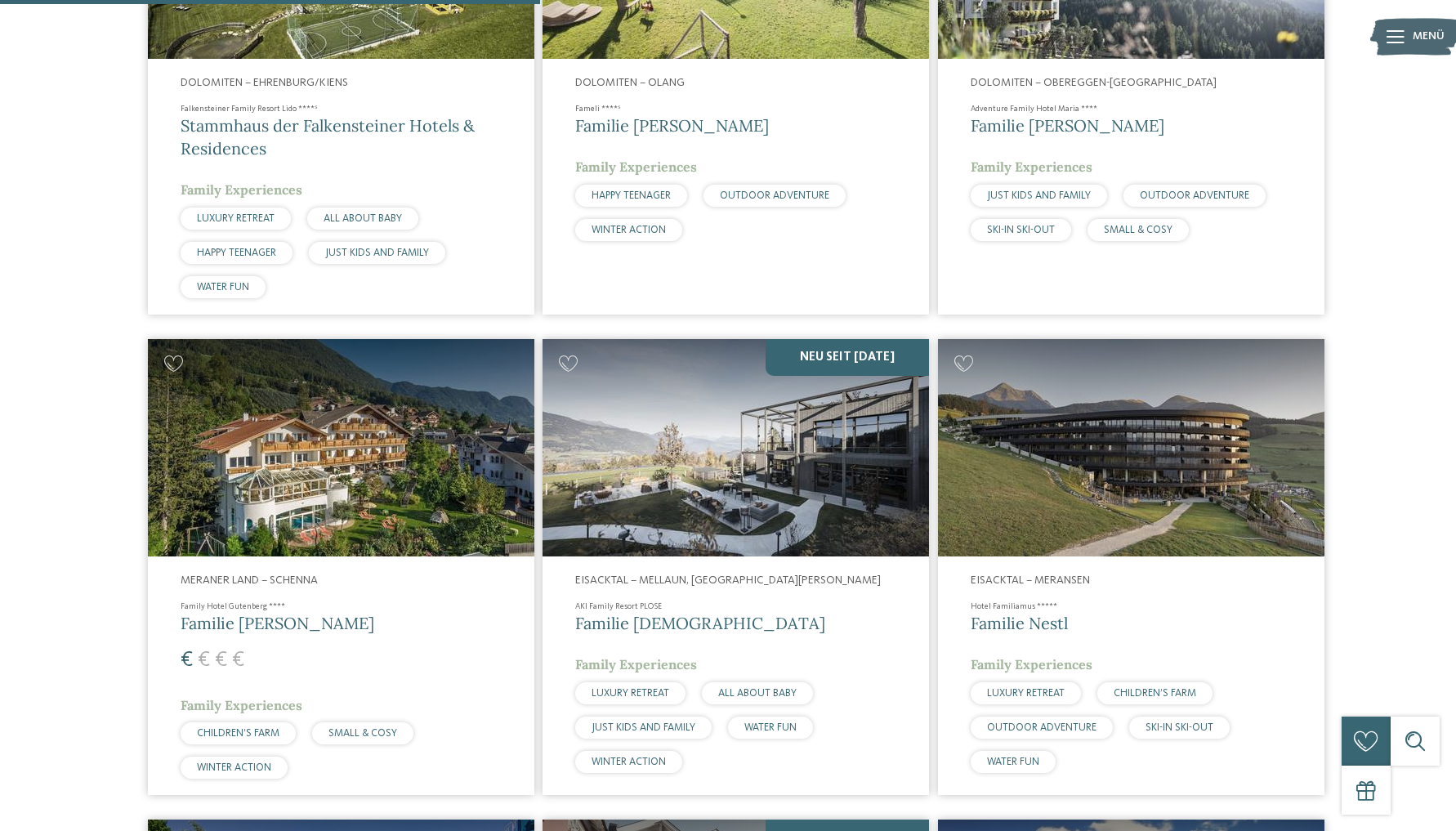
click at [773, 449] on img at bounding box center [736, 448] width 386 height 218
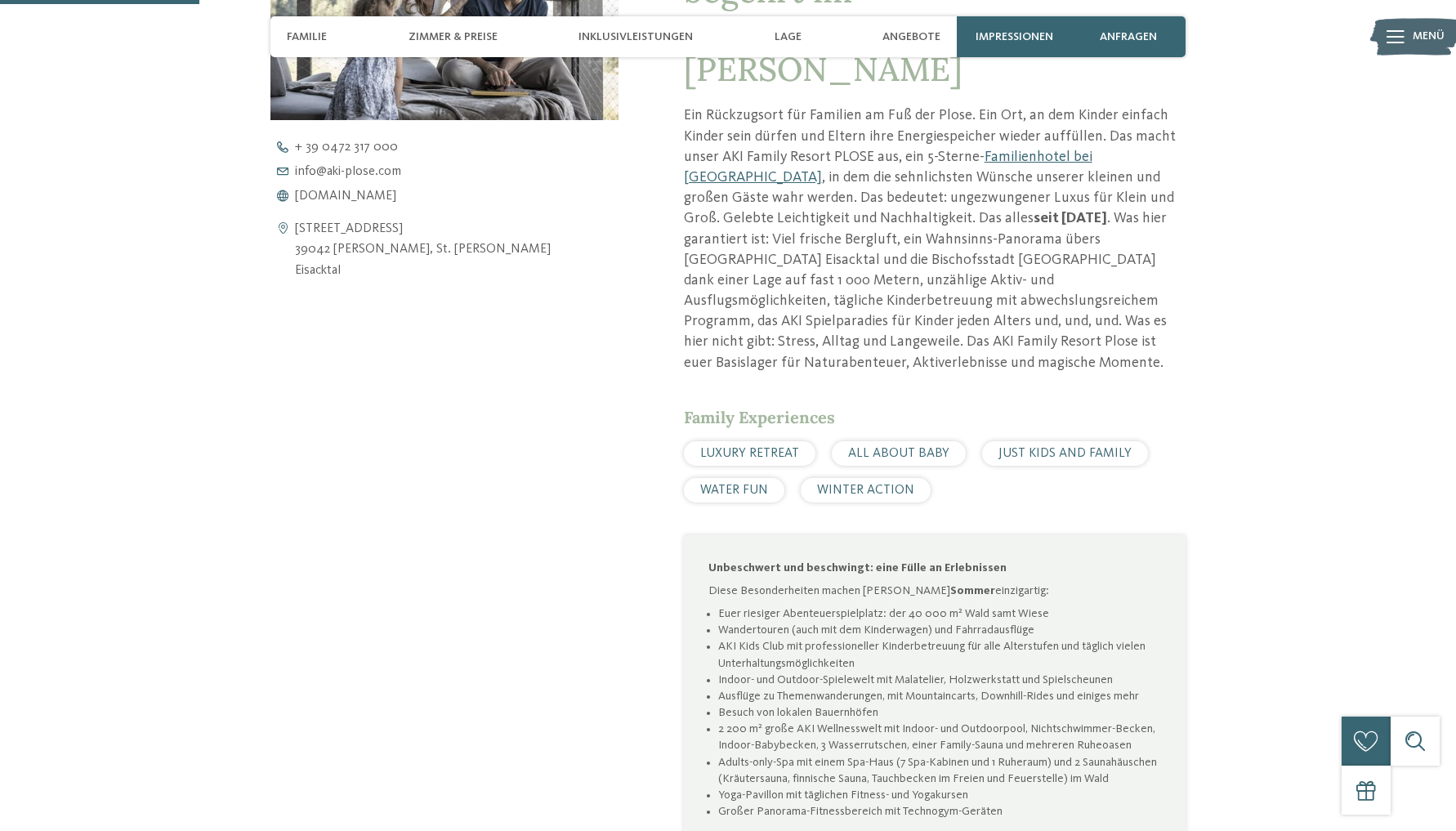
scroll to position [764, 0]
click at [314, 190] on span "[DOMAIN_NAME]" at bounding box center [346, 192] width 101 height 13
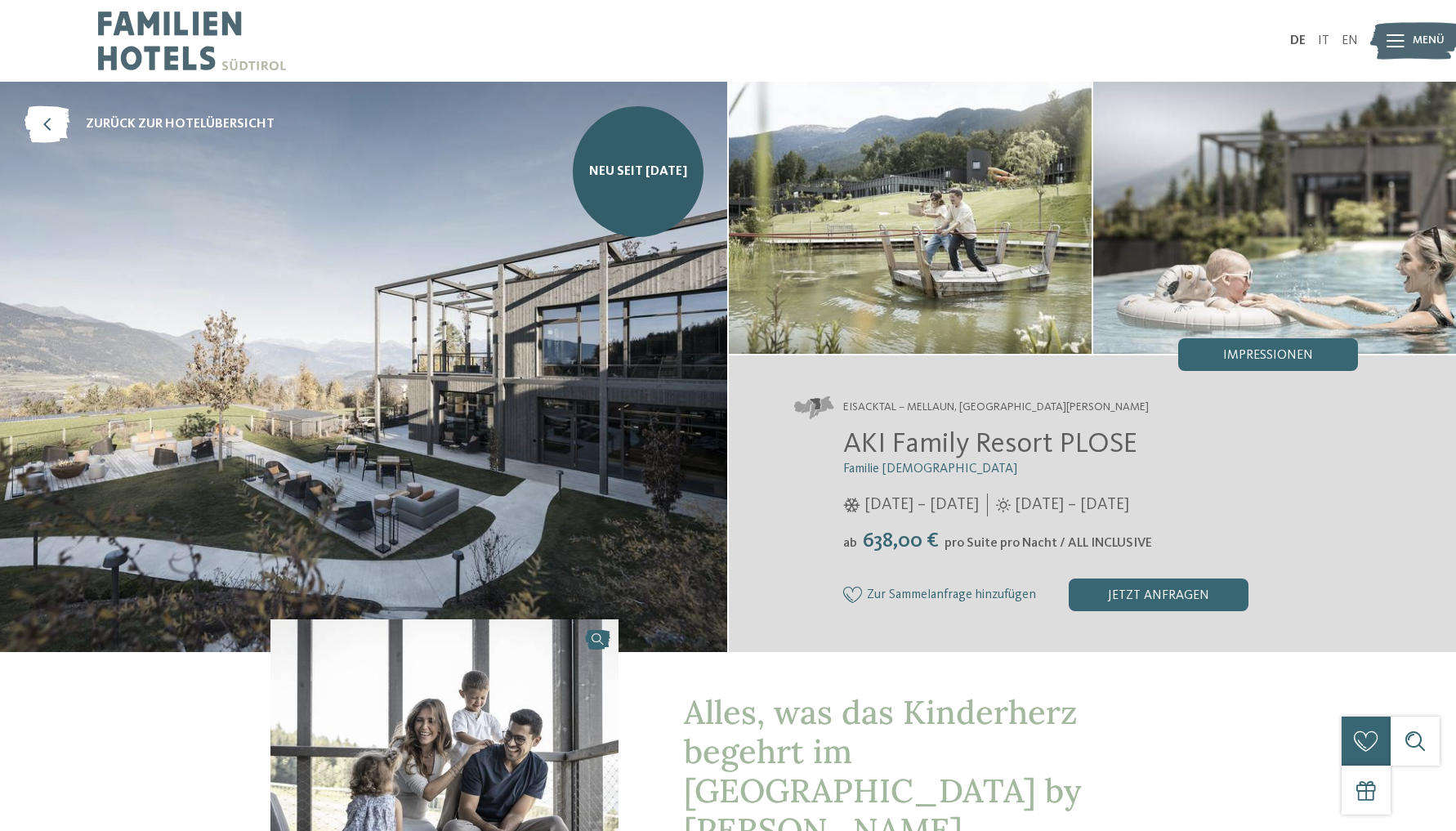
scroll to position [0, 0]
click at [850, 591] on icon at bounding box center [853, 594] width 19 height 16
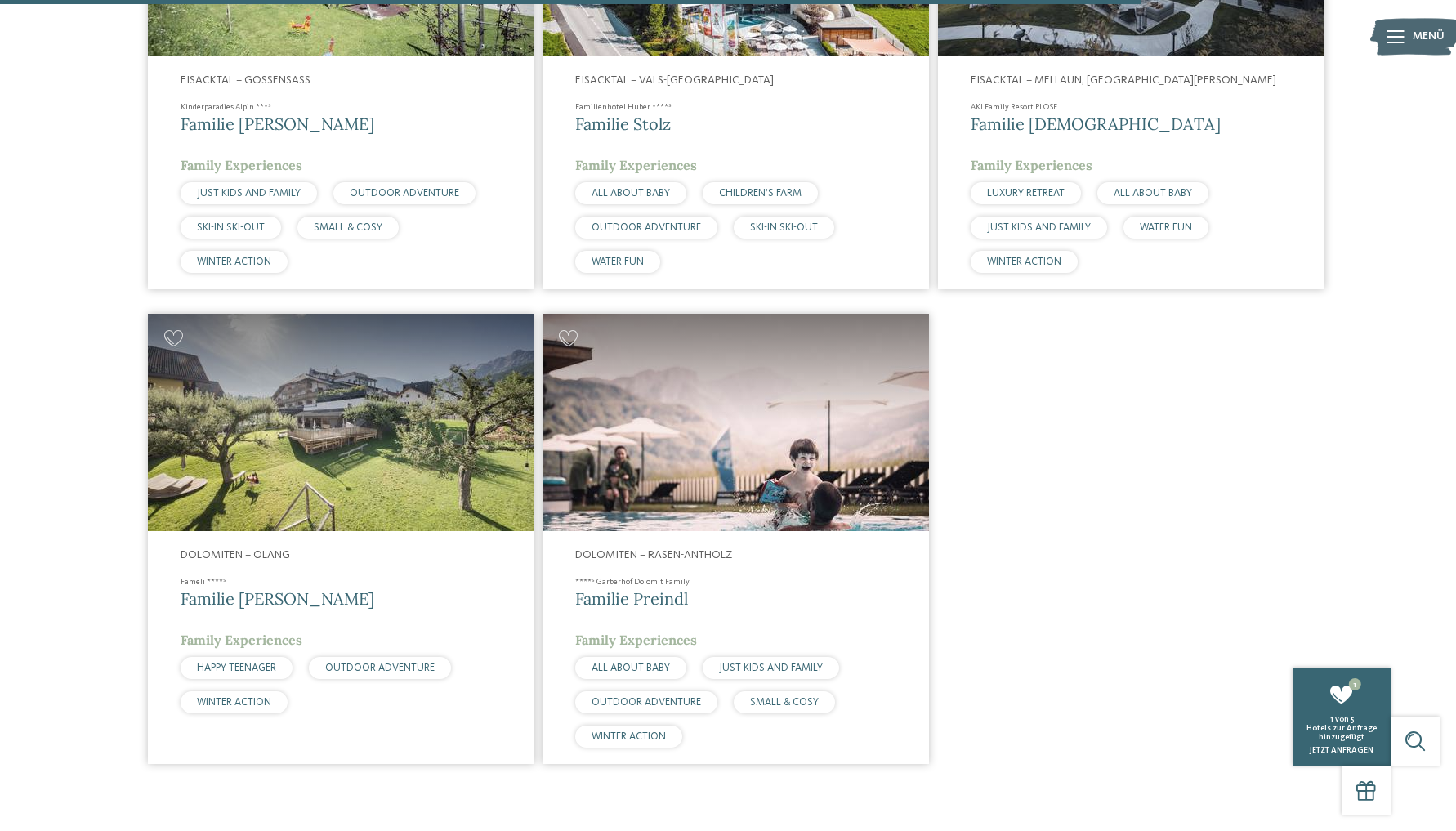
scroll to position [3209, 0]
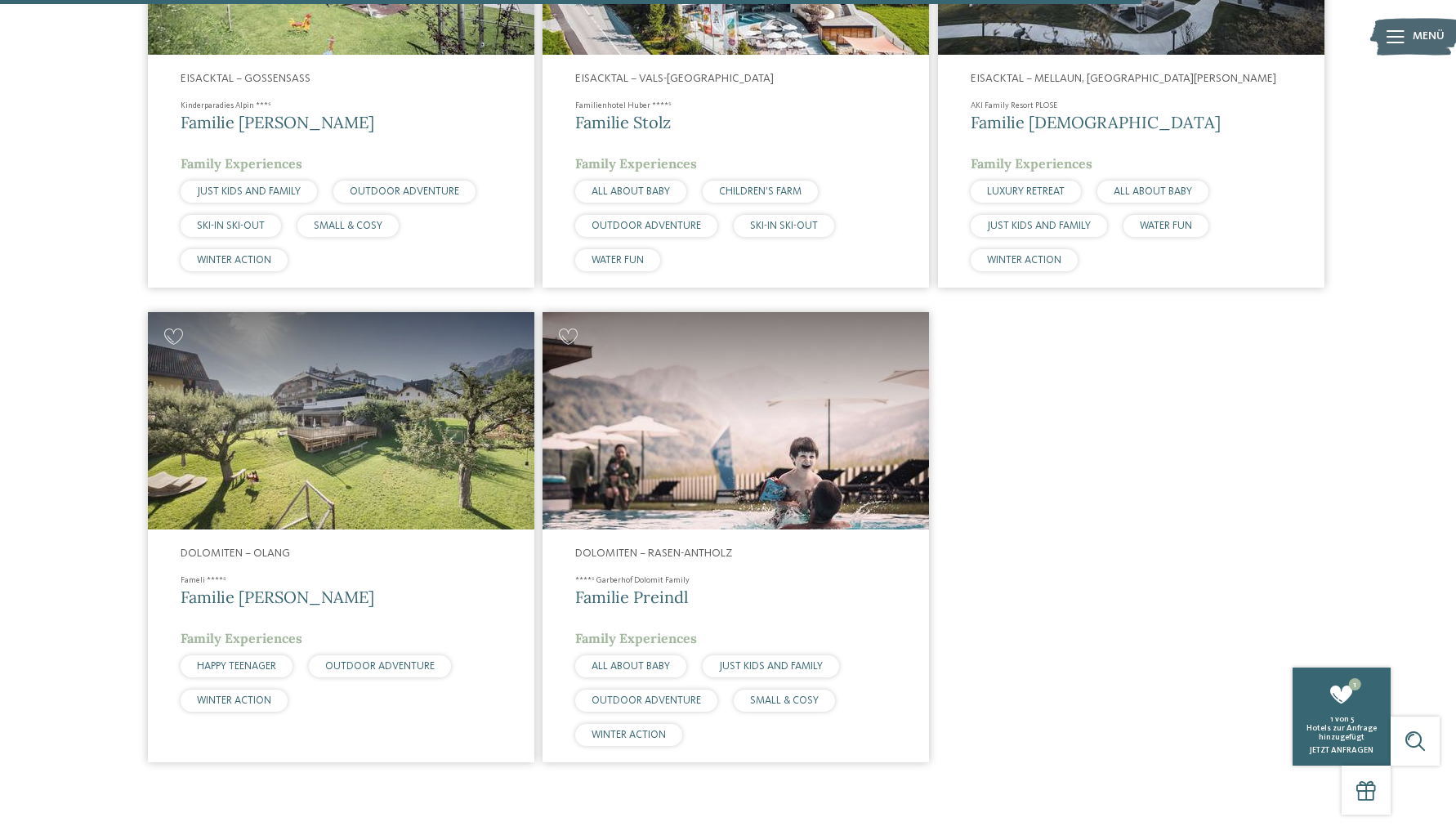
click at [845, 453] on img at bounding box center [736, 421] width 386 height 218
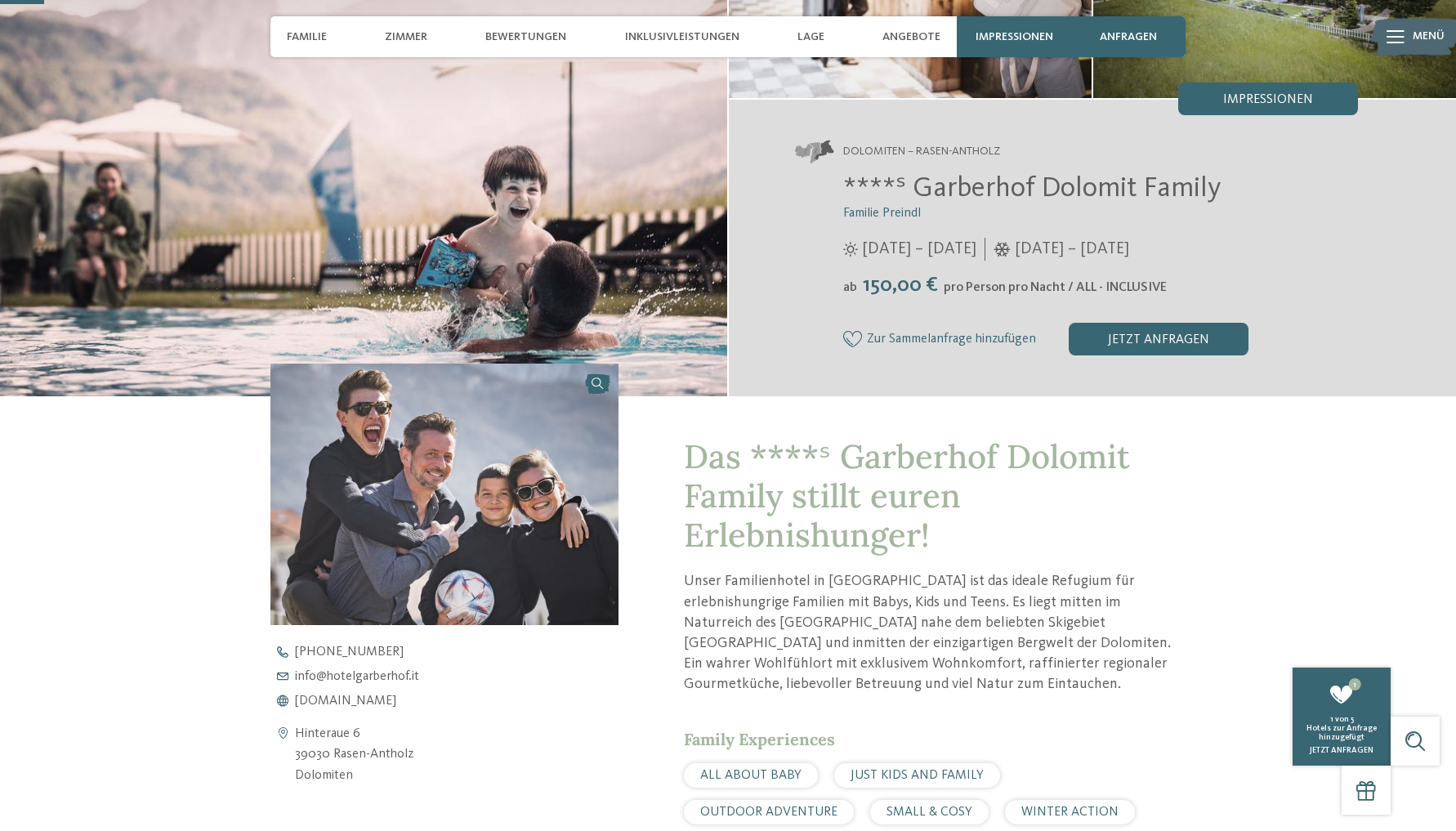
scroll to position [258, 0]
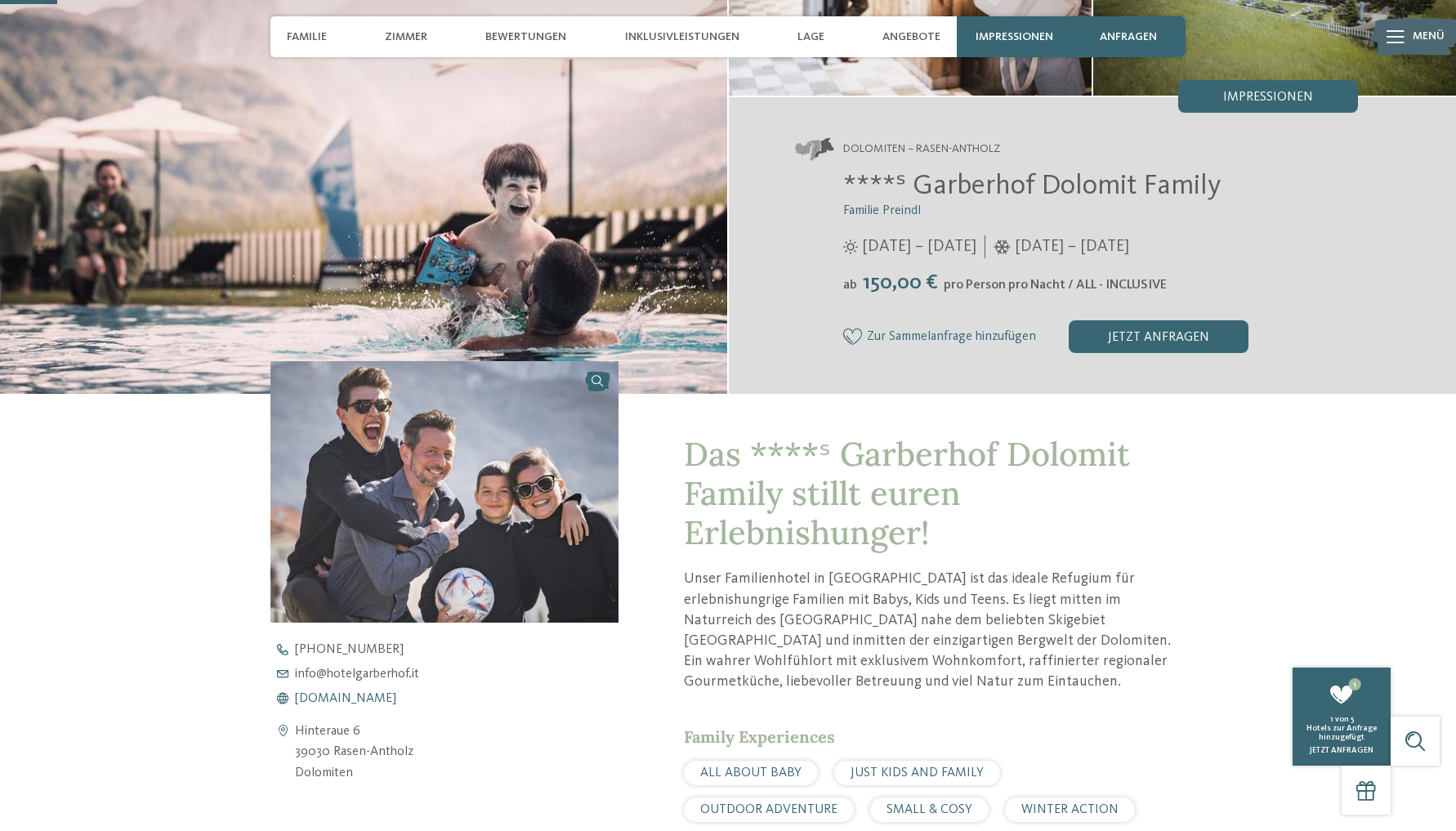
click at [358, 699] on span "[DOMAIN_NAME]" at bounding box center [346, 698] width 101 height 13
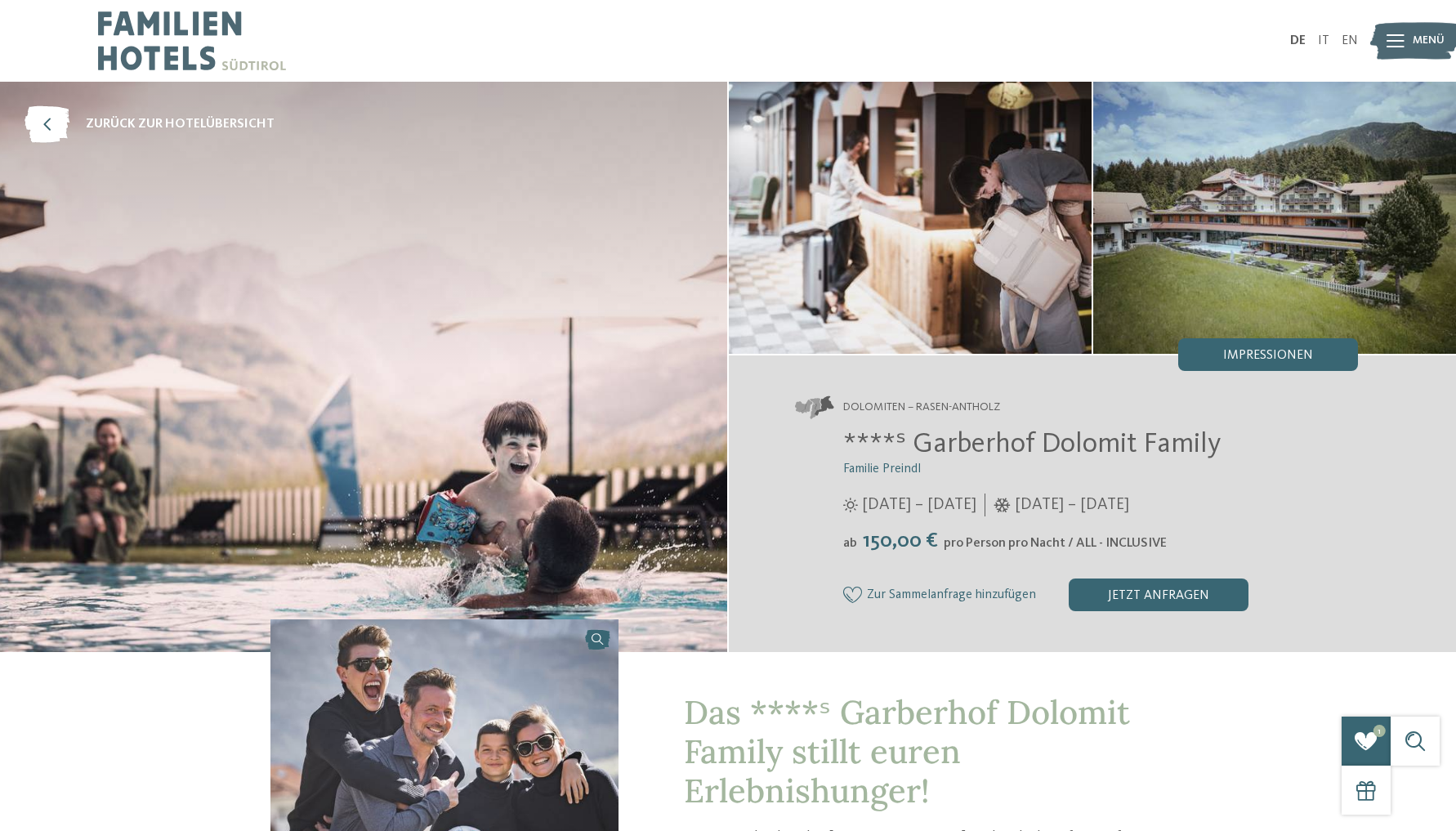
scroll to position [0, 0]
click at [847, 591] on icon at bounding box center [853, 594] width 19 height 16
click at [1329, 720] on span "2" at bounding box center [1331, 720] width 4 height 8
click at [139, 121] on span "zurück zur Hotelübersicht" at bounding box center [181, 124] width 189 height 18
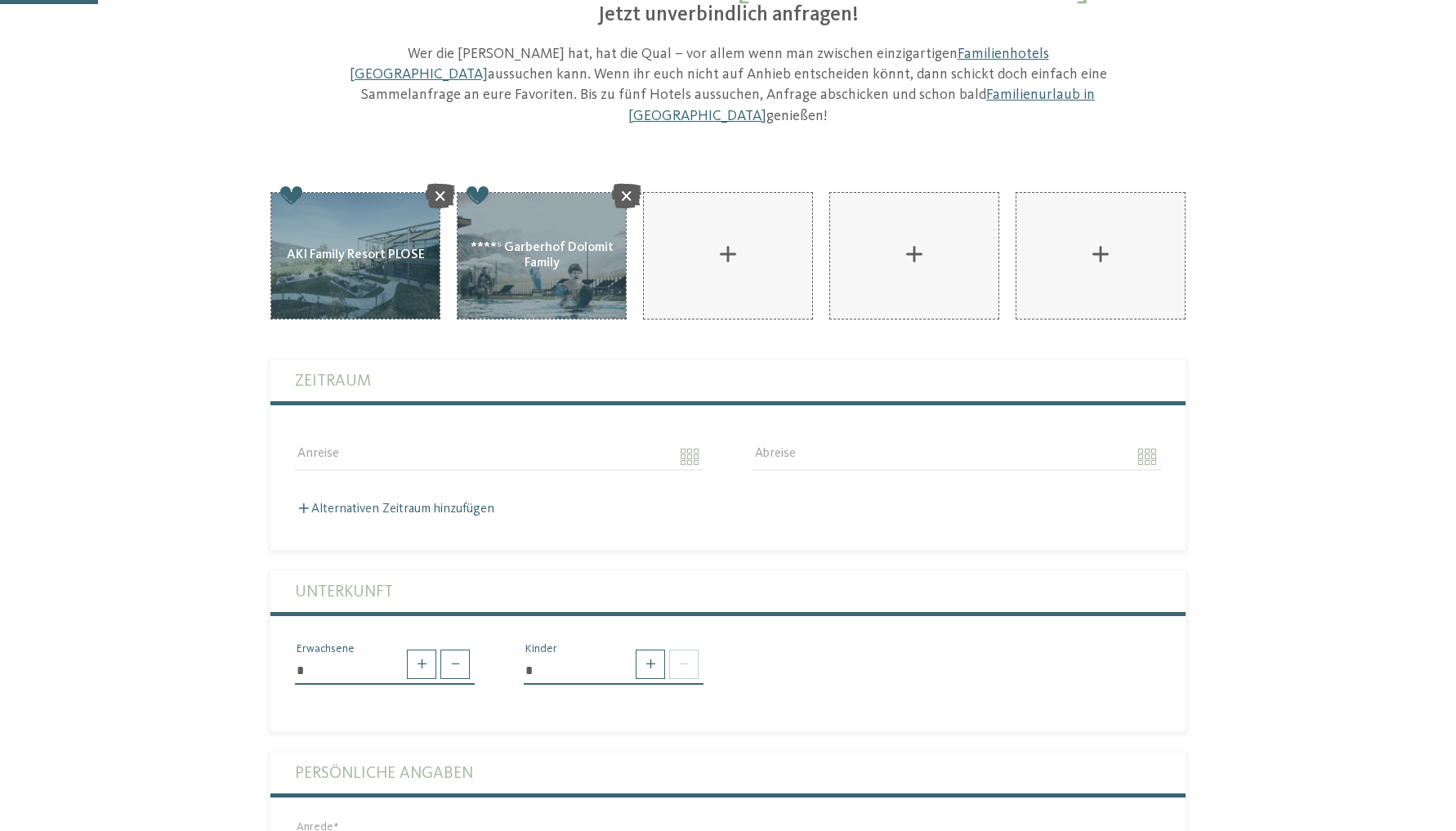
scroll to position [10, 0]
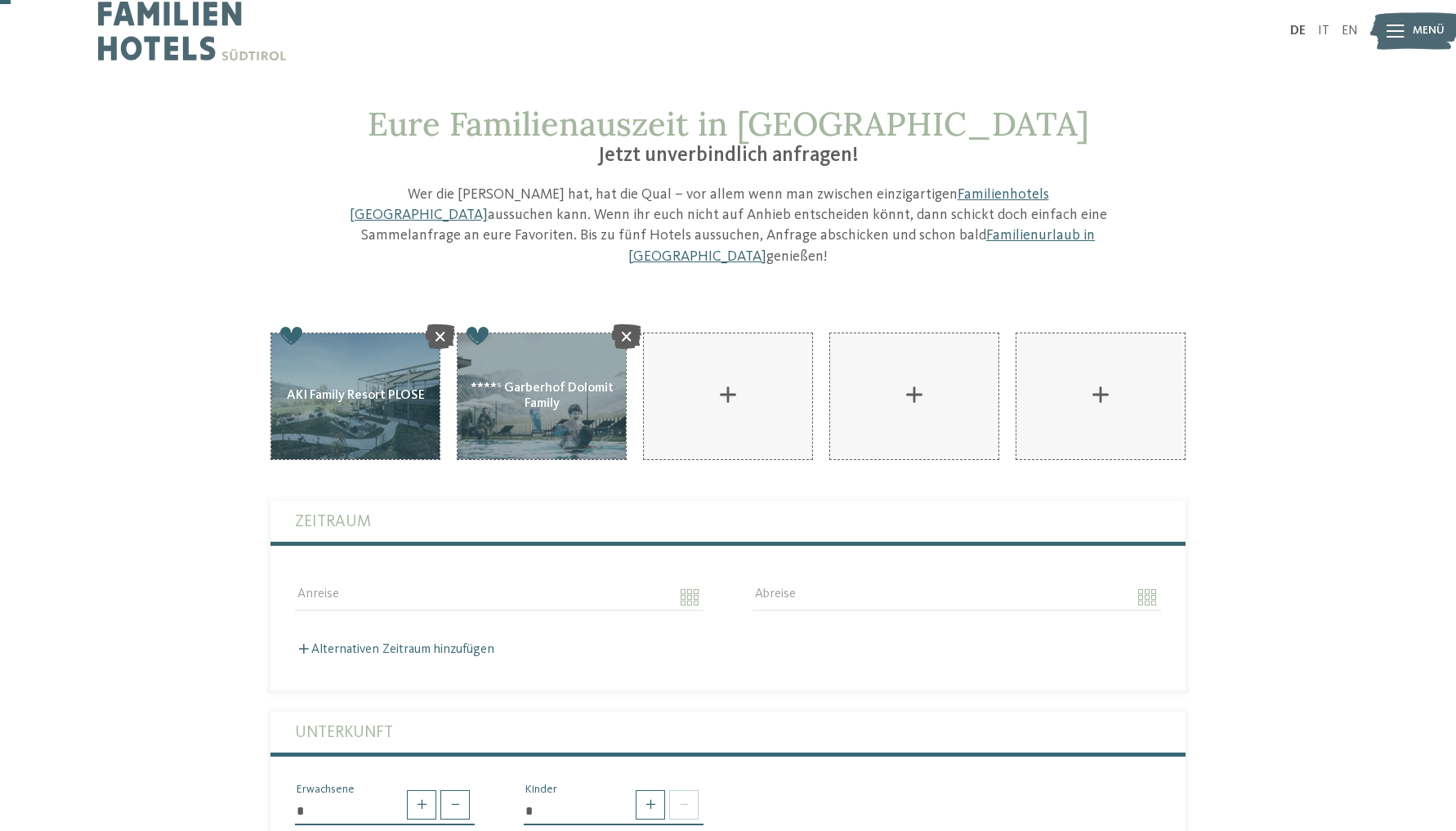
click at [170, 45] on img at bounding box center [191, 30] width 188 height 82
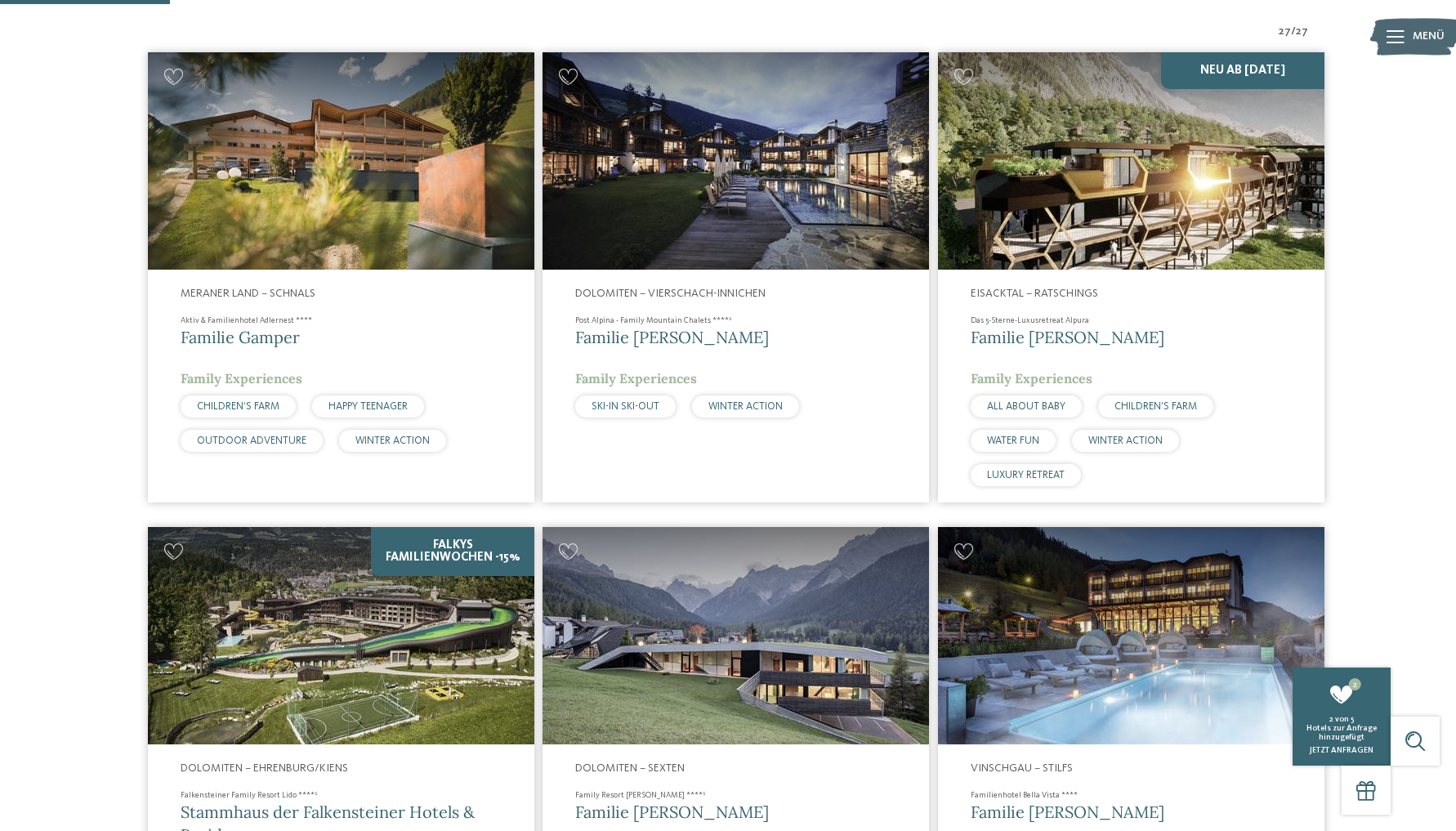
scroll to position [385, 0]
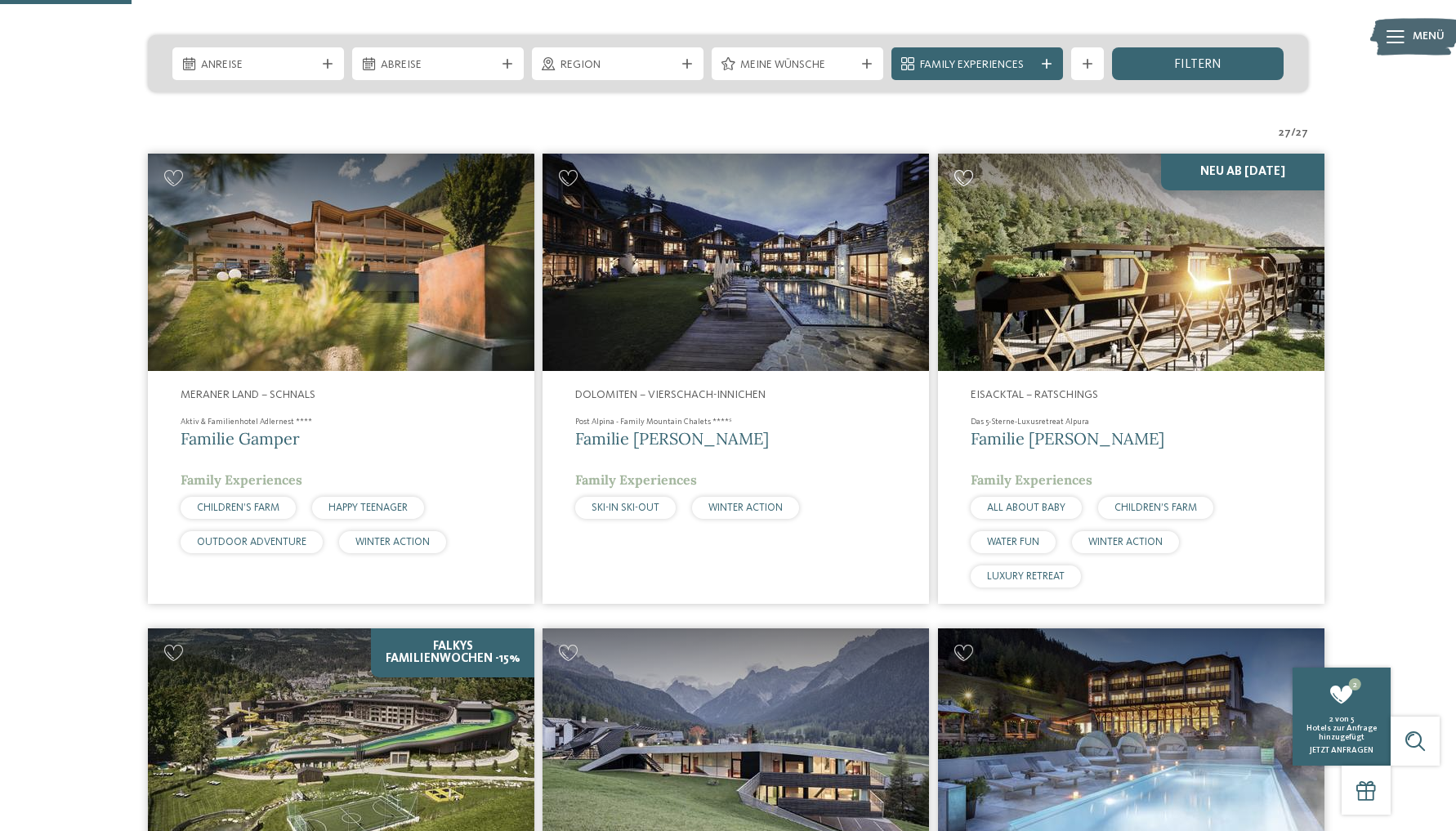
click at [963, 177] on icon at bounding box center [963, 177] width 19 height 16
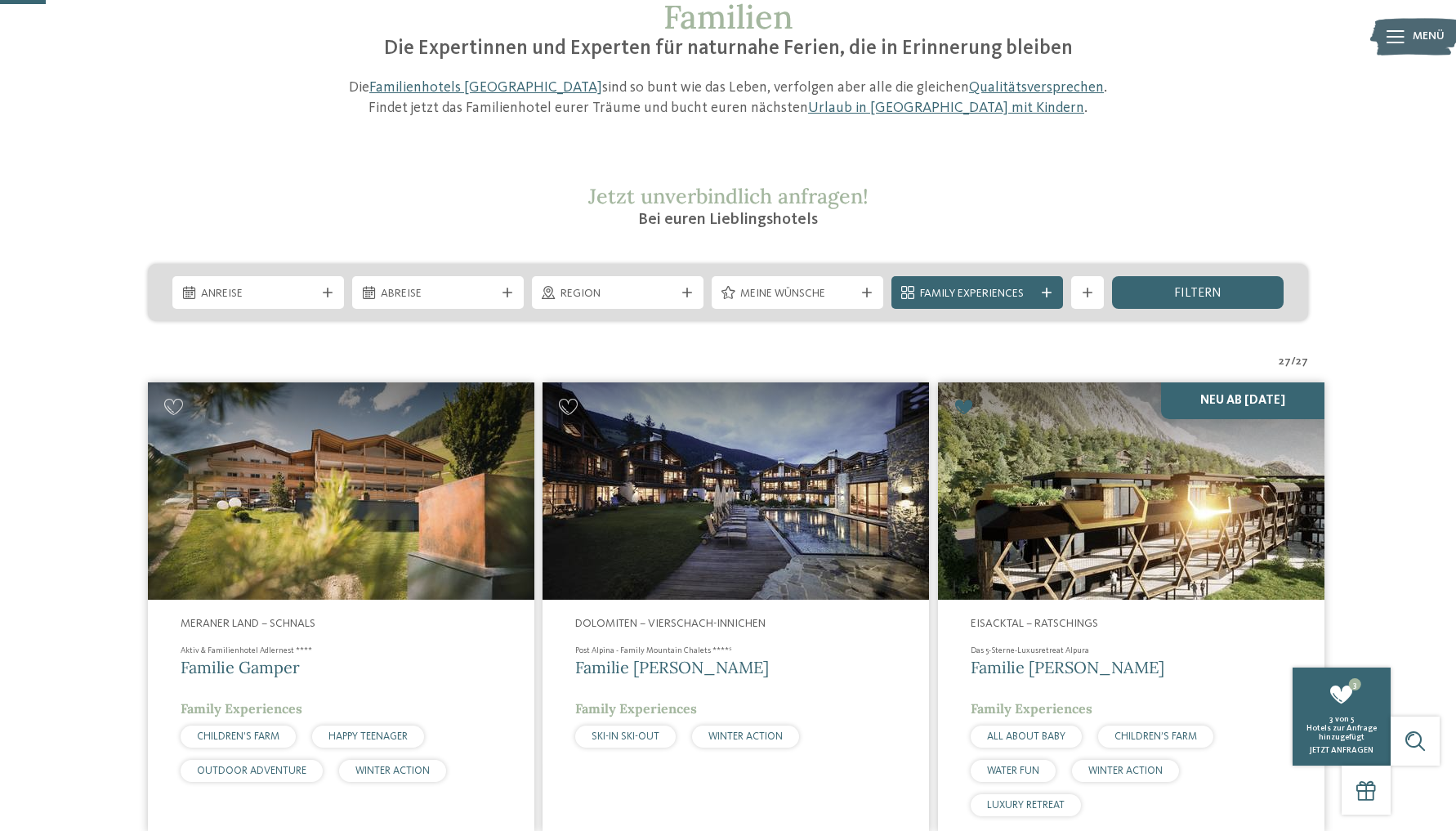
scroll to position [155, 0]
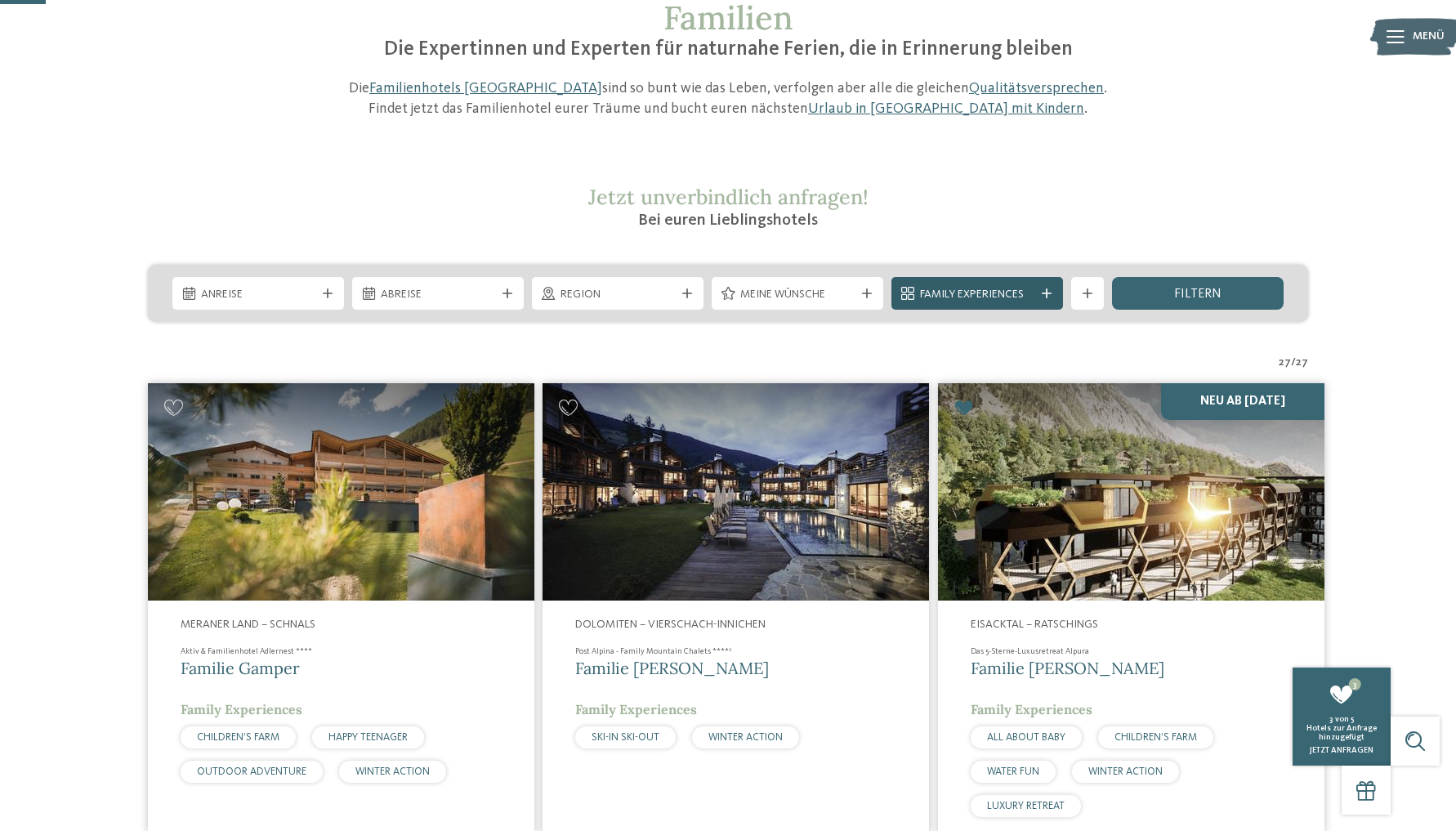
click at [1043, 292] on icon at bounding box center [1047, 294] width 10 height 10
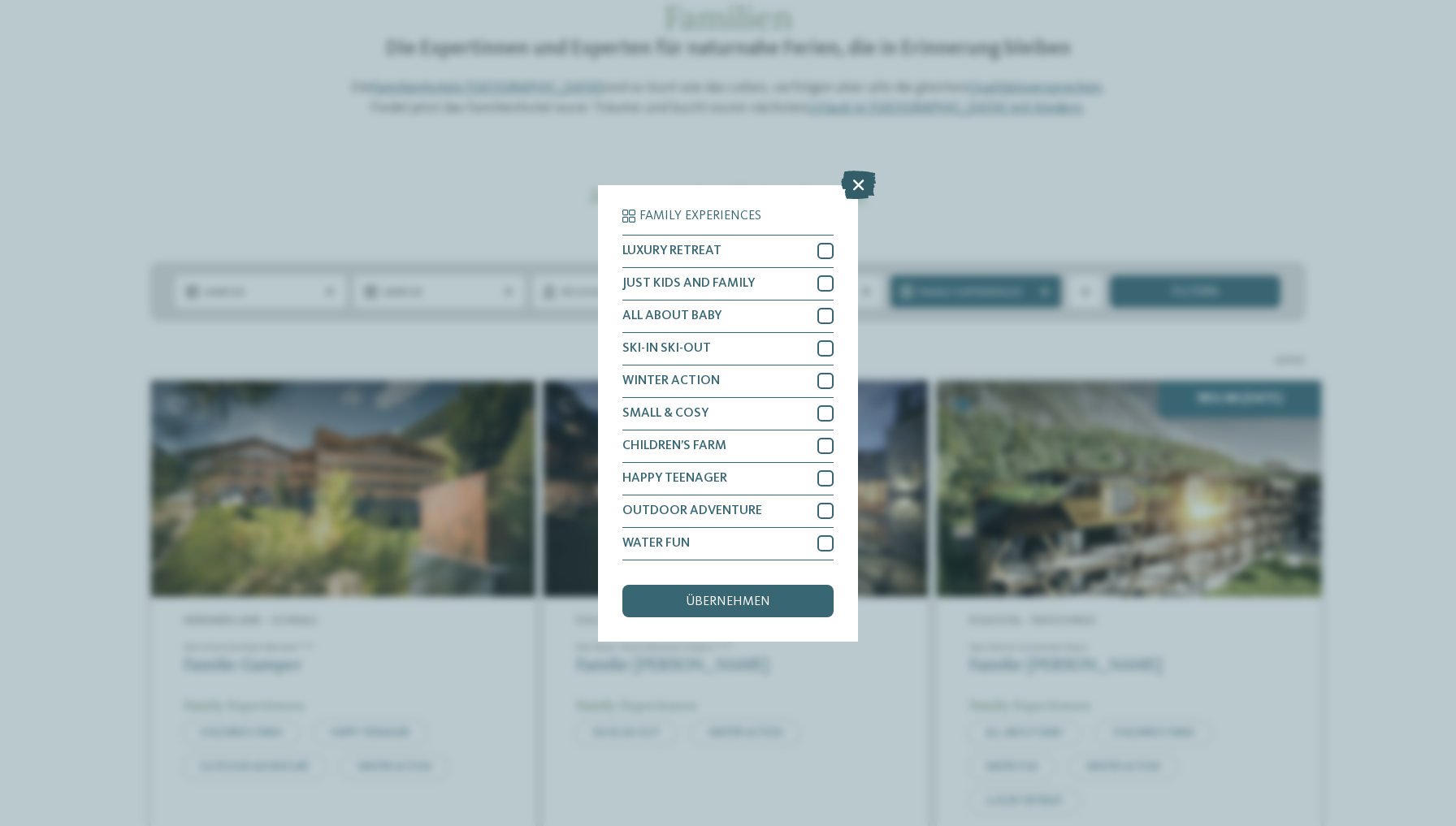
click at [858, 169] on icon at bounding box center [859, 184] width 35 height 29
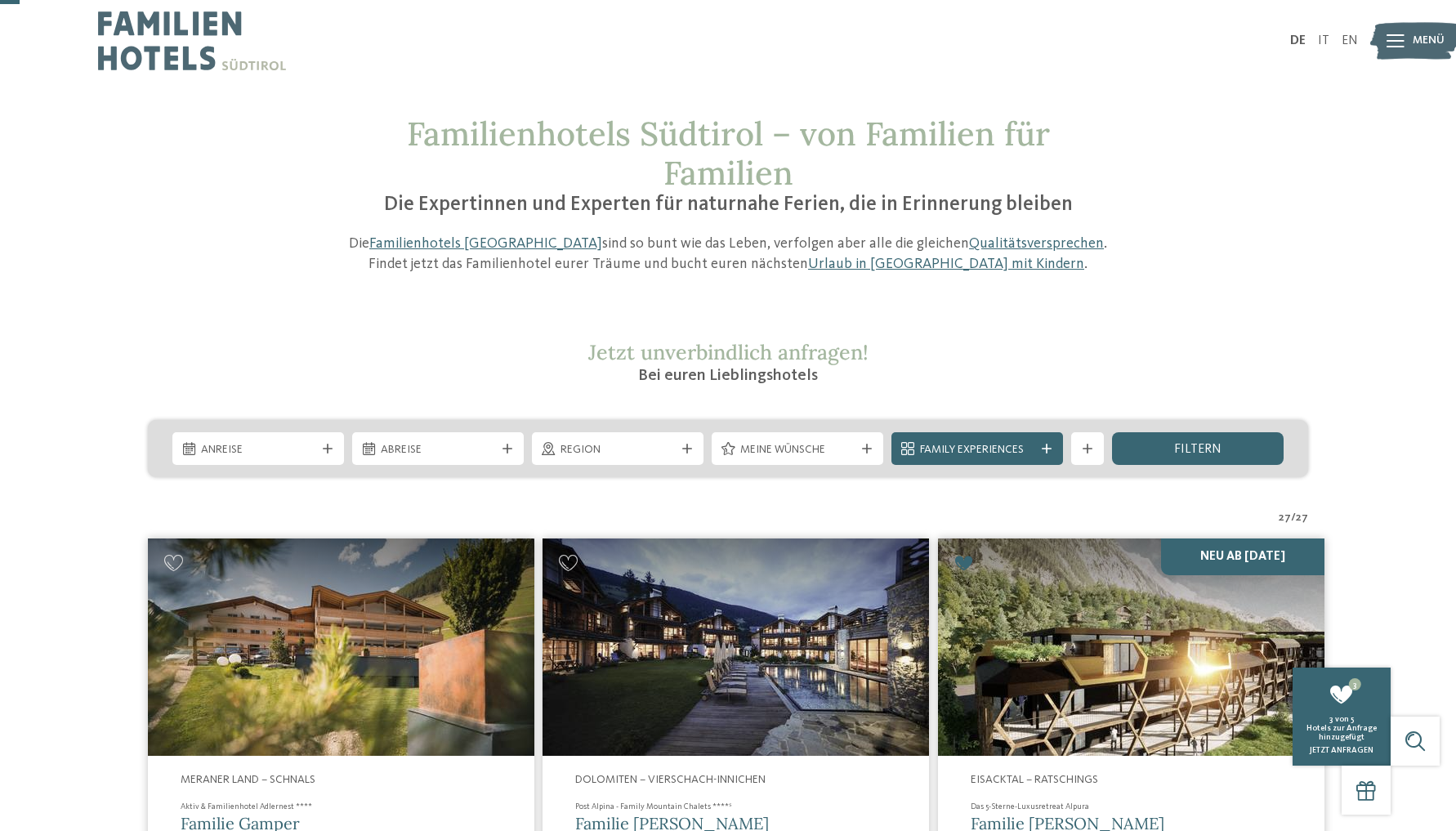
scroll to position [0, 0]
click at [469, 243] on link "Familienhotels [GEOGRAPHIC_DATA]" at bounding box center [486, 243] width 233 height 14
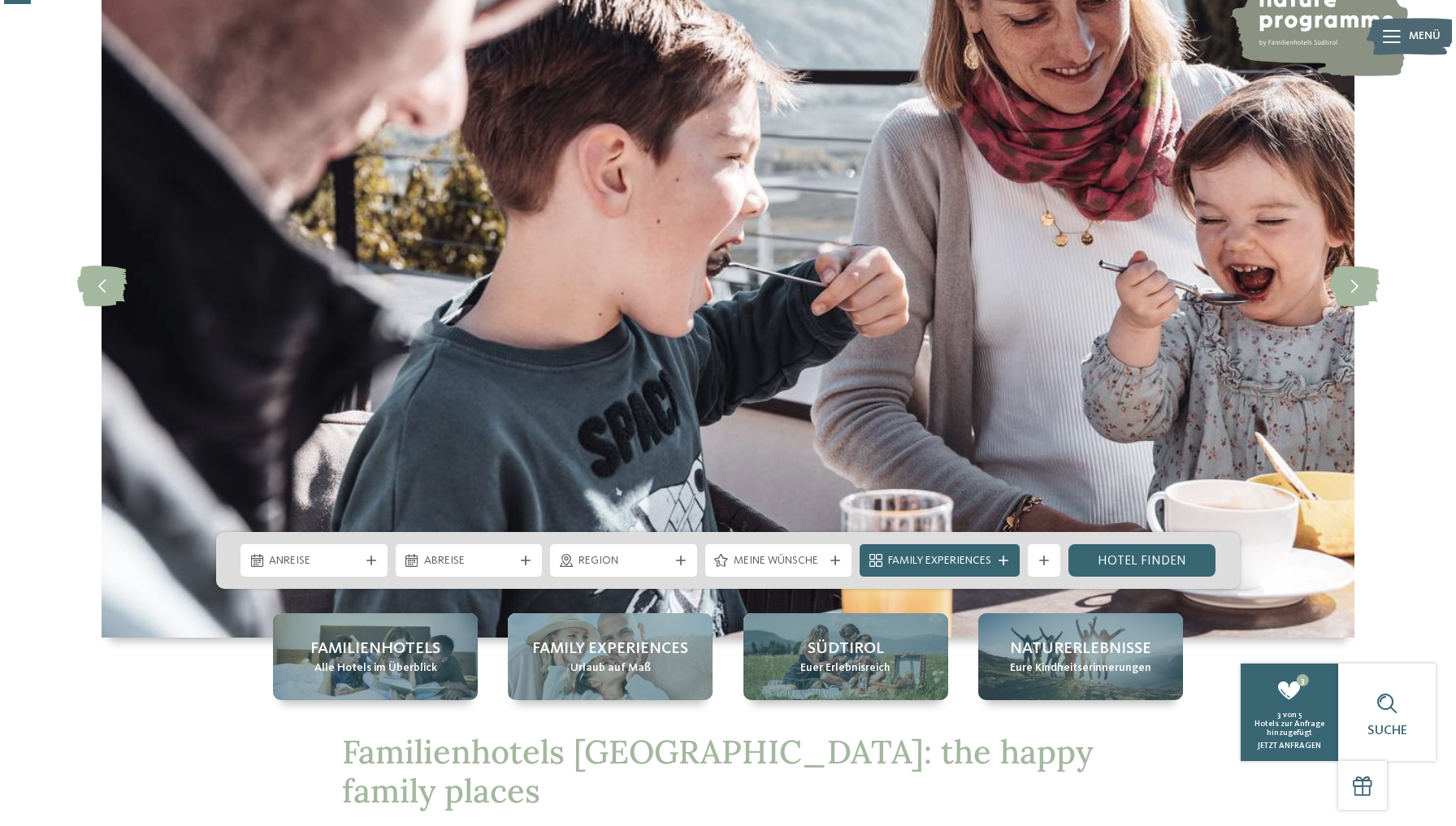
scroll to position [132, 0]
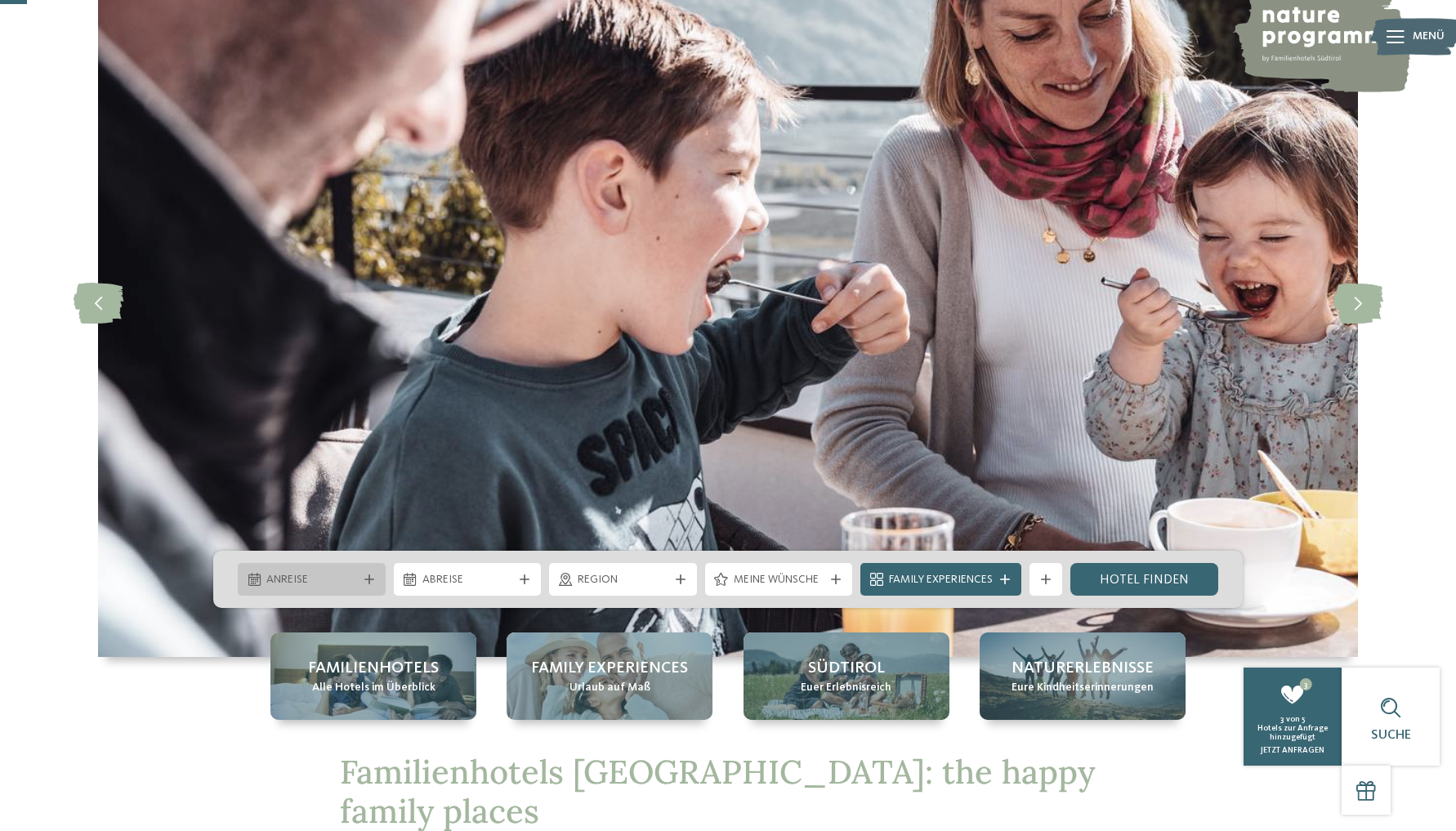
click at [374, 580] on div at bounding box center [369, 580] width 16 height 10
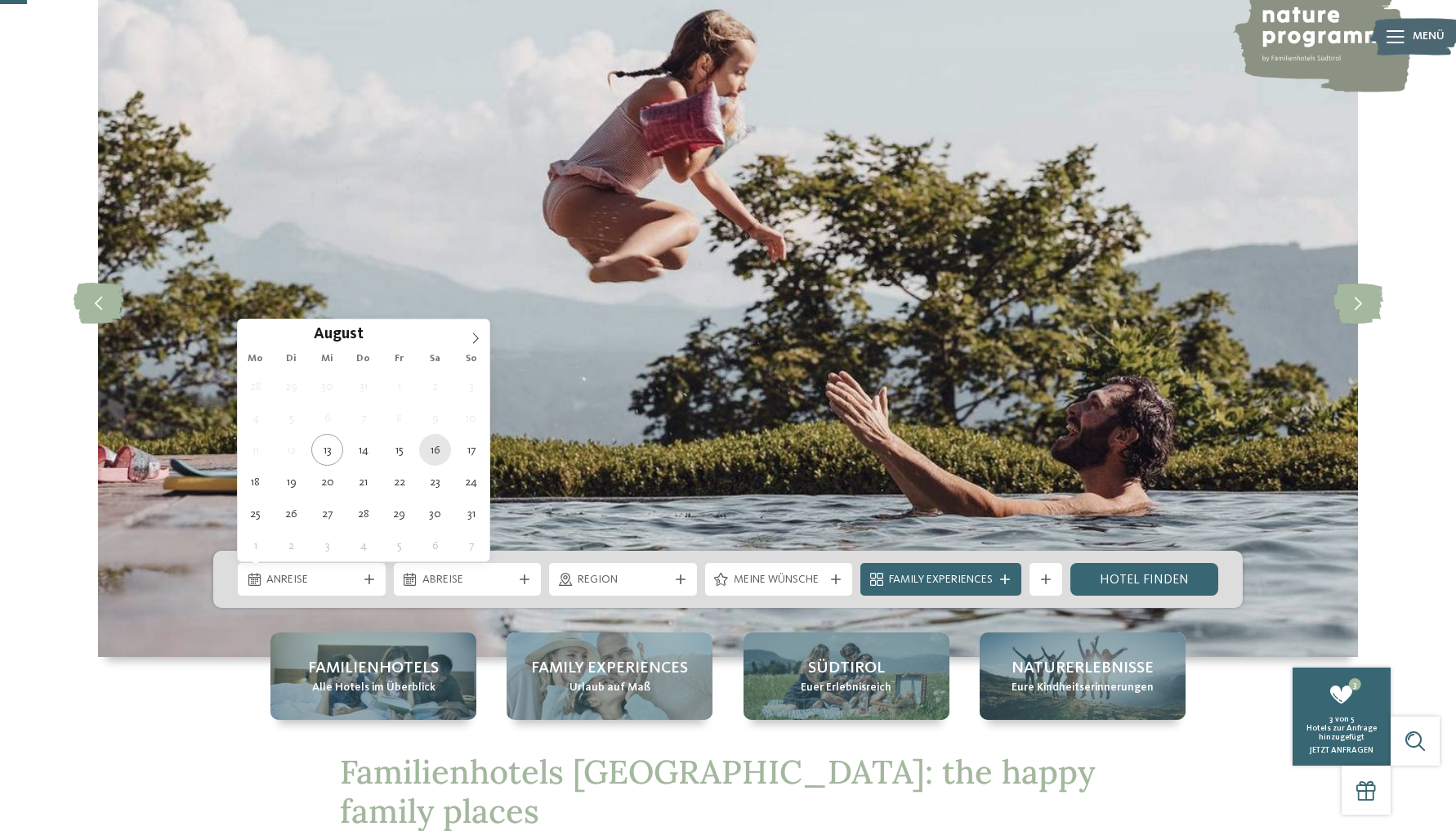
type div "[DATE]"
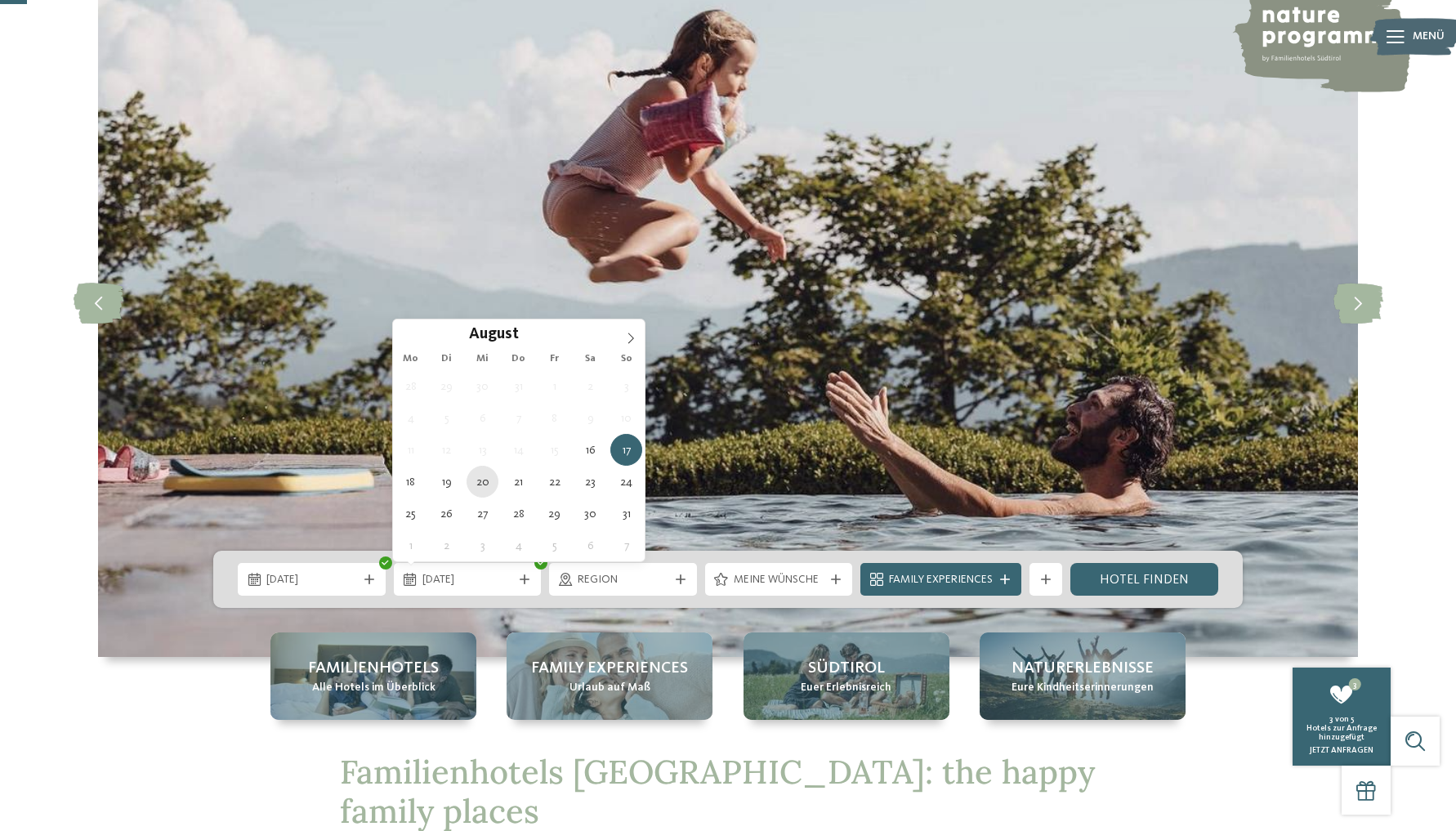
type div "[DATE]"
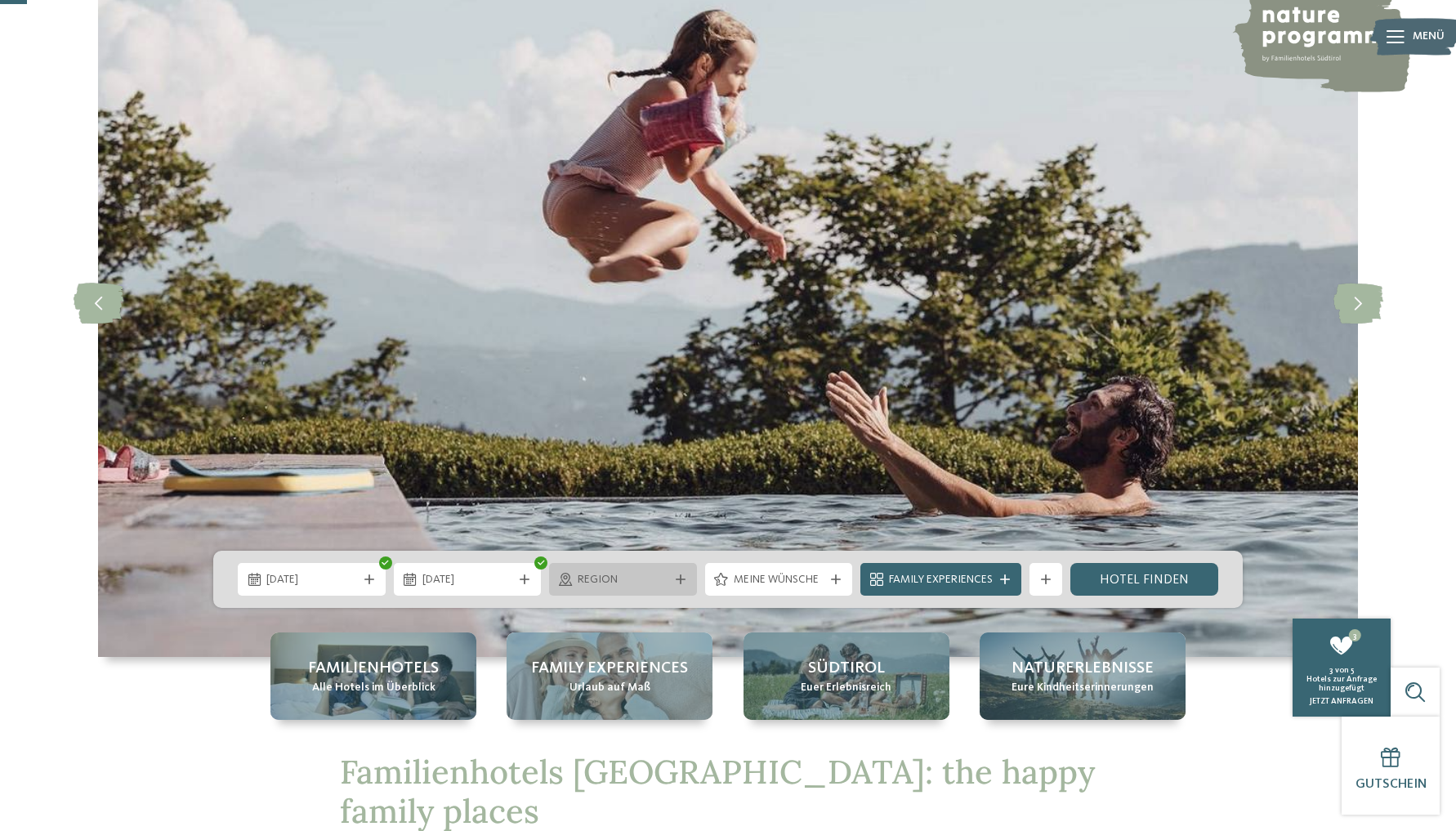
click at [676, 575] on icon at bounding box center [681, 580] width 10 height 10
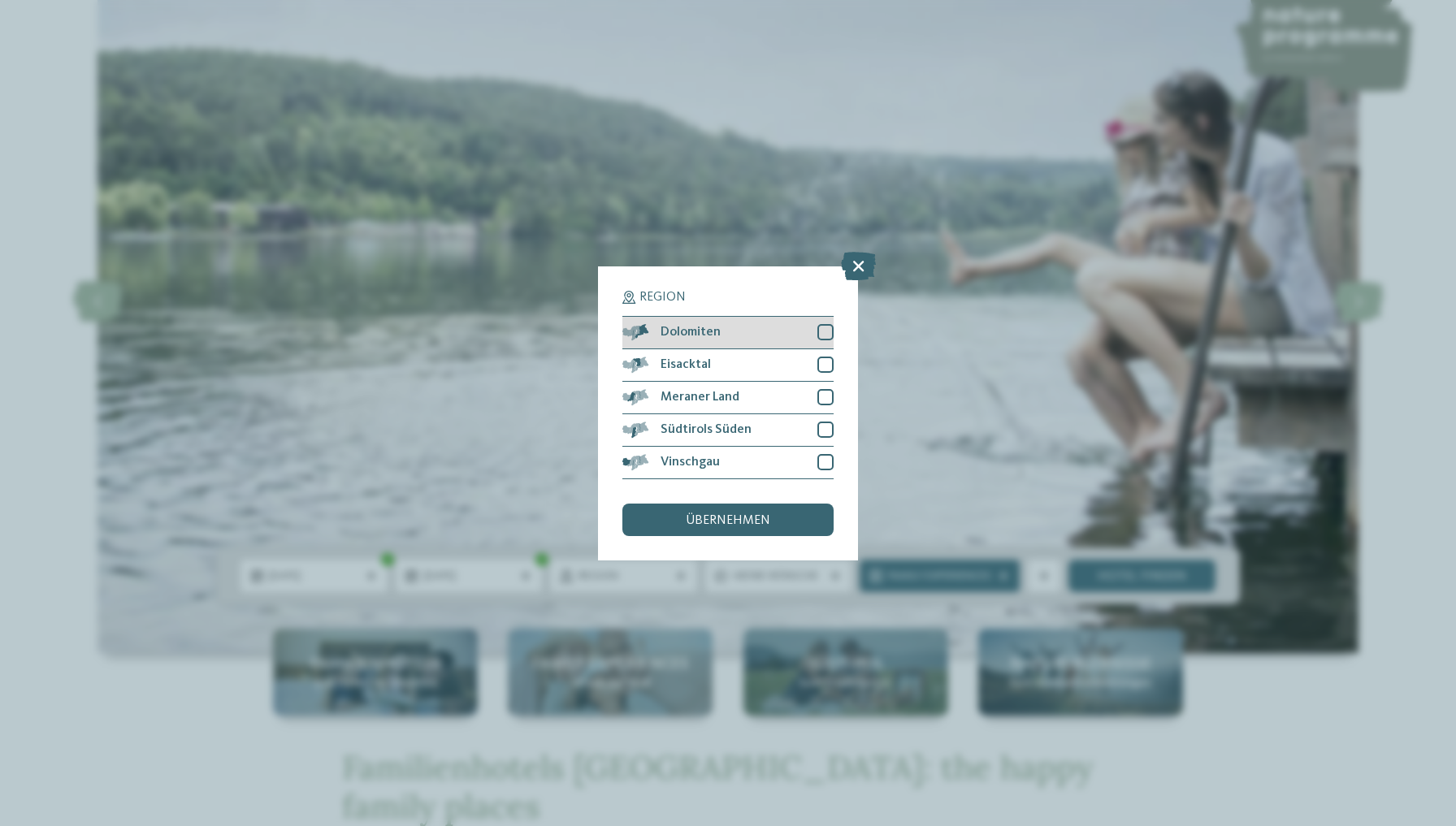
click at [821, 324] on div at bounding box center [824, 331] width 16 height 16
click at [825, 356] on div at bounding box center [824, 364] width 16 height 16
click at [825, 389] on div at bounding box center [824, 397] width 16 height 16
click at [827, 422] on div at bounding box center [824, 429] width 16 height 16
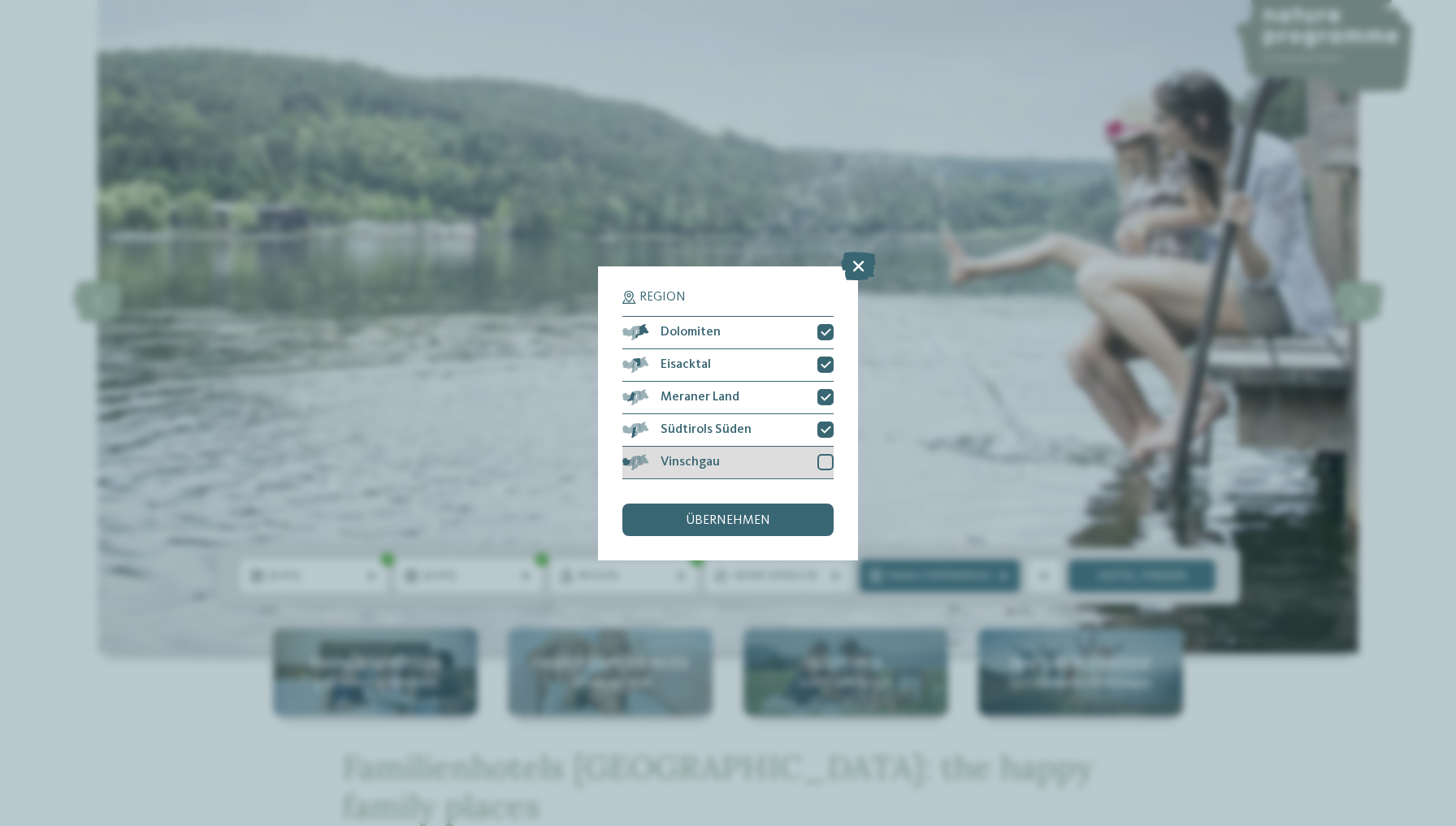
click at [828, 454] on div at bounding box center [824, 461] width 16 height 16
click at [765, 514] on span "übernehmen" at bounding box center [728, 520] width 85 height 13
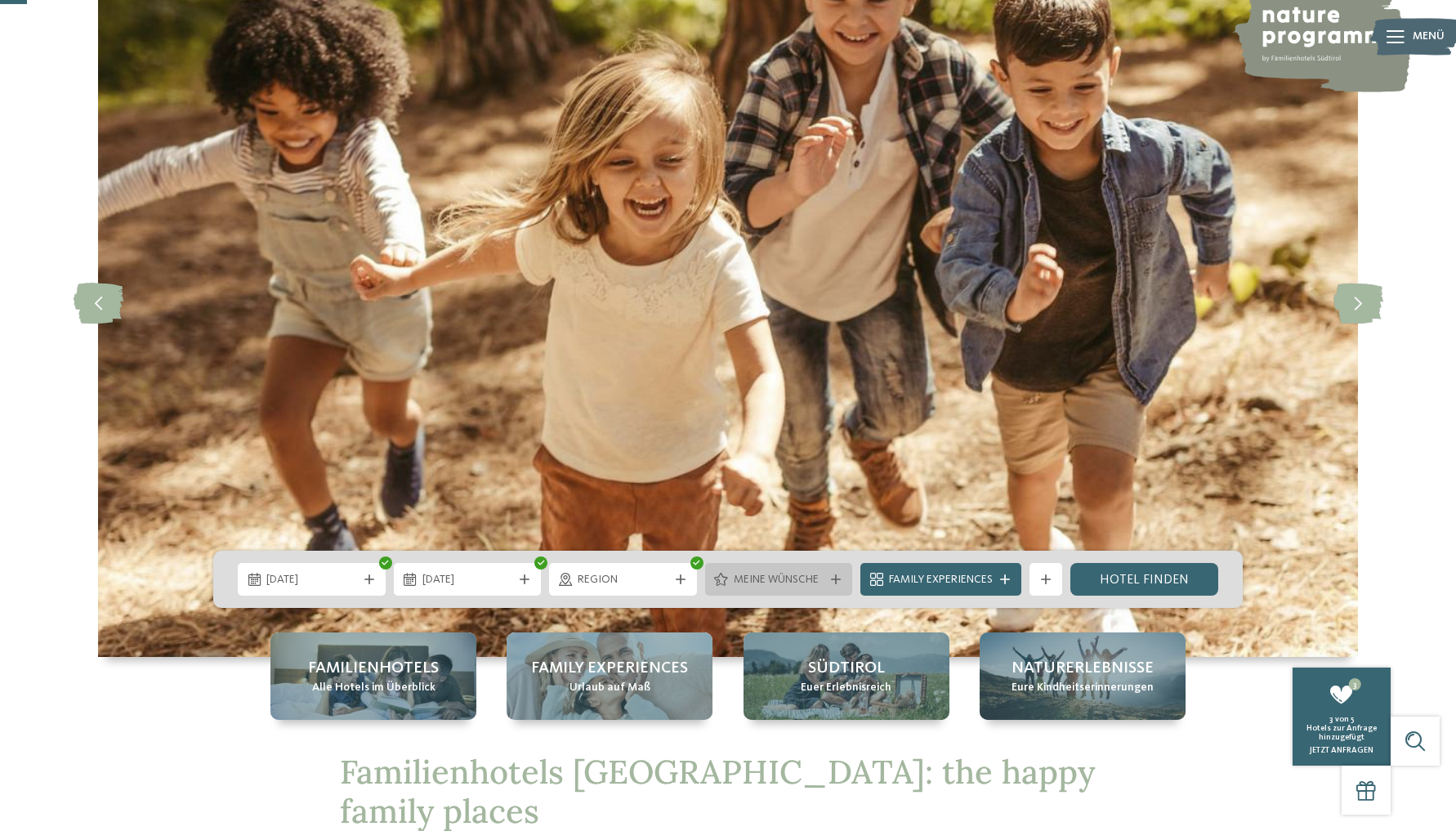
click at [833, 573] on div "Meine Wünsche" at bounding box center [779, 579] width 148 height 33
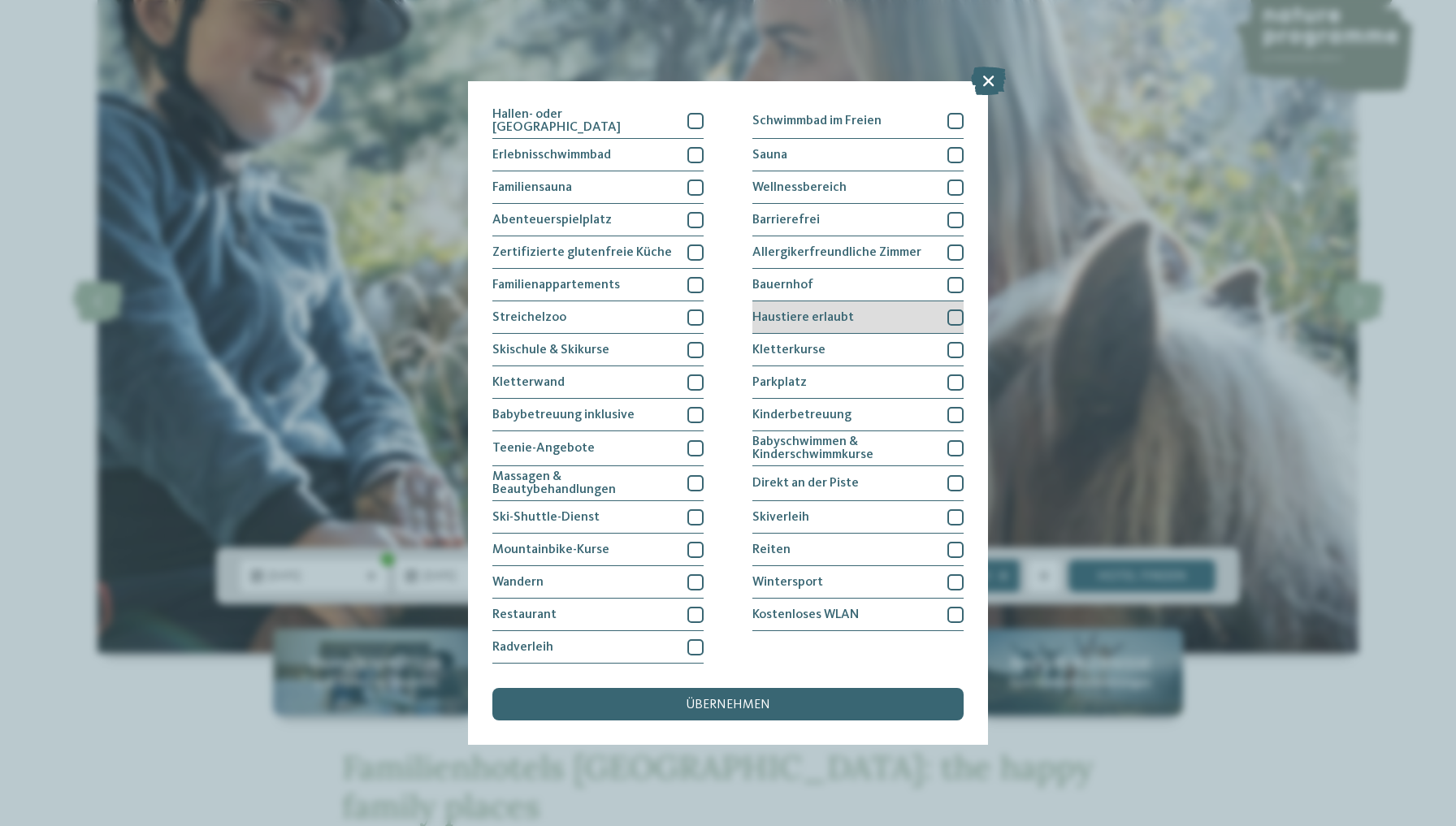
scroll to position [114, 0]
click at [952, 407] on div at bounding box center [954, 414] width 16 height 16
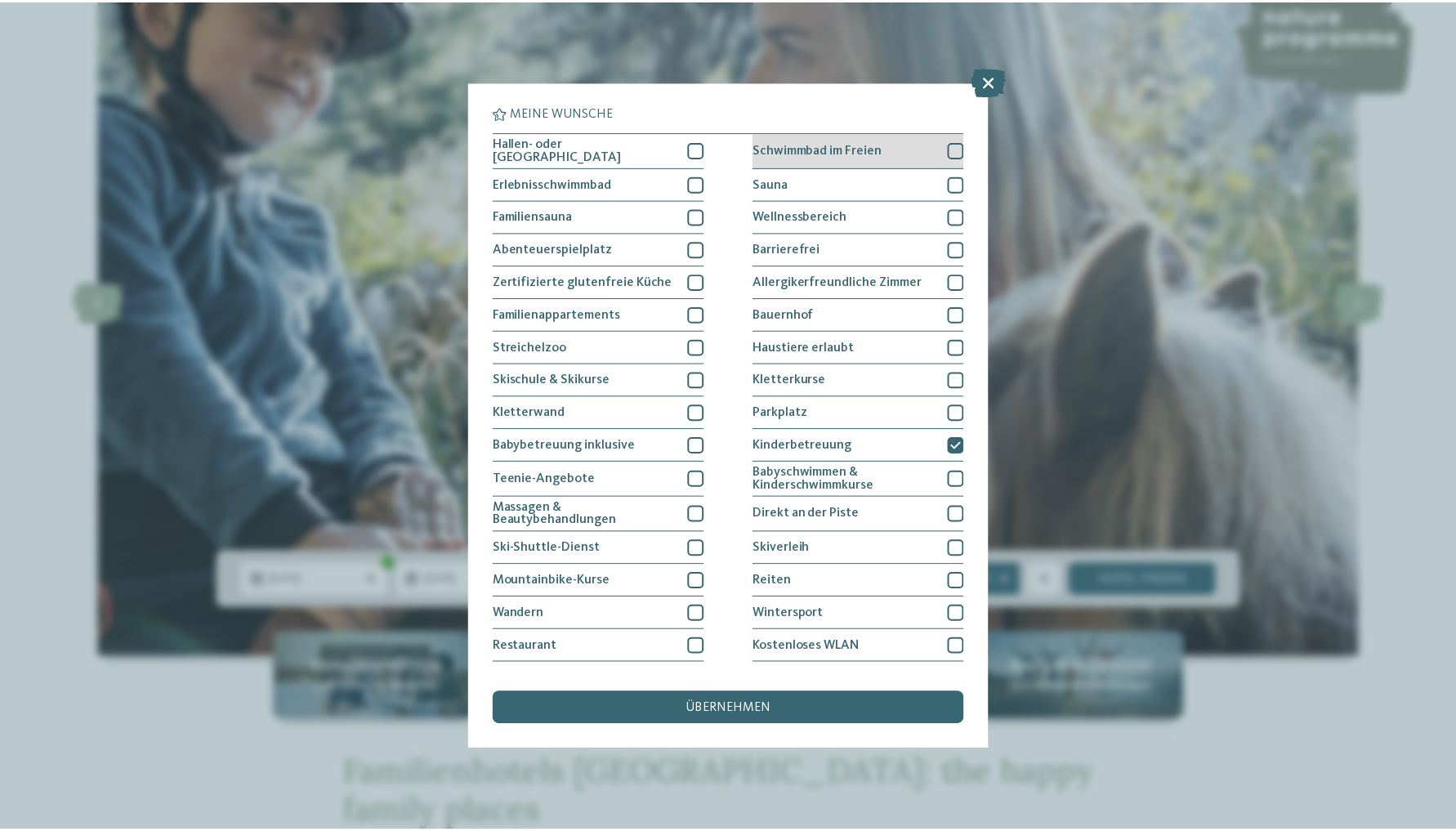
scroll to position [0, 0]
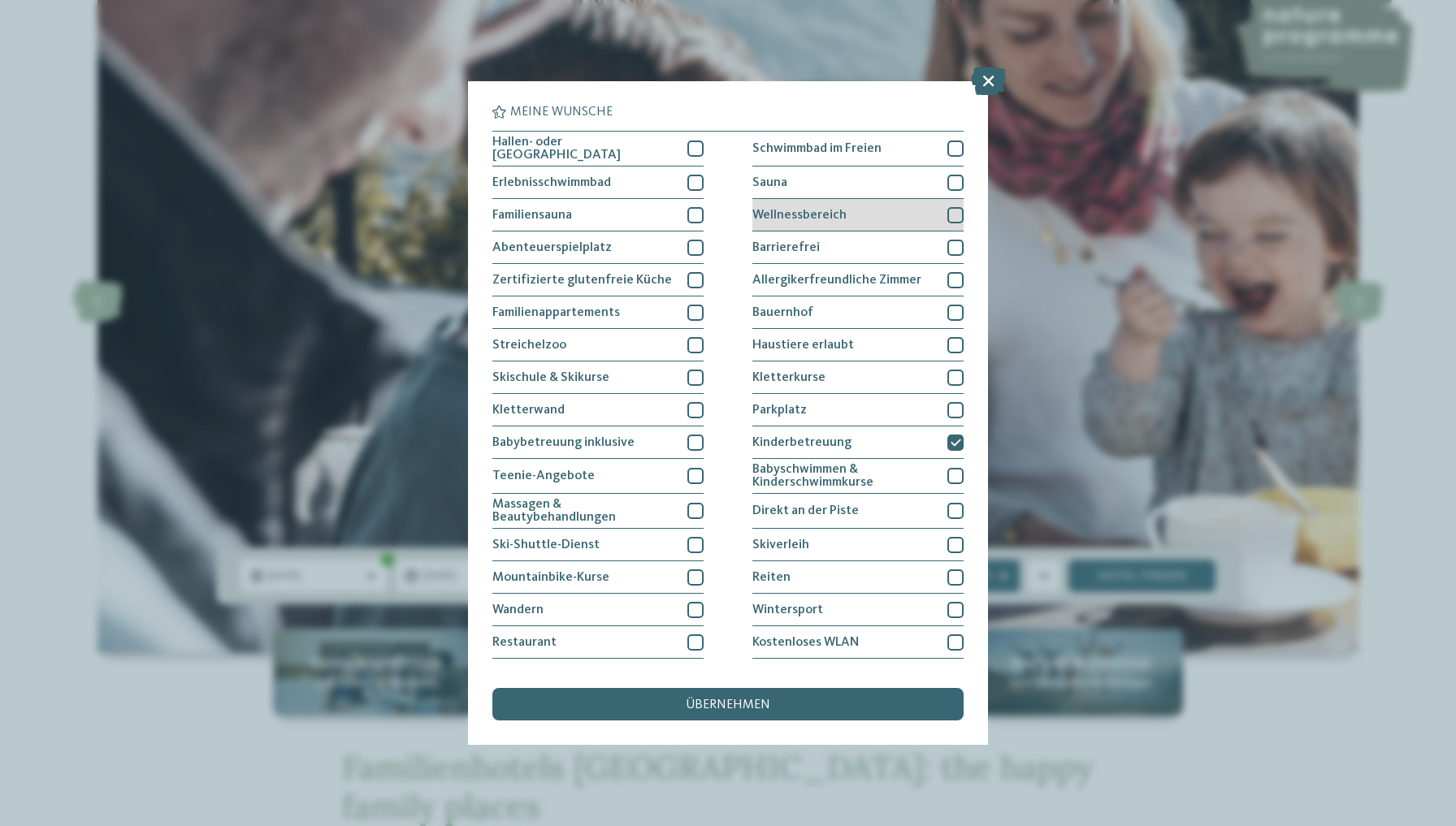
click at [948, 210] on div at bounding box center [954, 215] width 16 height 16
click at [769, 688] on div "übernehmen" at bounding box center [728, 704] width 471 height 33
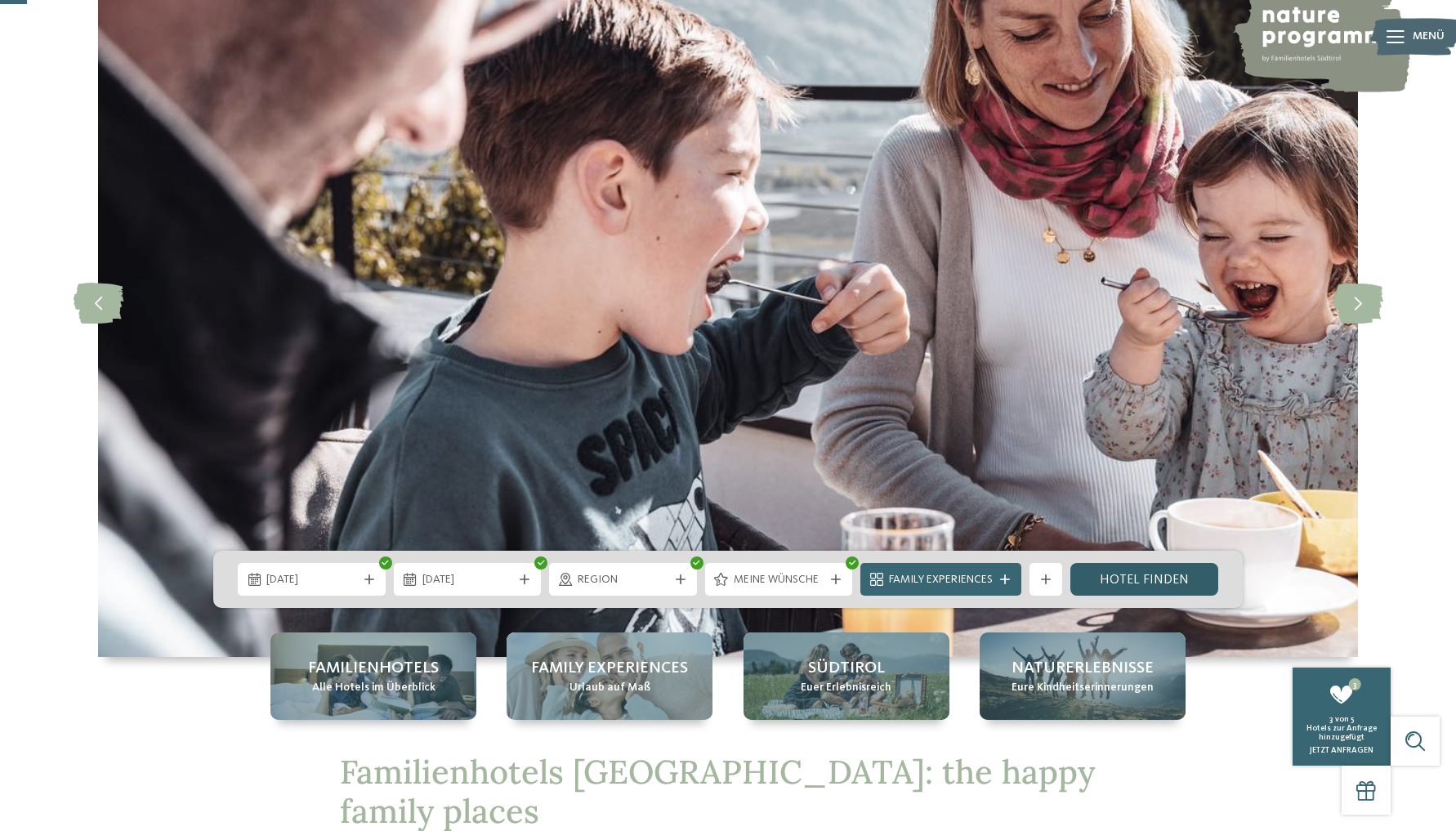
click at [1144, 580] on link "Hotel finden" at bounding box center [1144, 579] width 148 height 33
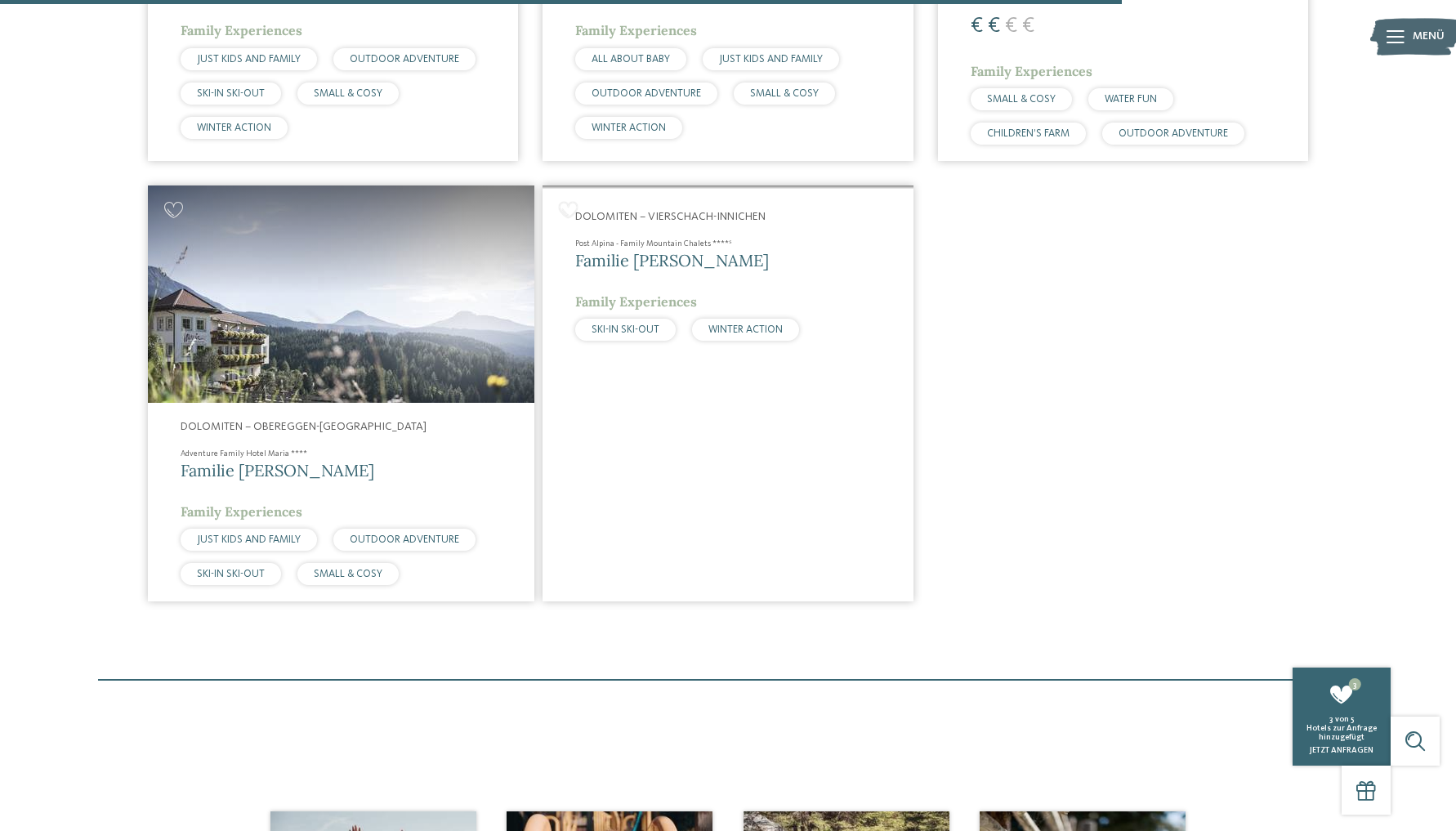
scroll to position [3127, 0]
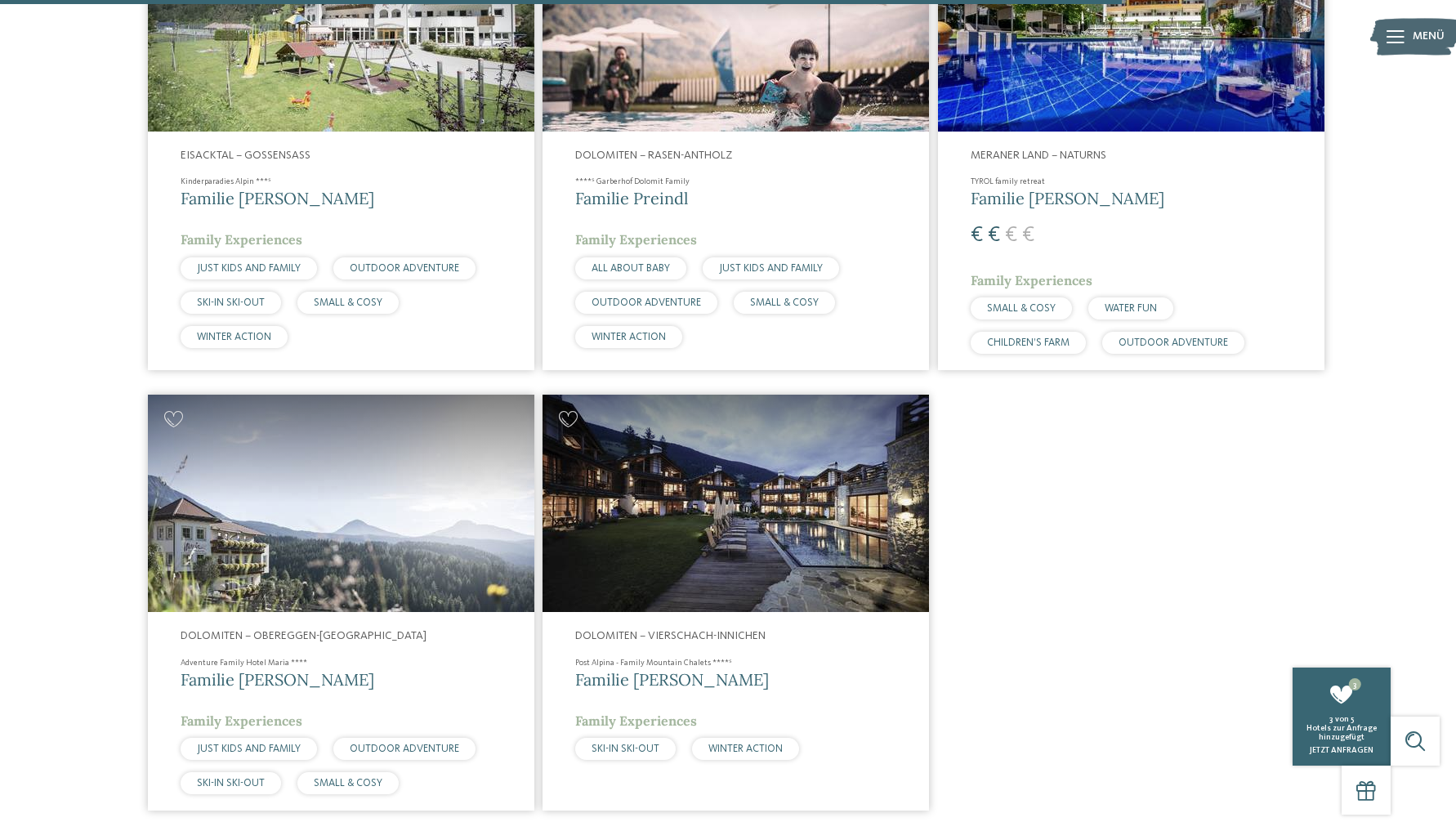
click at [718, 523] on img at bounding box center [736, 504] width 386 height 218
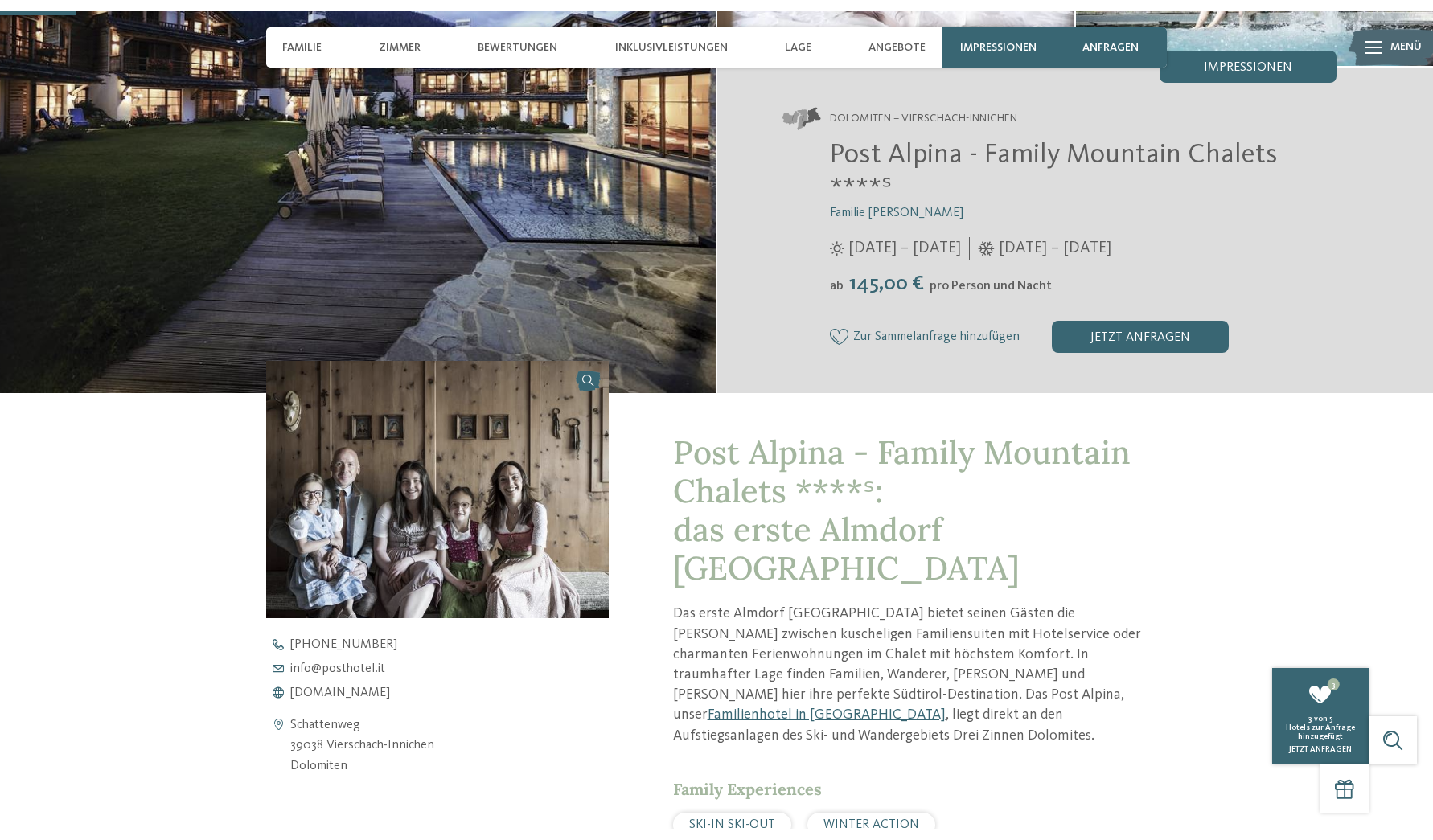
scroll to position [295, 0]
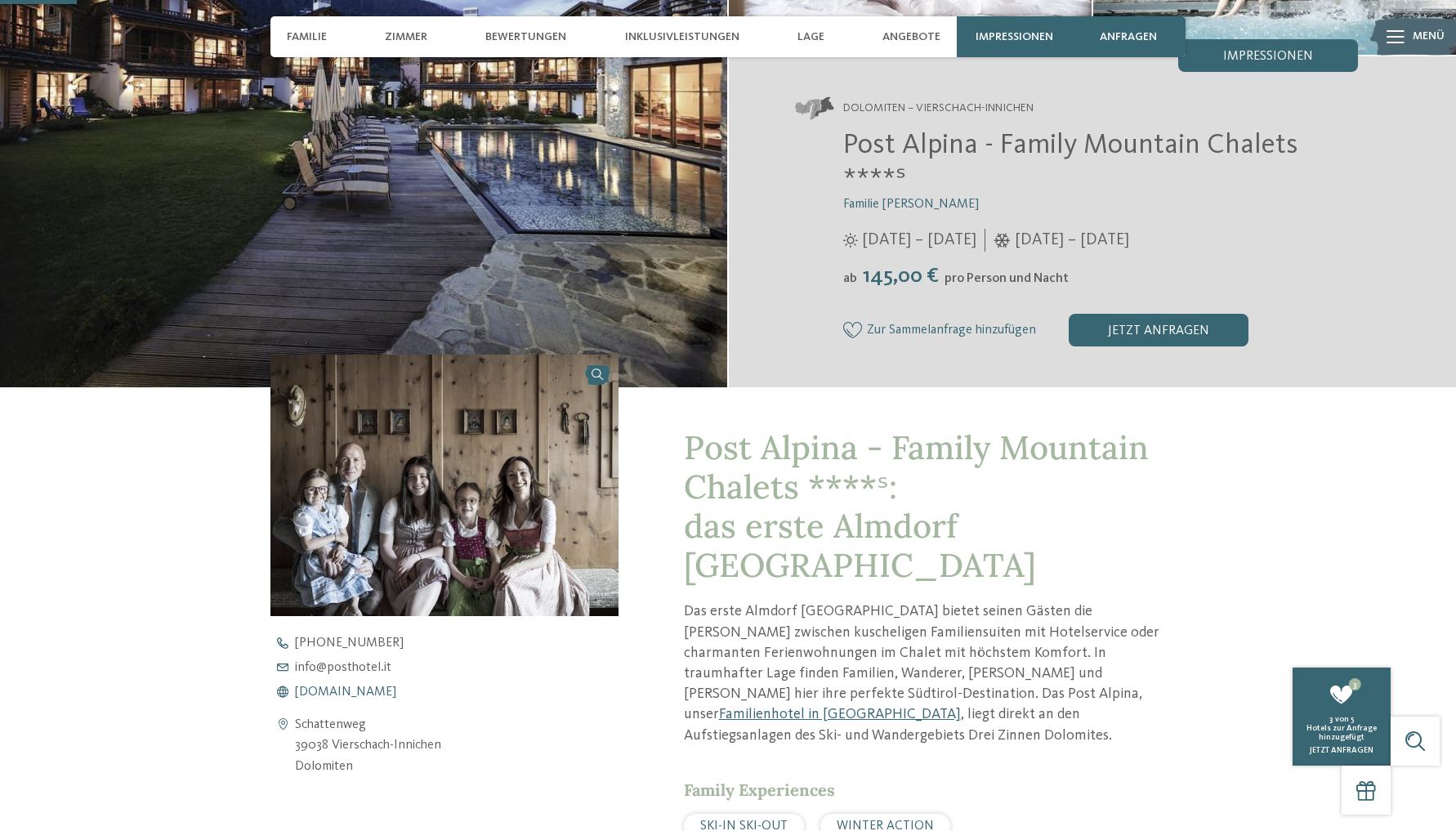
click at [355, 688] on span "www.postalpina.it" at bounding box center [346, 692] width 101 height 13
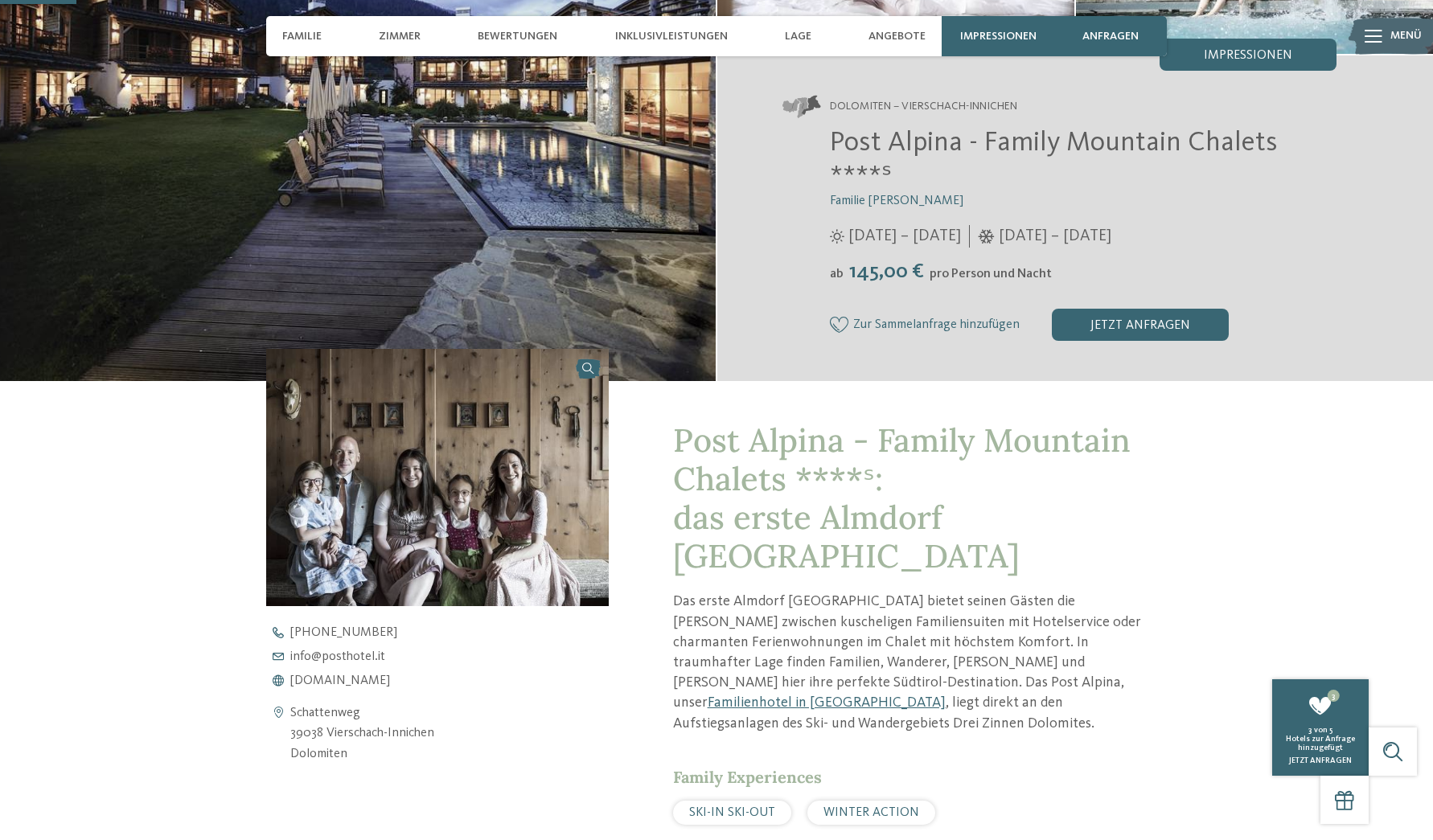
click at [834, 317] on icon at bounding box center [839, 325] width 19 height 16
